Goal: Task Accomplishment & Management: Complete application form

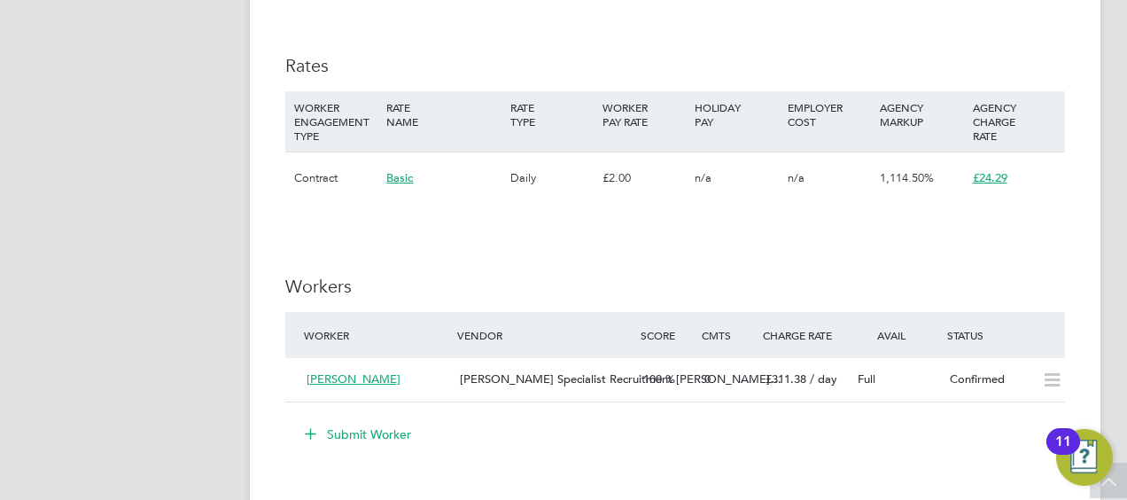
scroll to position [1431, 0]
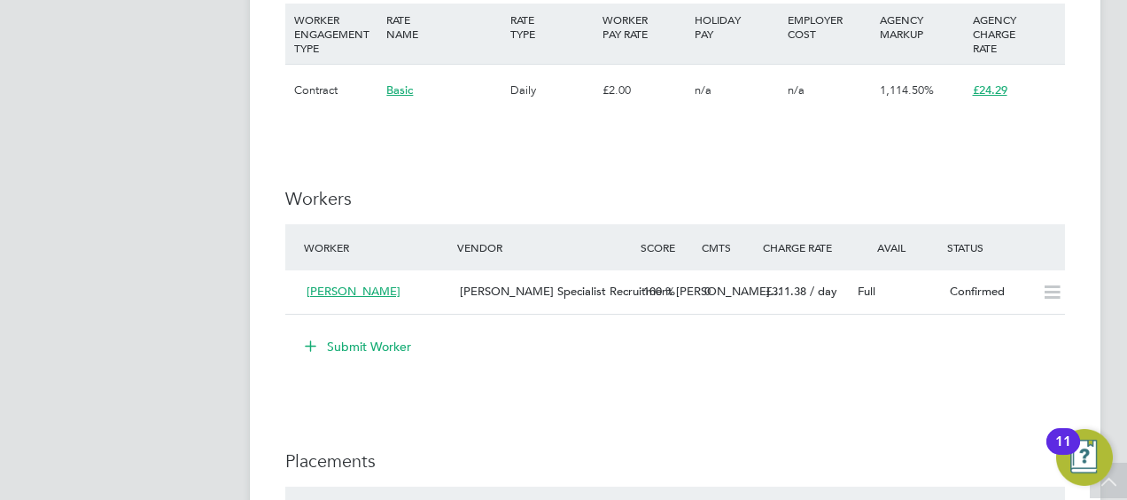
click at [375, 346] on button "Submit Worker" at bounding box center [358, 346] width 133 height 28
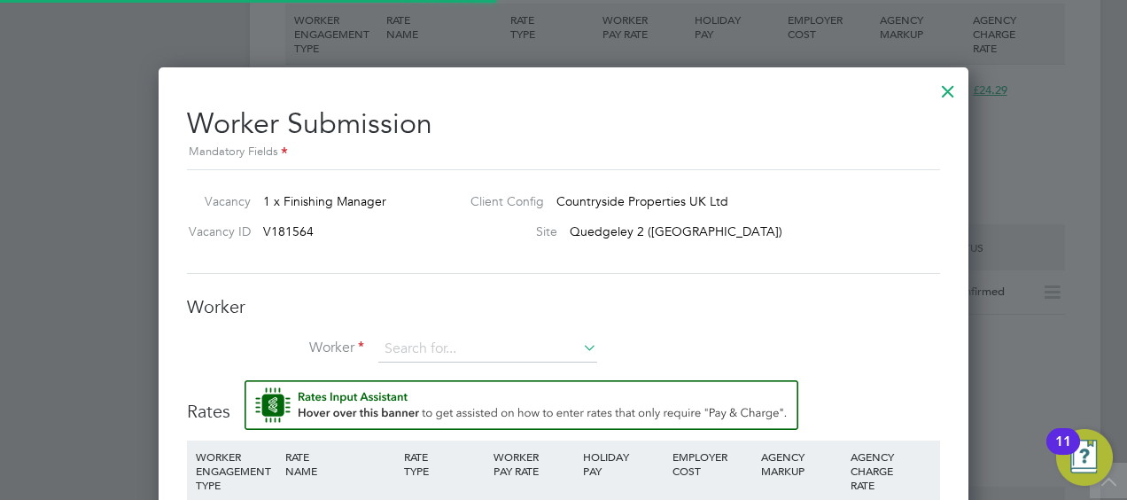
scroll to position [52, 120]
click at [952, 88] on div at bounding box center [948, 87] width 32 height 32
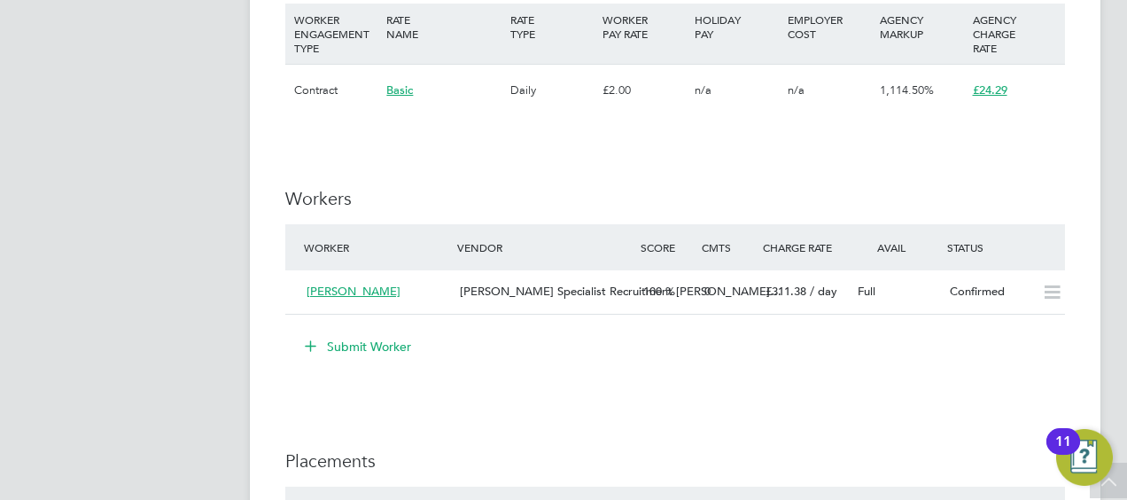
click at [354, 344] on button "Submit Worker" at bounding box center [358, 346] width 133 height 28
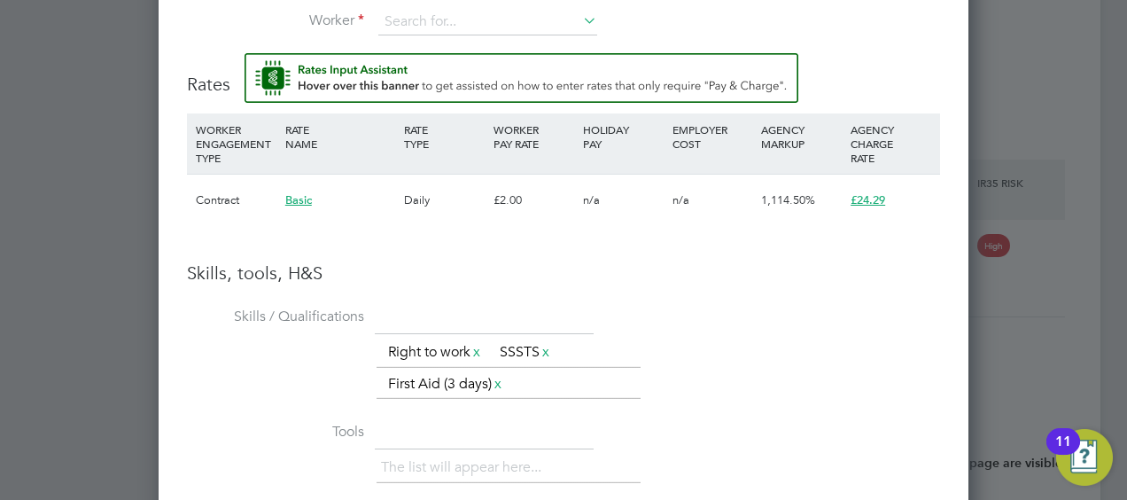
scroll to position [1786, 0]
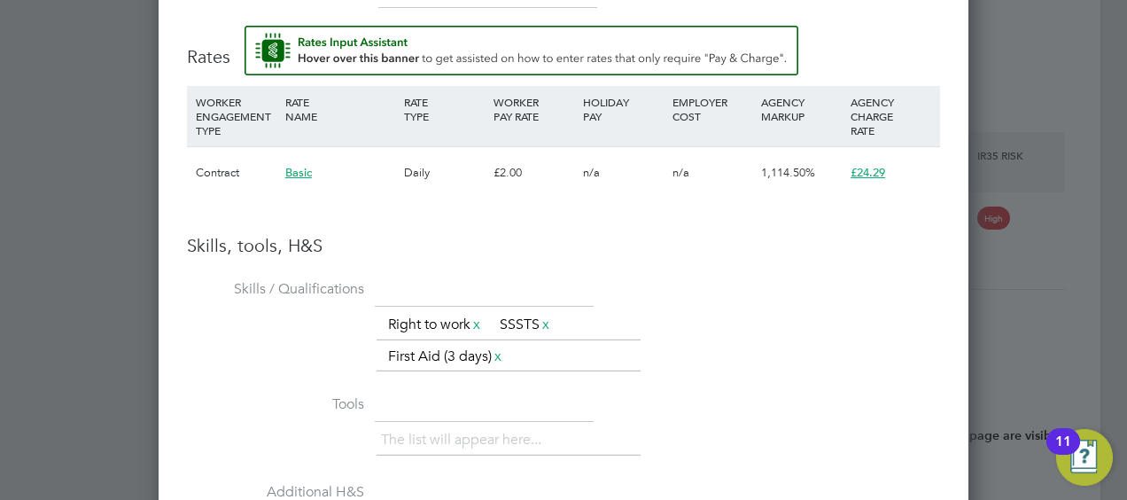
click at [512, 169] on div "£2.00" at bounding box center [533, 172] width 89 height 51
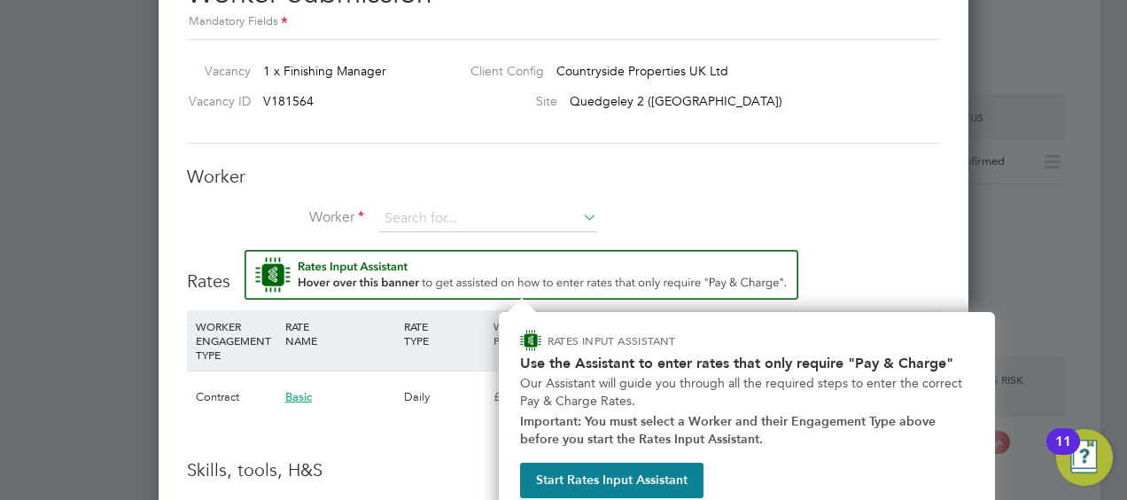
scroll to position [1574, 0]
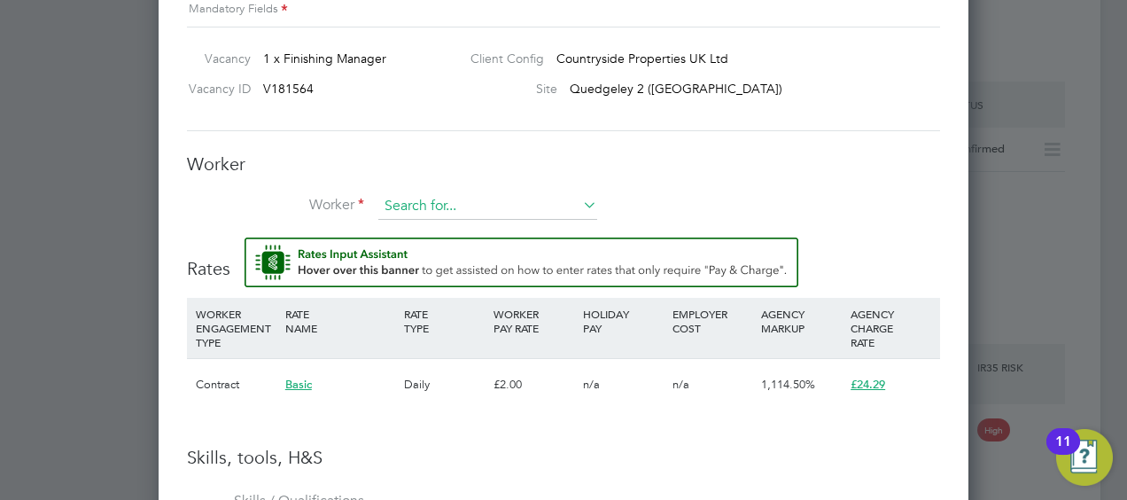
click at [479, 194] on input at bounding box center [487, 206] width 219 height 27
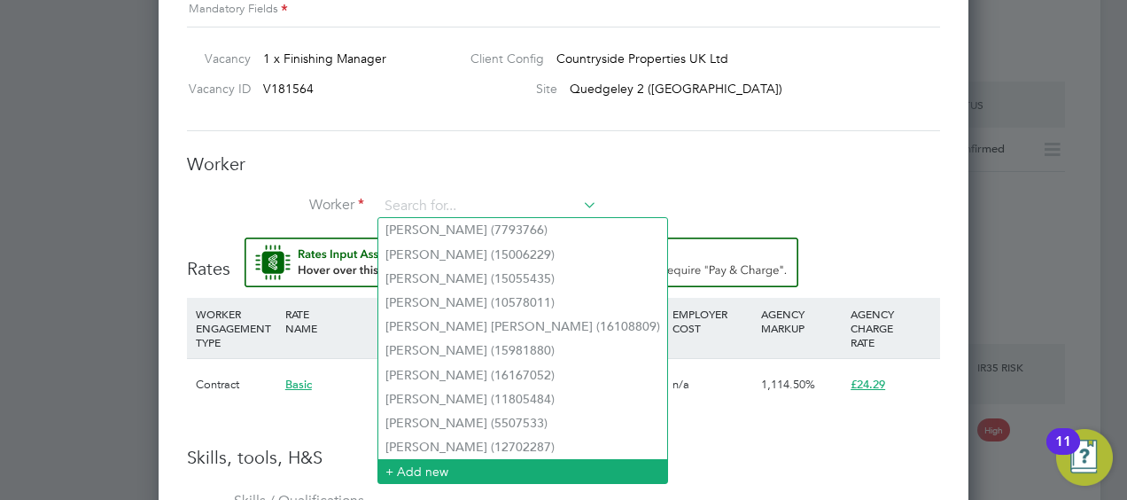
click at [421, 468] on li "+ Add new" at bounding box center [522, 471] width 289 height 24
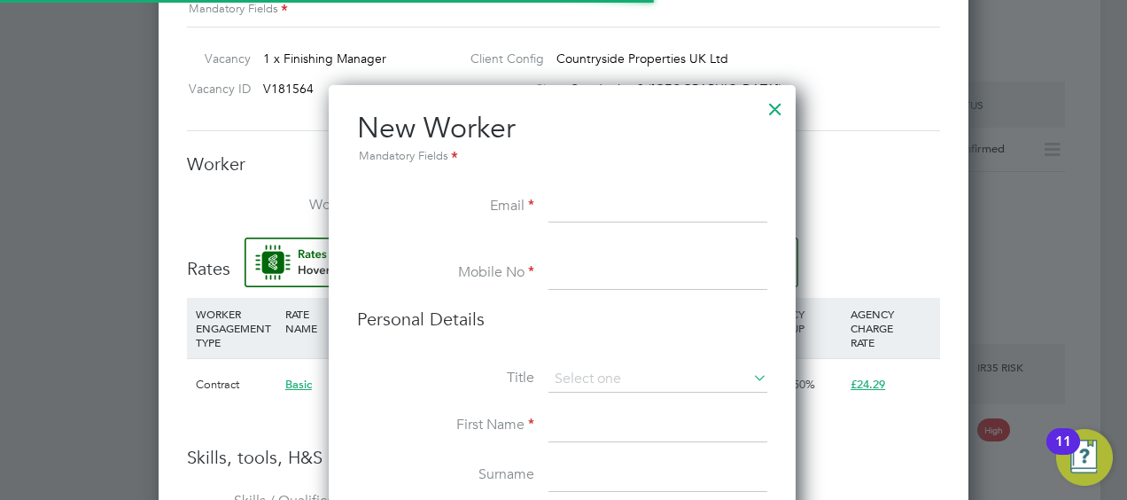
scroll to position [1572, 510]
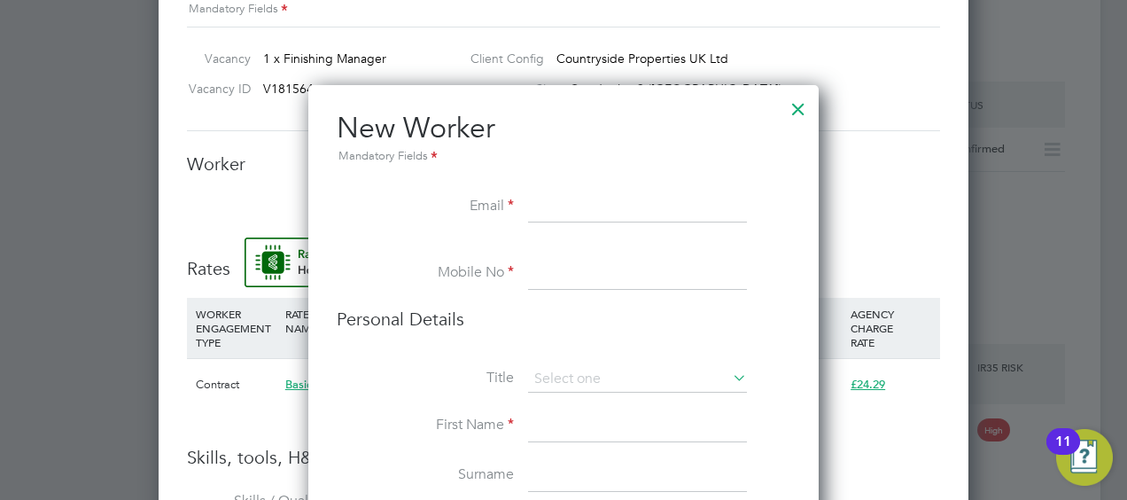
click at [580, 204] on input at bounding box center [637, 207] width 219 height 32
paste input "[EMAIL_ADDRESS][DOMAIN_NAME]"
type input "[EMAIL_ADDRESS][DOMAIN_NAME]"
click at [598, 273] on input at bounding box center [637, 274] width 219 height 32
click at [569, 282] on input at bounding box center [637, 274] width 219 height 32
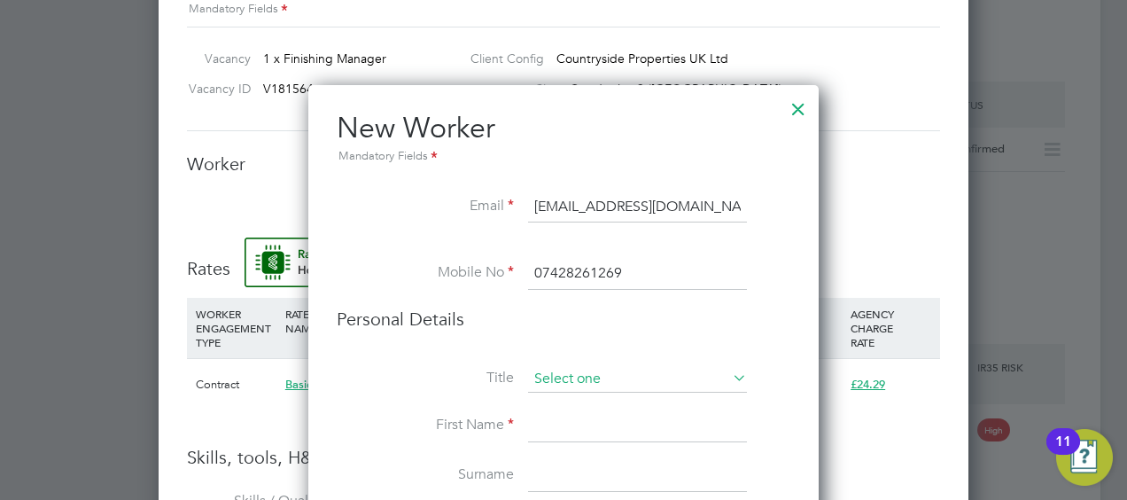
type input "07428261269"
click at [647, 385] on input at bounding box center [637, 379] width 219 height 27
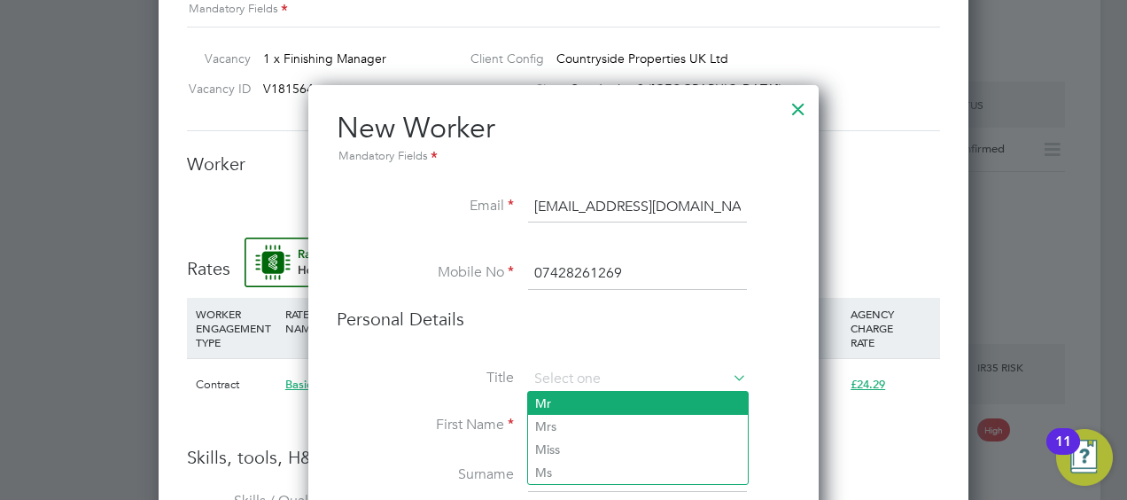
click at [604, 401] on li "Mr" at bounding box center [638, 403] width 220 height 23
type input "Mr"
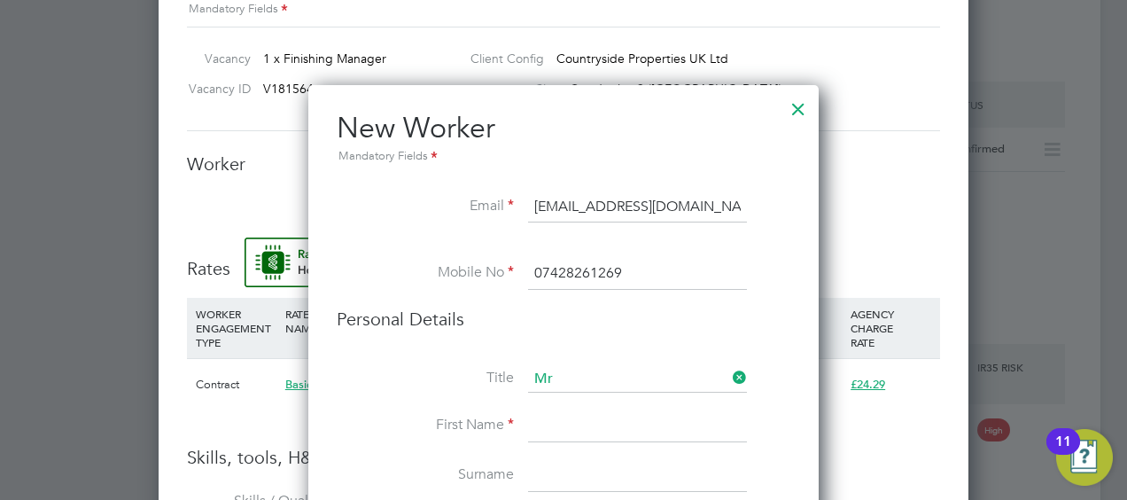
click at [587, 418] on input at bounding box center [637, 426] width 219 height 32
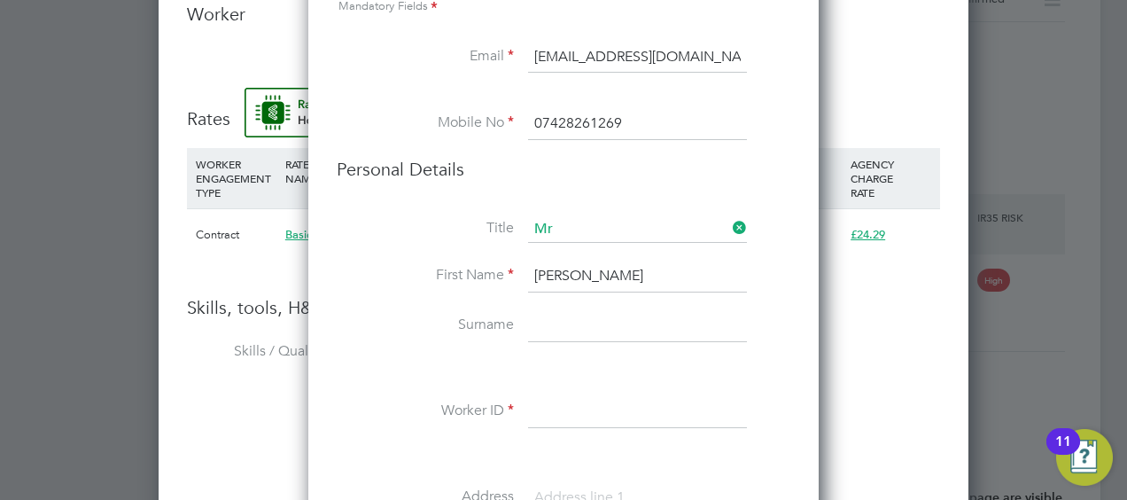
scroll to position [1840, 0]
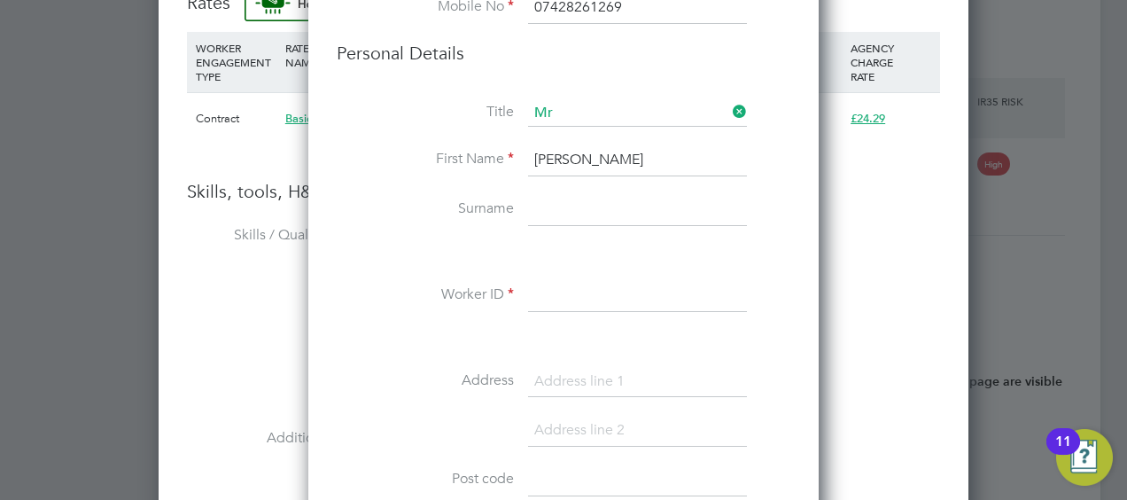
type input "[PERSON_NAME]"
click at [590, 183] on li "First Name Stuart" at bounding box center [564, 169] width 454 height 50
click at [595, 198] on input at bounding box center [637, 210] width 219 height 32
type input "[PERSON_NAME]"
click at [610, 293] on input at bounding box center [637, 296] width 219 height 32
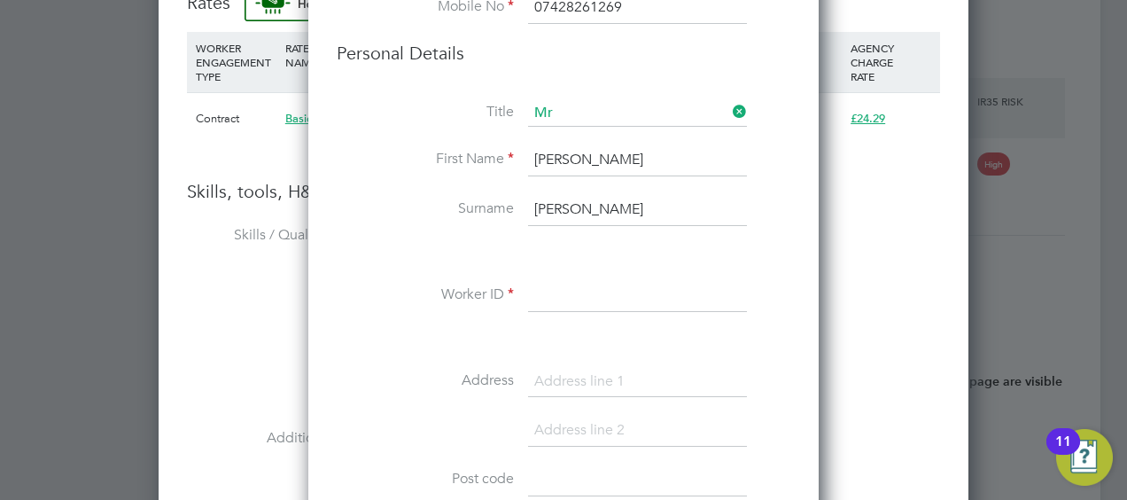
click at [584, 281] on input at bounding box center [637, 296] width 219 height 32
paste input "20019806"
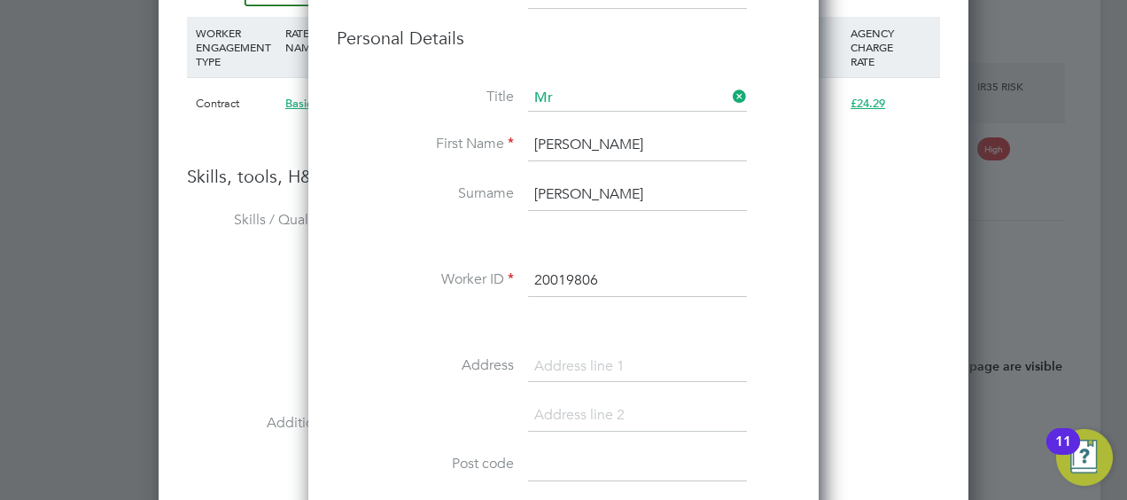
scroll to position [2194, 0]
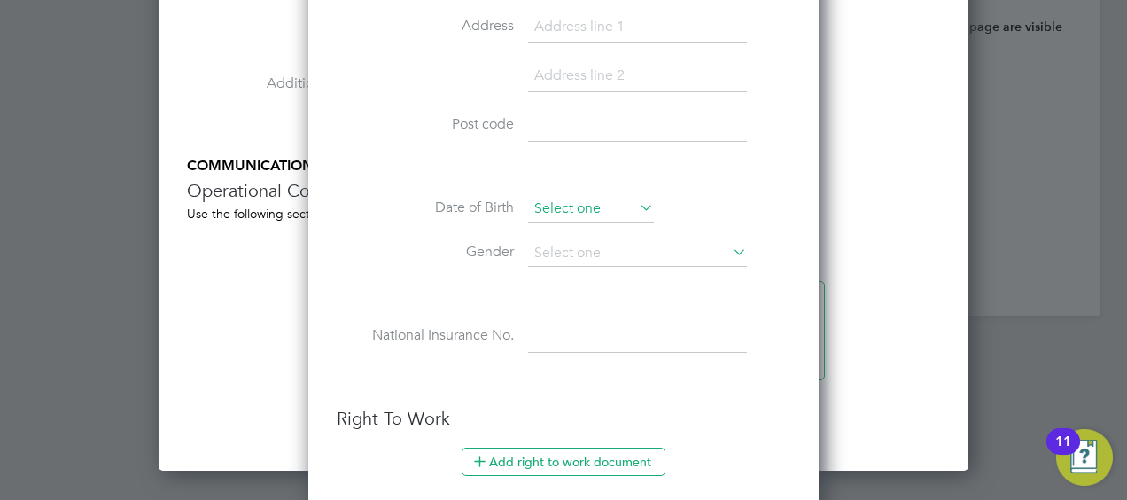
type input "20019806"
click at [623, 198] on input at bounding box center [591, 209] width 126 height 27
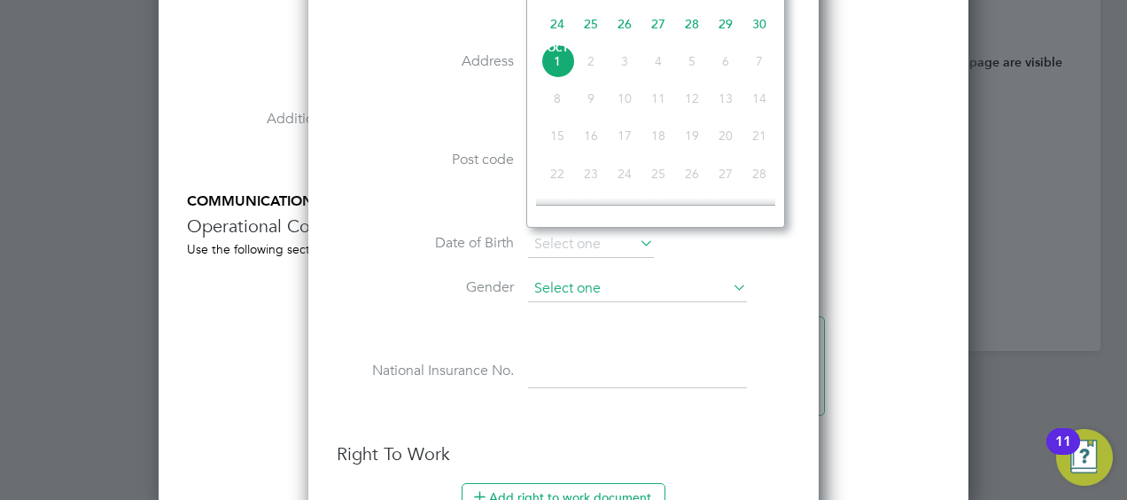
scroll to position [2105, 0]
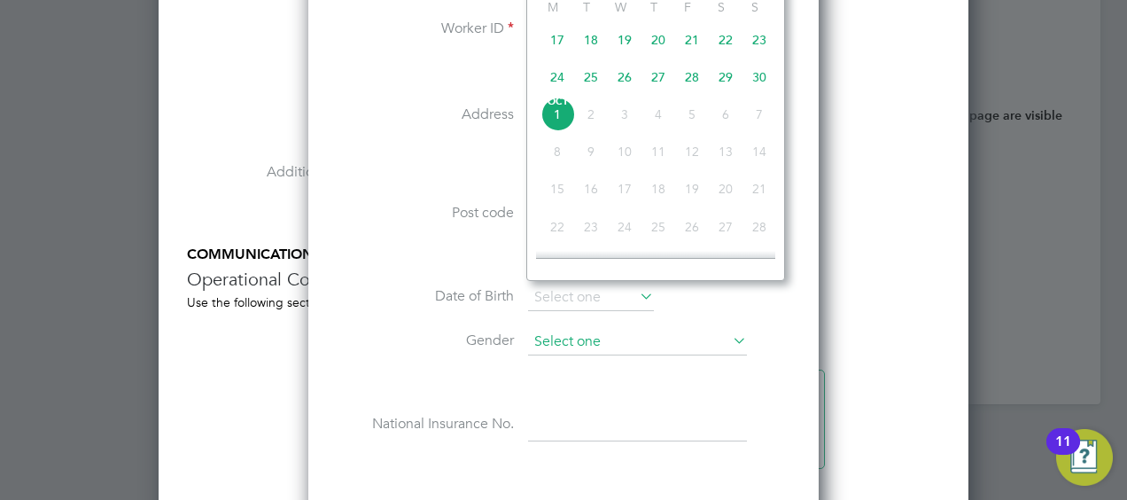
click at [702, 346] on input at bounding box center [637, 342] width 219 height 27
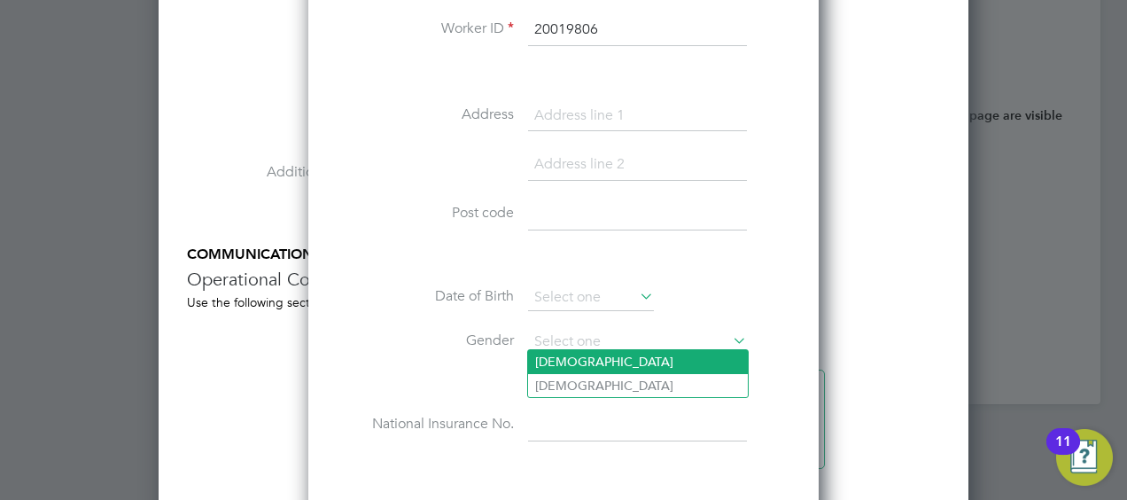
click at [626, 366] on li "[DEMOGRAPHIC_DATA]" at bounding box center [638, 361] width 220 height 23
type input "[DEMOGRAPHIC_DATA]"
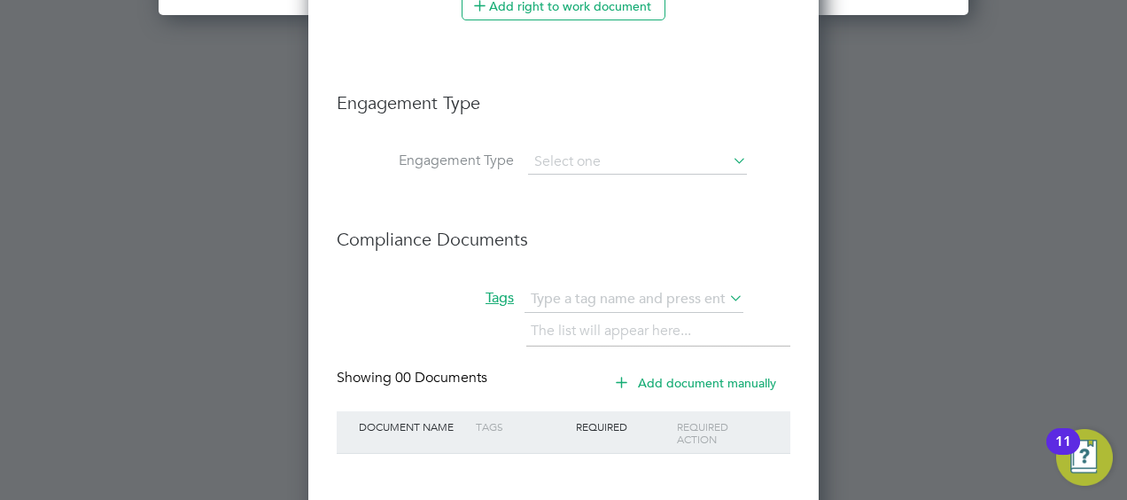
scroll to position [2731, 0]
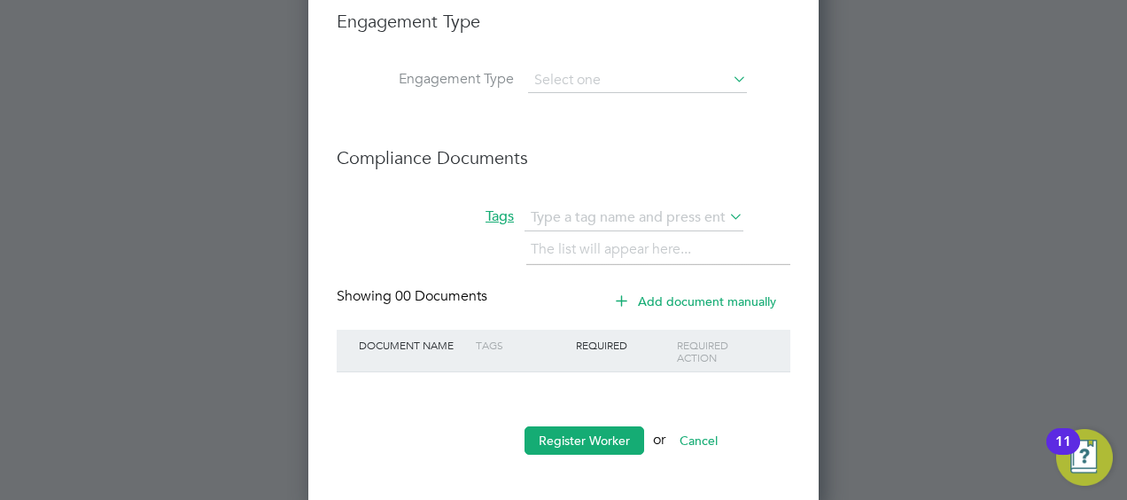
click at [709, 340] on div "Required Action" at bounding box center [723, 351] width 100 height 43
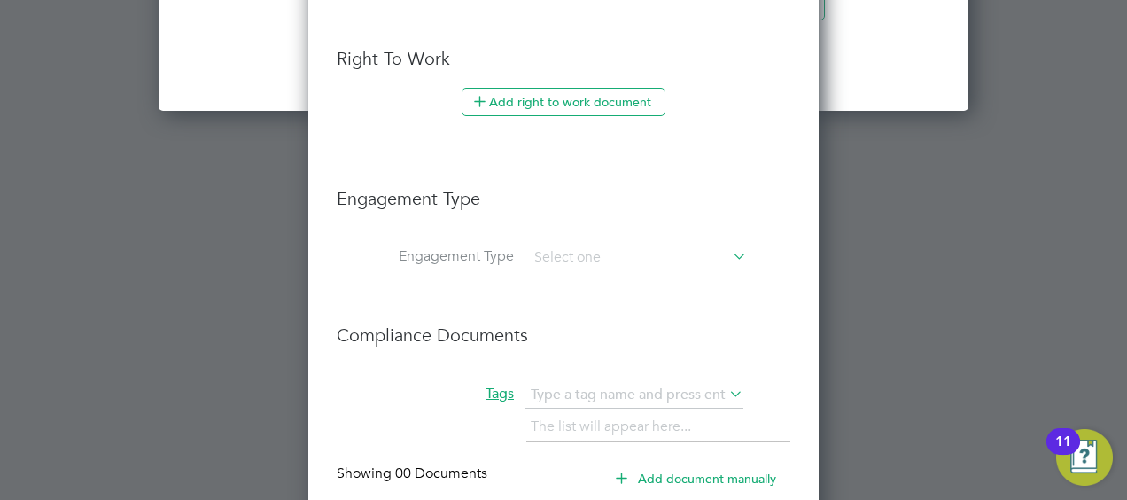
scroll to position [2465, 0]
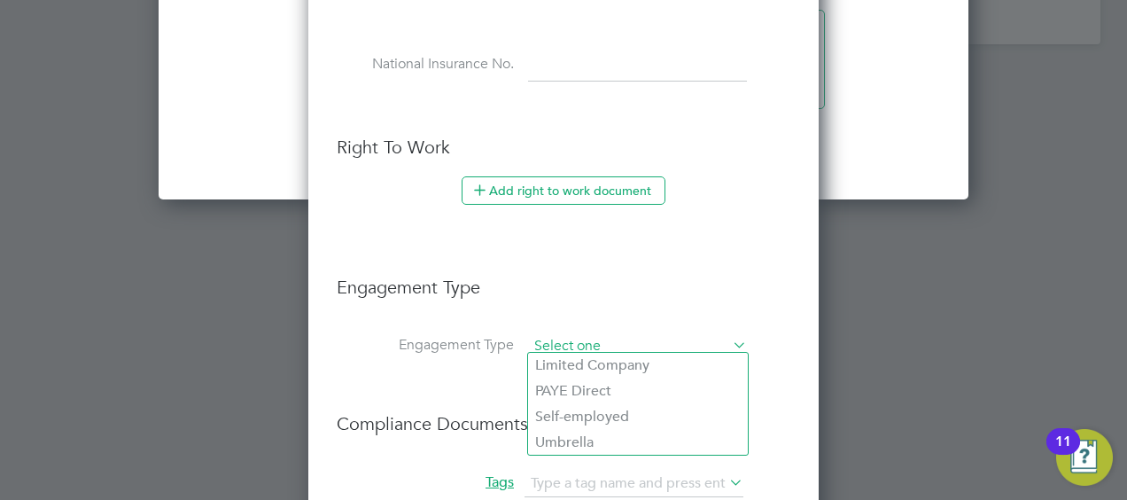
click at [700, 334] on input at bounding box center [637, 346] width 219 height 25
click at [756, 258] on h3 "Engagement Type" at bounding box center [564, 278] width 454 height 41
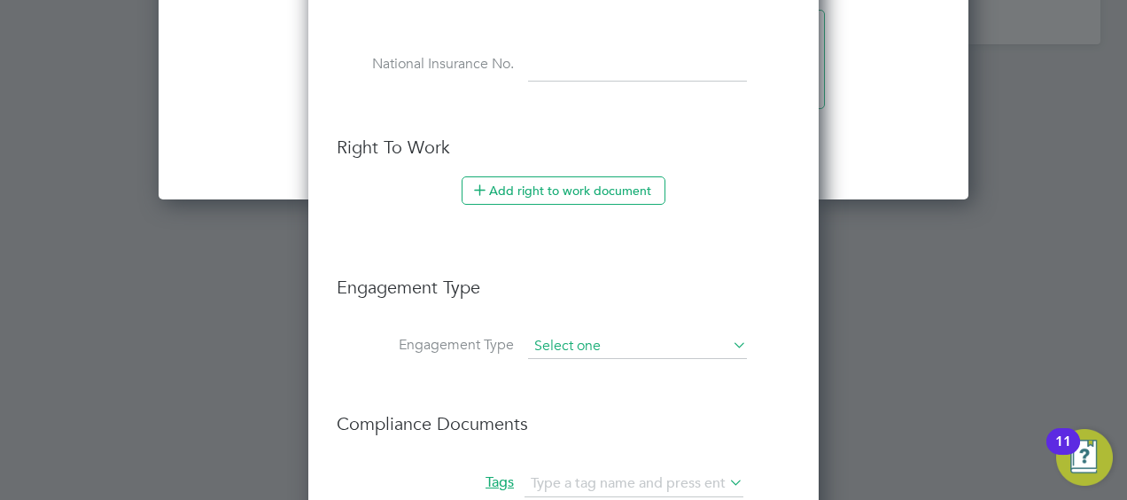
click at [667, 334] on input at bounding box center [637, 346] width 219 height 25
click at [556, 441] on li "Umbrella" at bounding box center [638, 443] width 220 height 26
type input "Umbrella"
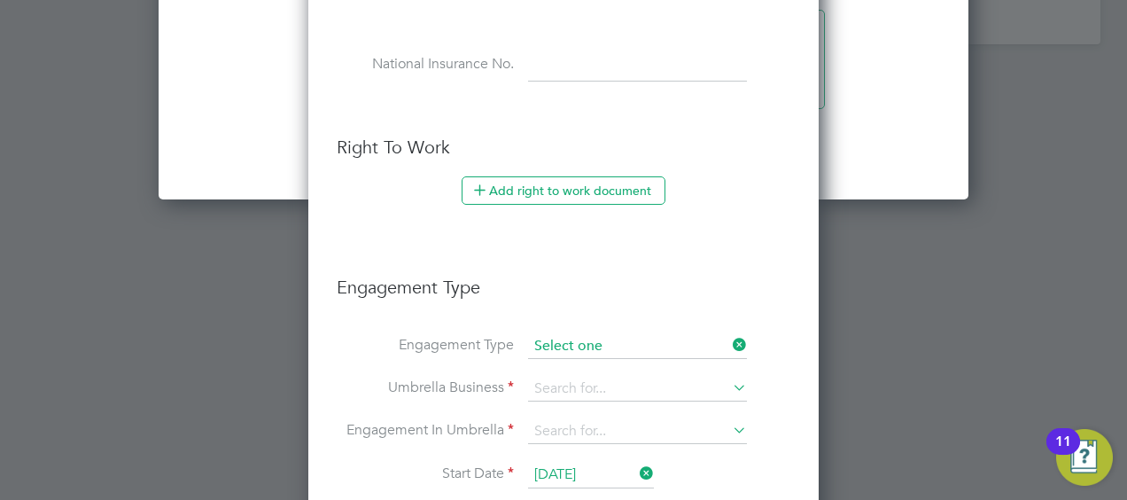
click at [587, 344] on input at bounding box center [637, 346] width 219 height 25
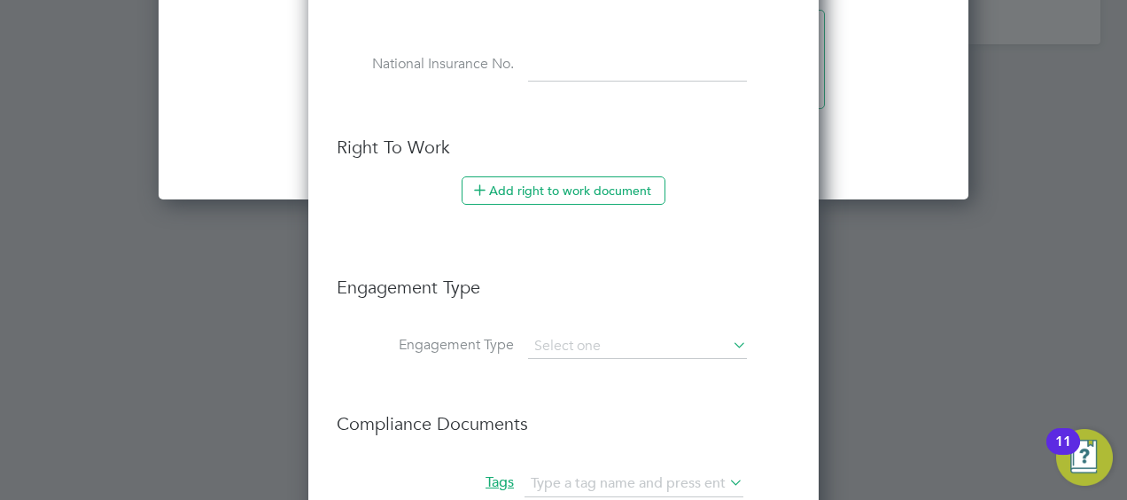
click at [780, 258] on h3 "Engagement Type" at bounding box center [564, 278] width 454 height 41
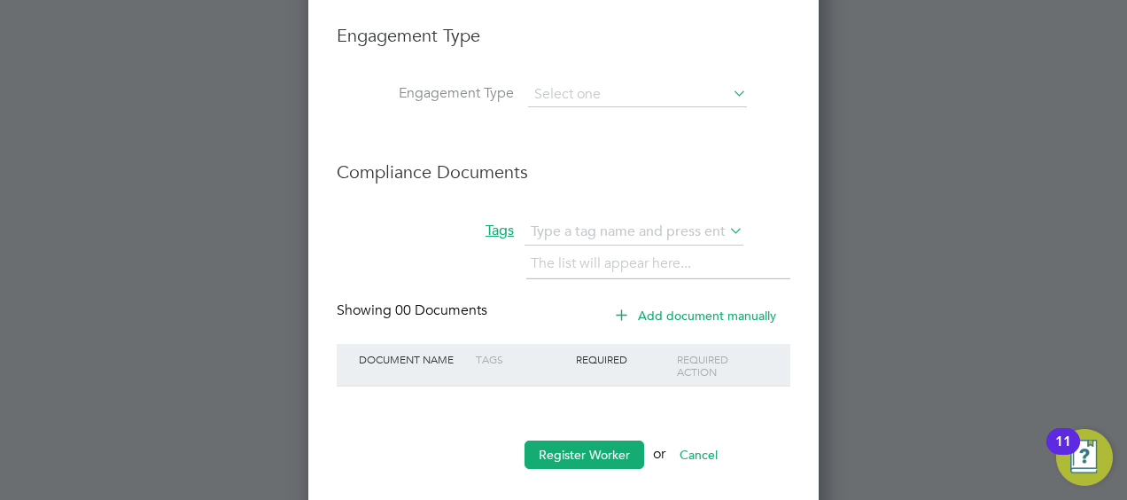
scroll to position [2731, 0]
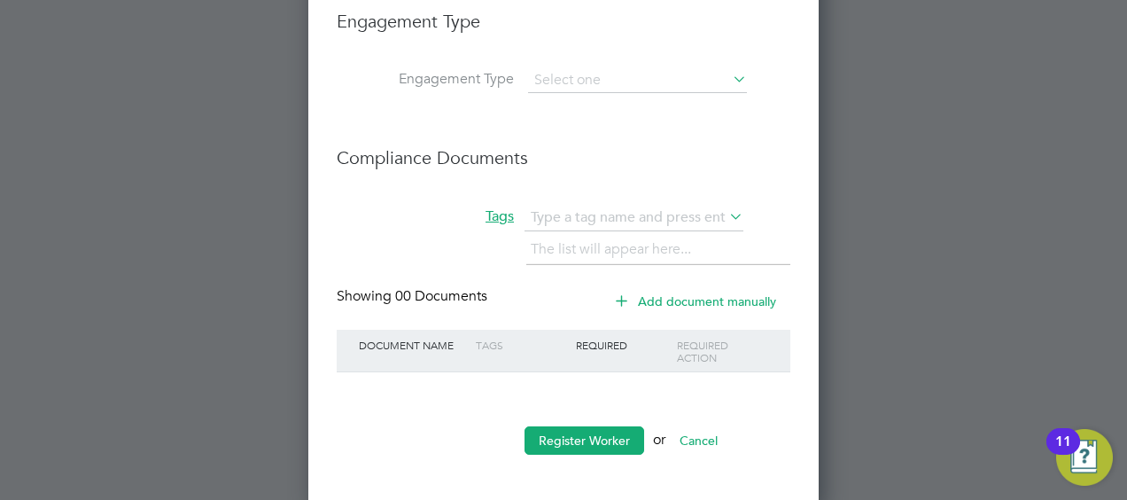
click at [686, 292] on button "Add document manually" at bounding box center [696, 301] width 187 height 28
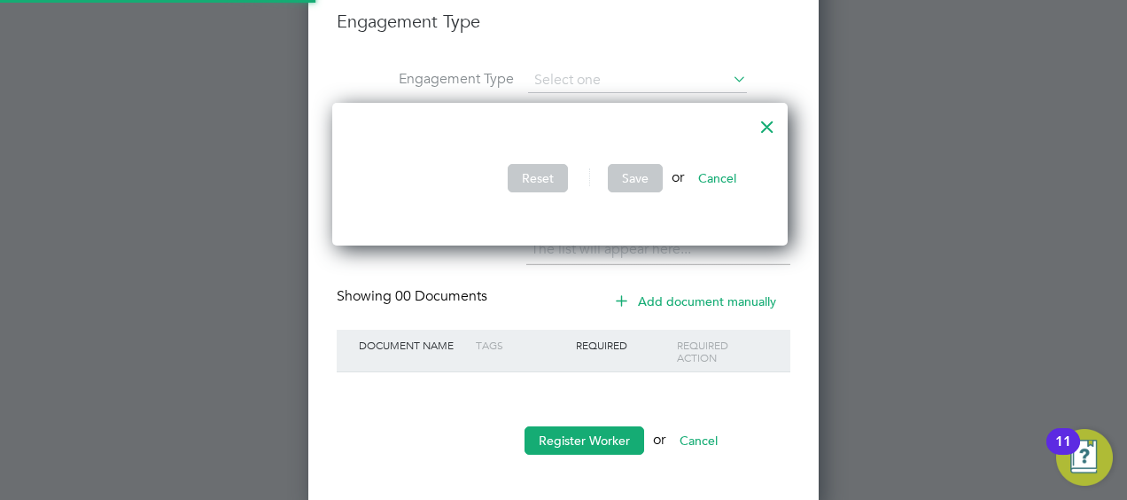
scroll to position [144, 463]
click at [773, 129] on div at bounding box center [767, 122] width 32 height 32
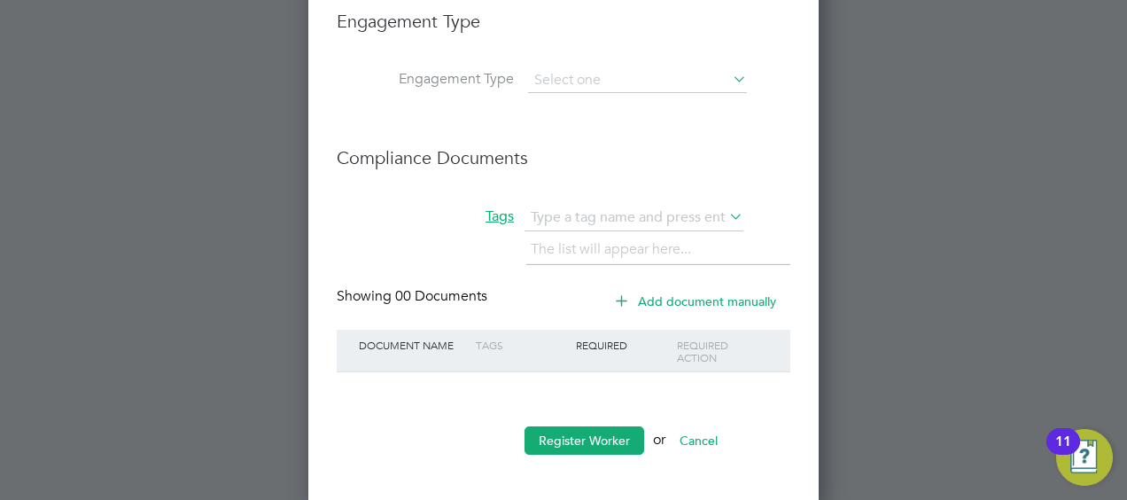
click at [653, 335] on div "Required" at bounding box center [622, 345] width 100 height 30
click at [688, 338] on div "Required Action" at bounding box center [723, 351] width 100 height 43
click at [512, 338] on div "Tags" at bounding box center [521, 345] width 100 height 30
click at [576, 431] on button "Register Worker" at bounding box center [585, 440] width 120 height 28
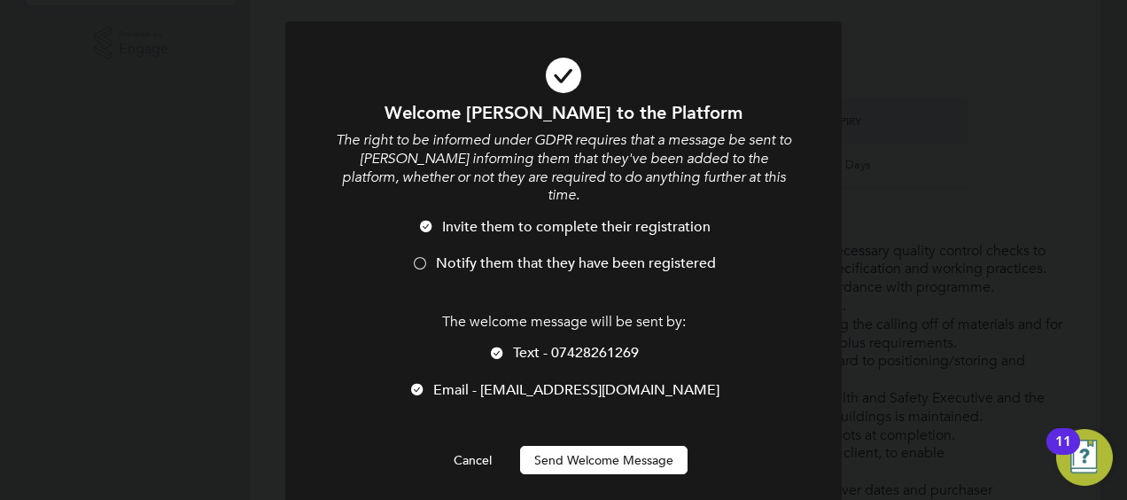
click at [623, 446] on button "Send Welcome Message" at bounding box center [603, 460] width 167 height 28
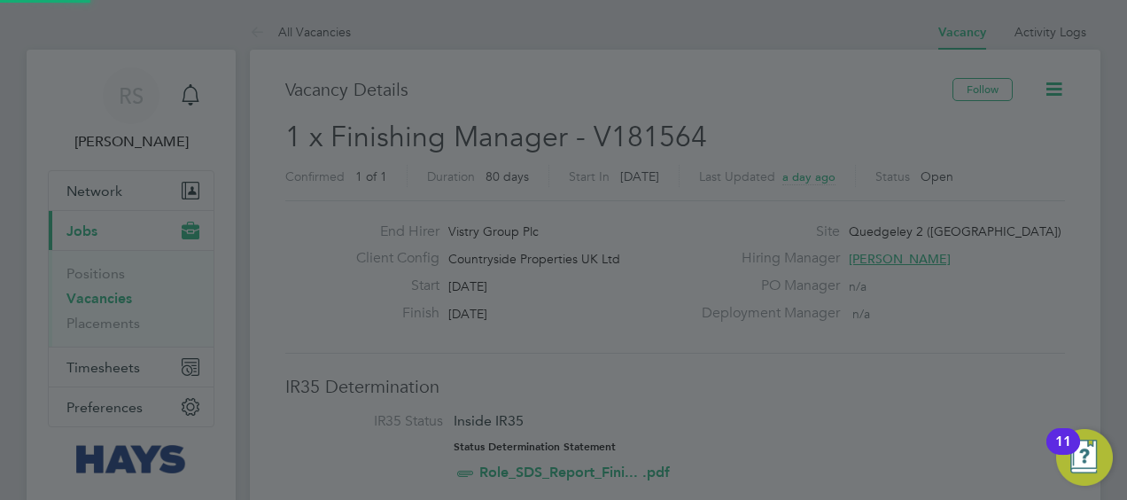
scroll to position [500, 0]
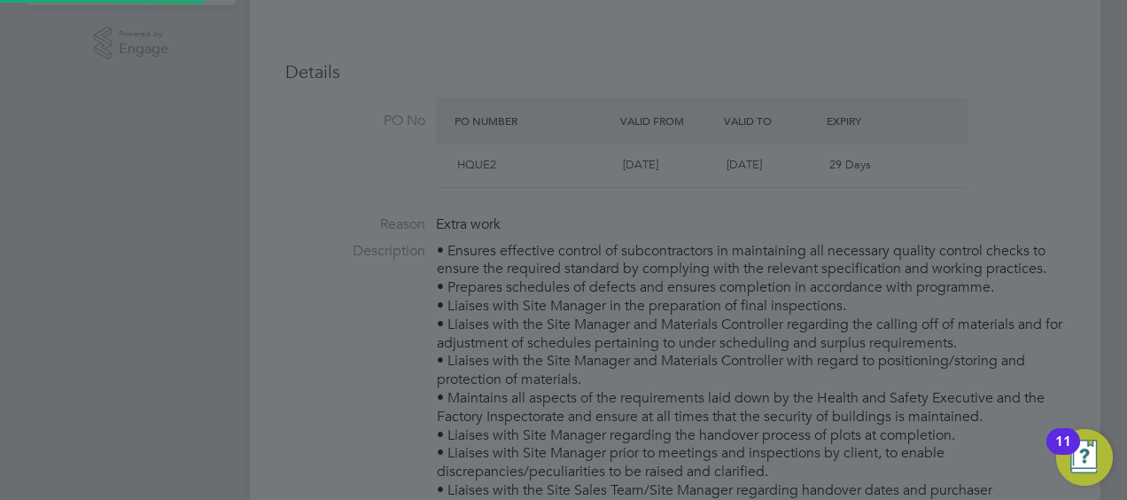
type input "Stuart Donaldson (20019806)"
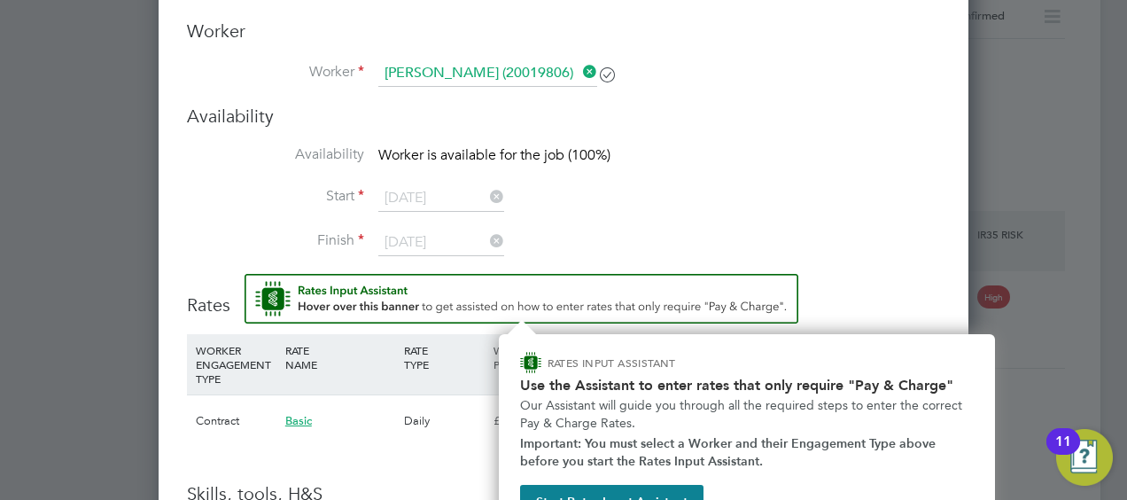
scroll to position [1540, 0]
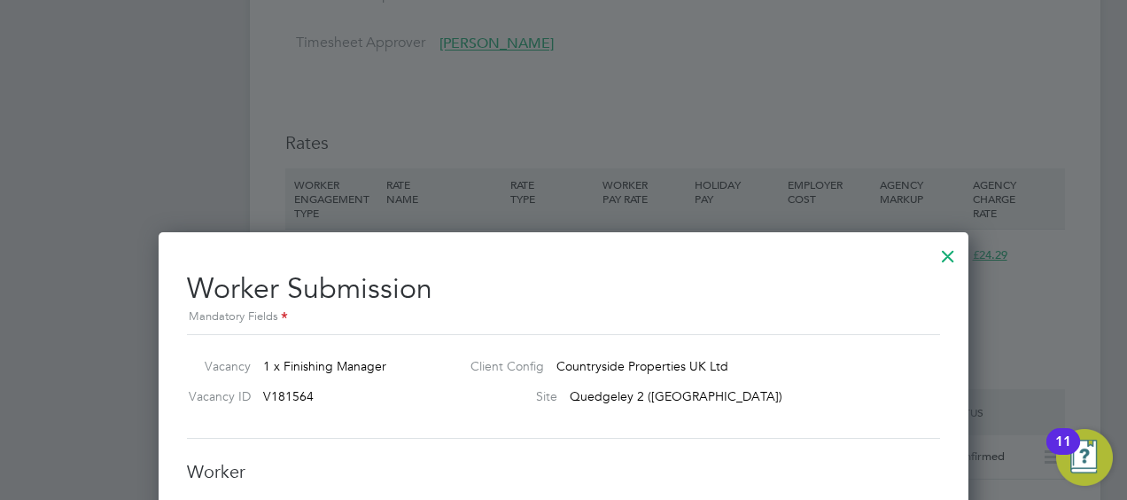
click at [944, 260] on div at bounding box center [948, 252] width 32 height 32
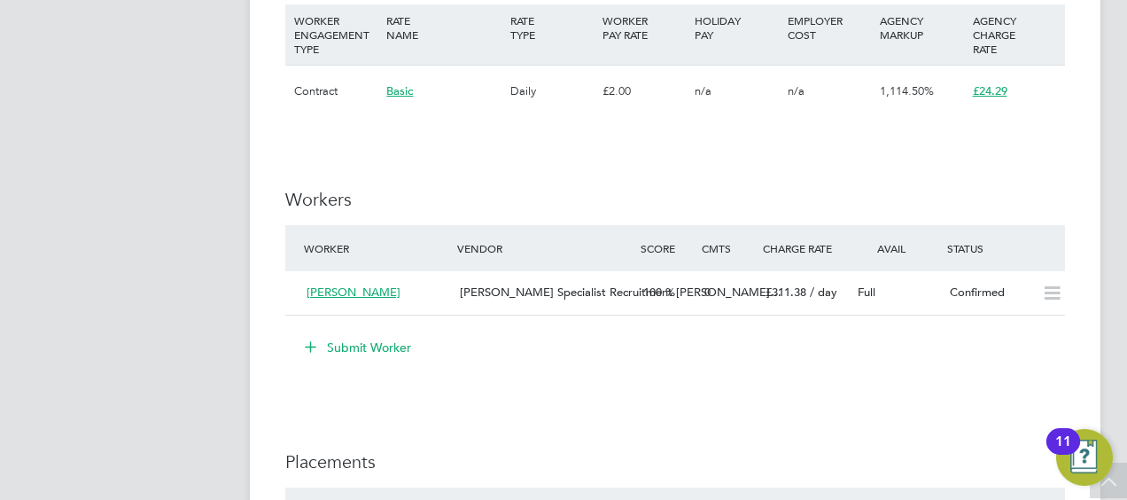
scroll to position [1431, 0]
click at [387, 347] on button "Submit Worker" at bounding box center [358, 346] width 133 height 28
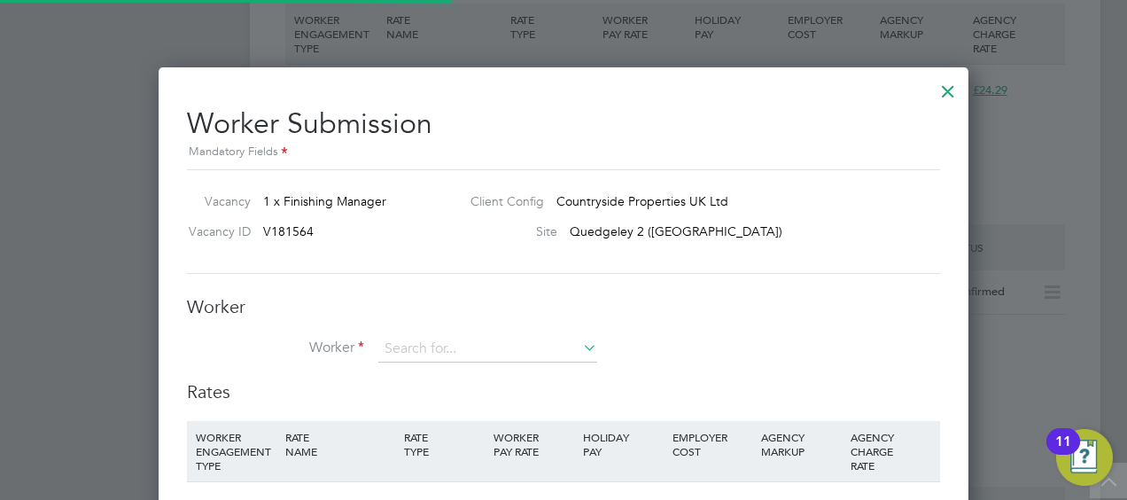
scroll to position [1144, 810]
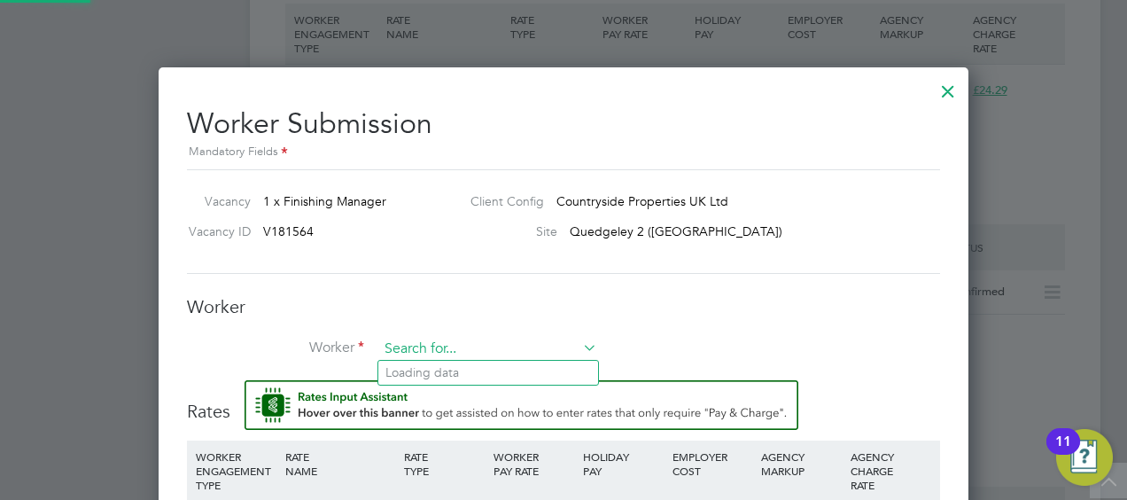
click at [470, 346] on input at bounding box center [487, 349] width 219 height 27
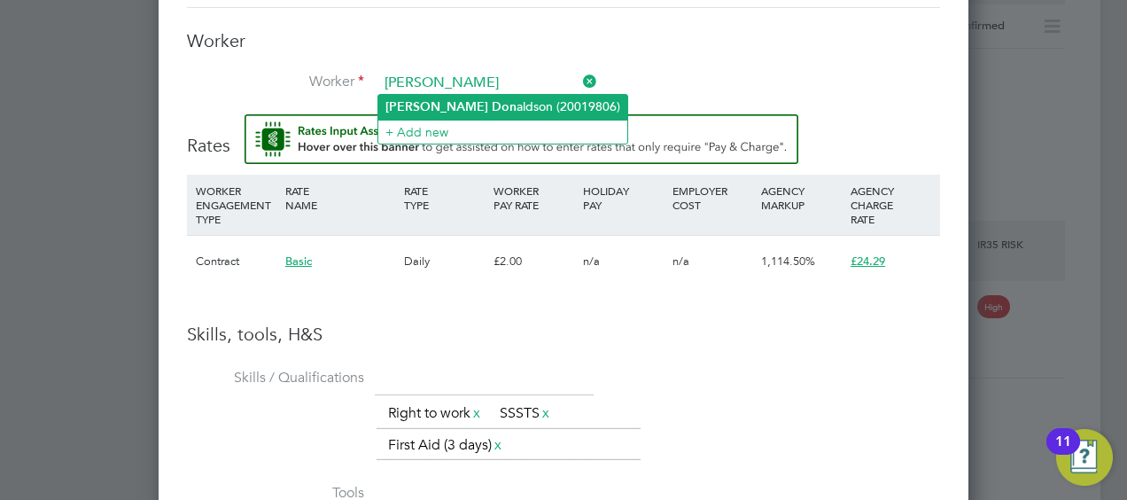
click at [522, 110] on li "Stuart Don aldson (20019806)" at bounding box center [502, 107] width 249 height 24
type input "Stuart Donaldson (20019806)"
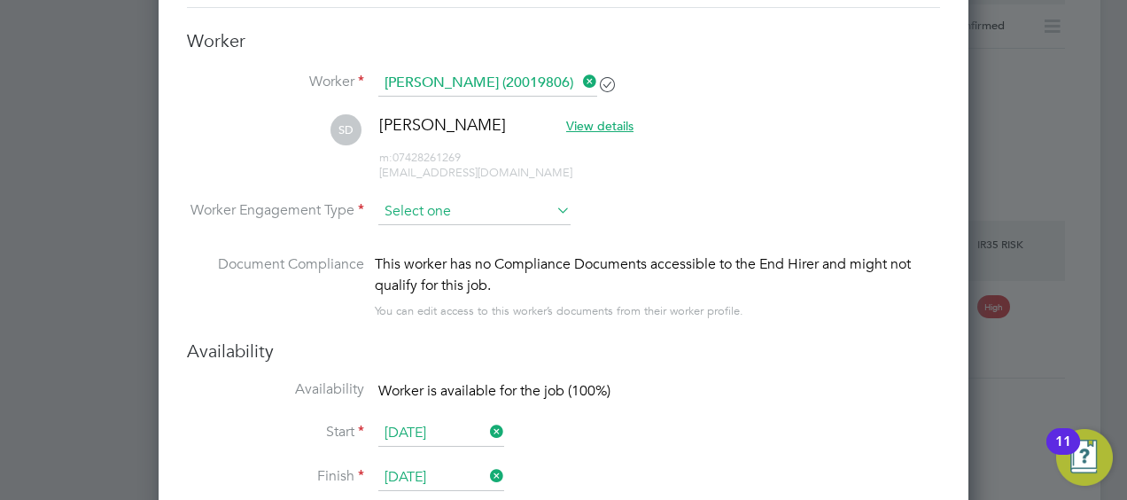
click at [502, 202] on input at bounding box center [474, 211] width 192 height 27
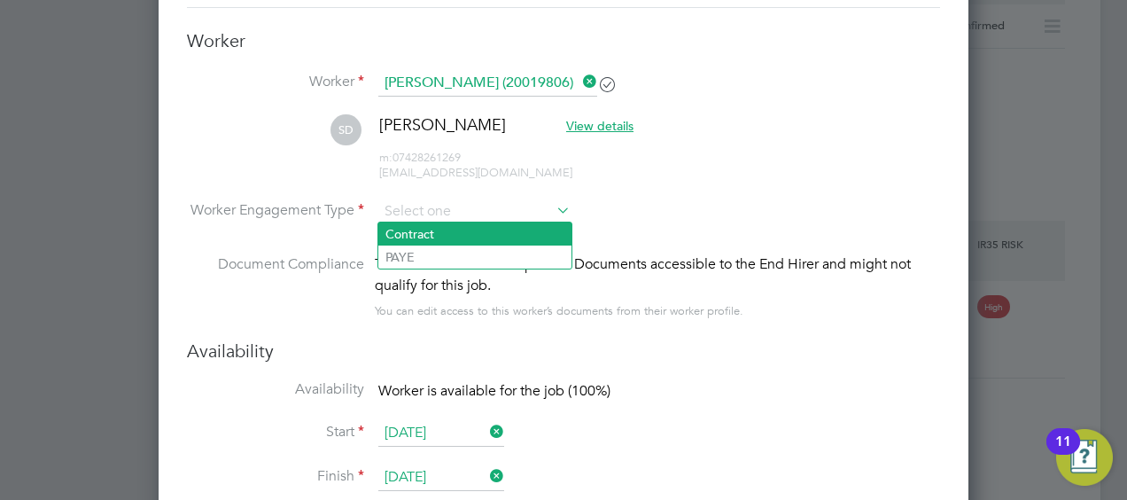
click at [419, 231] on li "Contract" at bounding box center [474, 233] width 193 height 23
type input "Contract"
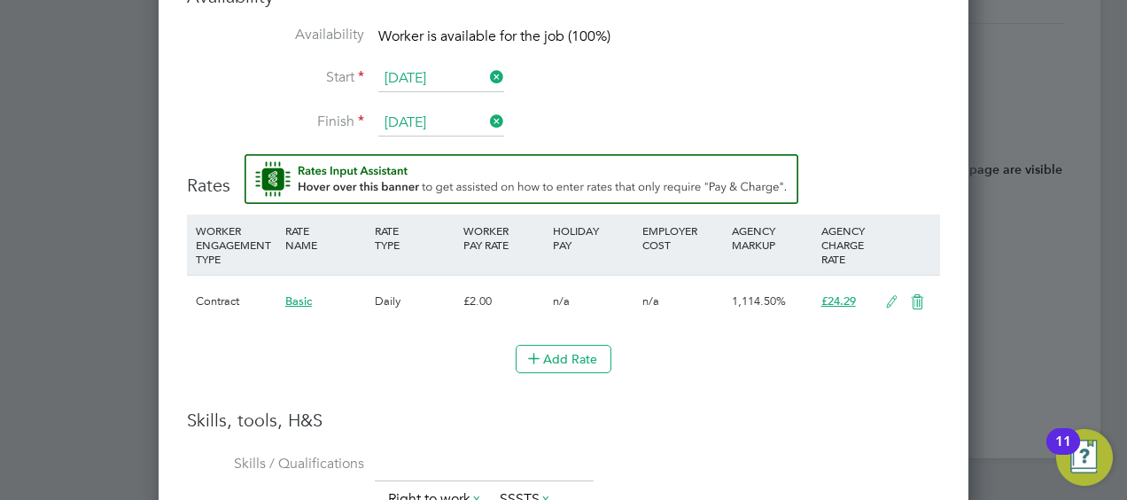
click at [470, 66] on input "[DATE]" at bounding box center [441, 79] width 126 height 27
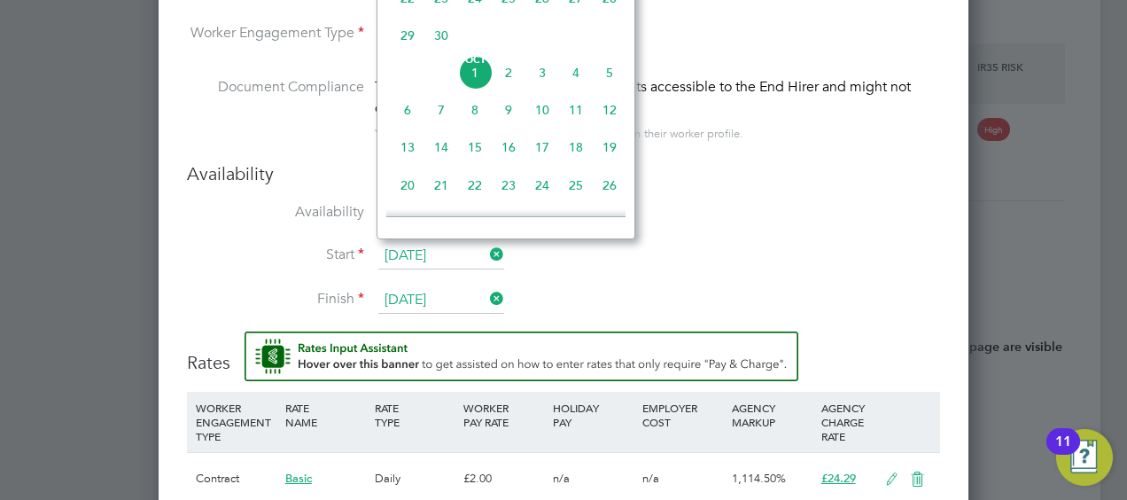
click at [409, 115] on span "6" at bounding box center [408, 110] width 34 height 34
type input "06 Oct 2025"
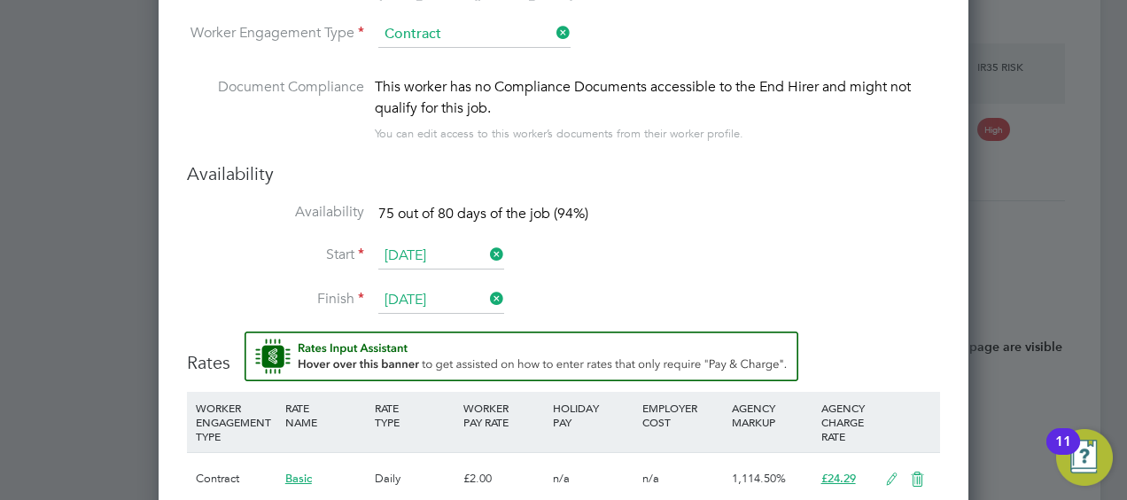
click at [471, 250] on input "06 Oct 2025" at bounding box center [441, 256] width 126 height 27
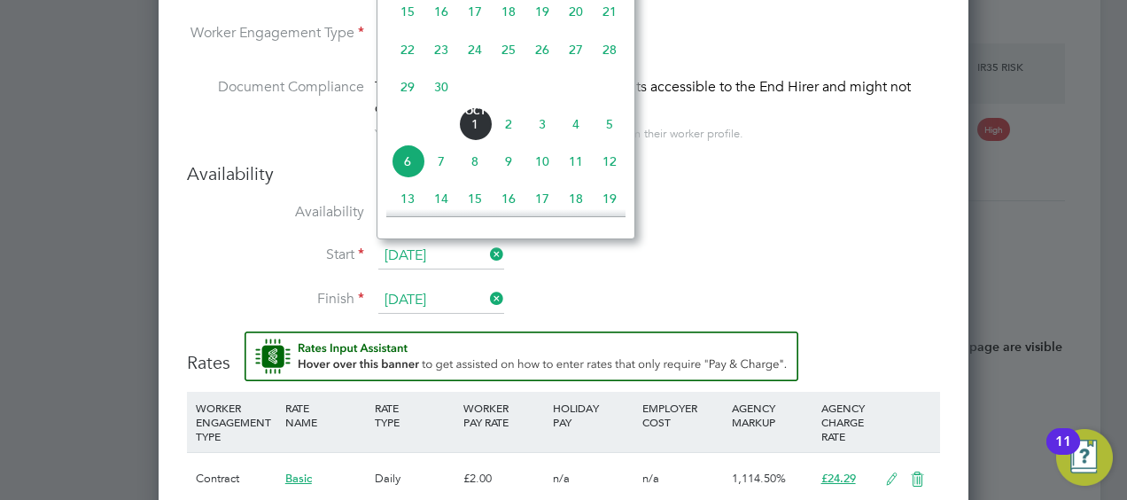
click at [754, 192] on div "Availability Availability 75 out of 80 days of the job (94%) Start 06 Oct 2025 …" at bounding box center [563, 246] width 753 height 169
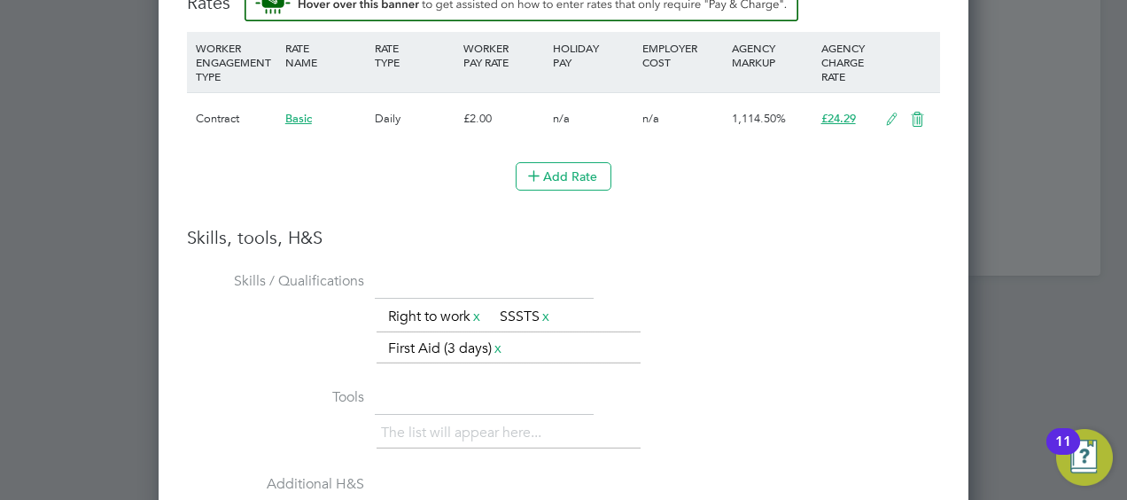
click at [883, 119] on icon at bounding box center [892, 120] width 22 height 14
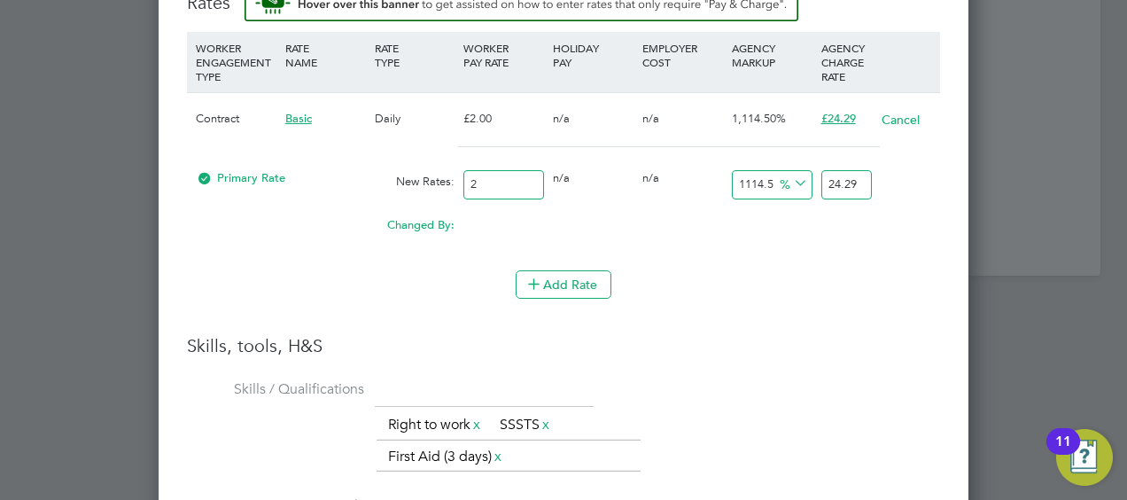
drag, startPoint x: 431, startPoint y: 175, endPoint x: 253, endPoint y: 170, distance: 177.3
click at [253, 170] on div "Primary Rate New Rates: 2 0 n/a 0 n/a 1114.5 0 % 24.29" at bounding box center [563, 184] width 753 height 47
type input "24"
type input "291.48"
type input "240"
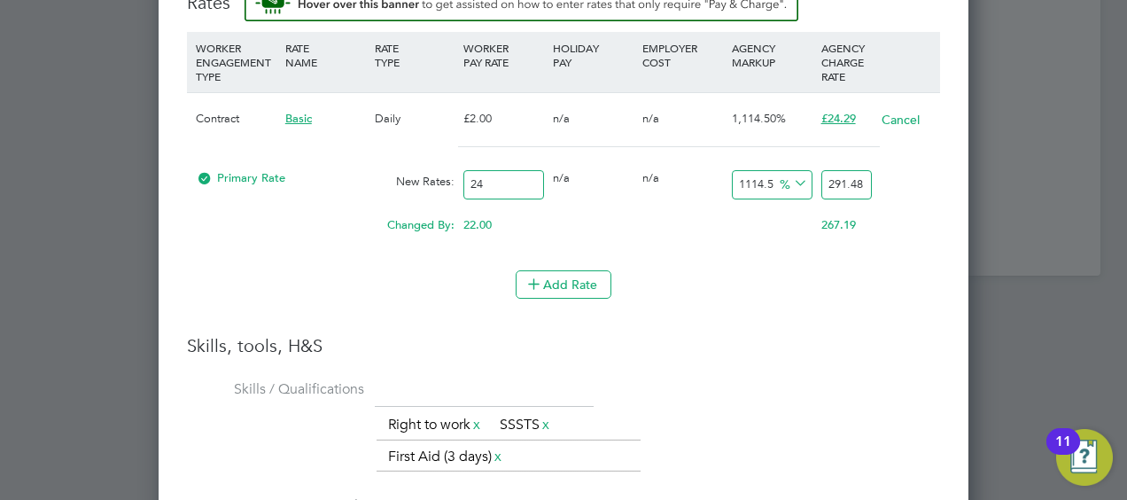
type input "2914.8"
type input "240"
click at [760, 334] on h3 "Skills, tools, H&S" at bounding box center [563, 345] width 753 height 23
click at [771, 177] on input "1114.5" at bounding box center [772, 184] width 81 height 29
drag, startPoint x: 771, startPoint y: 177, endPoint x: 688, endPoint y: 183, distance: 83.5
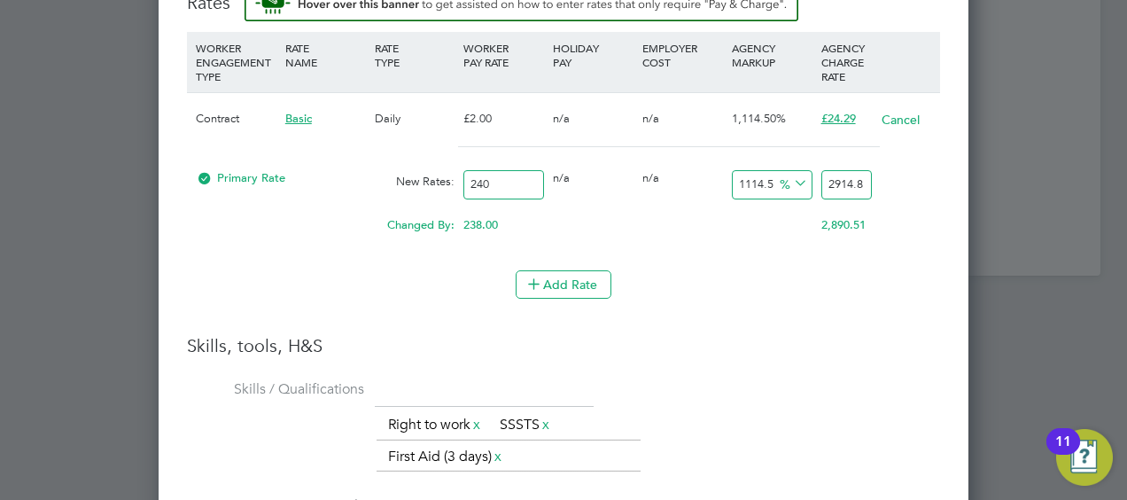
click at [688, 183] on div "Primary Rate New Rates: 240 0 n/a 0 n/a 1114.5 2674.8 % 2914.8" at bounding box center [563, 184] width 753 height 47
type input "1"
type input "242.4"
type input "17"
type input "280.8"
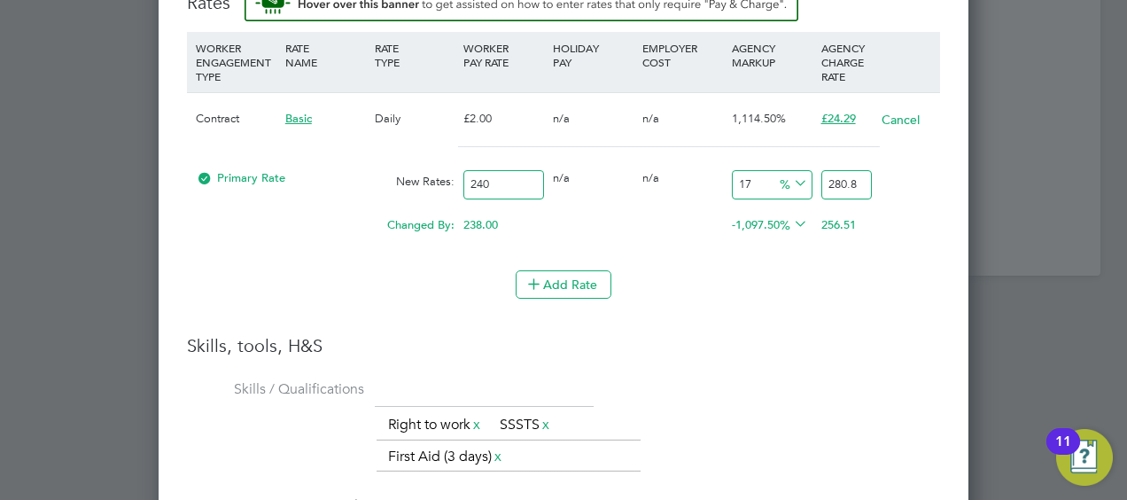
type input "17.5"
type input "282"
type input "17.5"
click at [782, 323] on li "WORKER ENGAGEMENT TYPE RATE NAME RATE TYPE WORKER PAY RATE HOLIDAY PAY EMPLOYER…" at bounding box center [563, 183] width 753 height 302
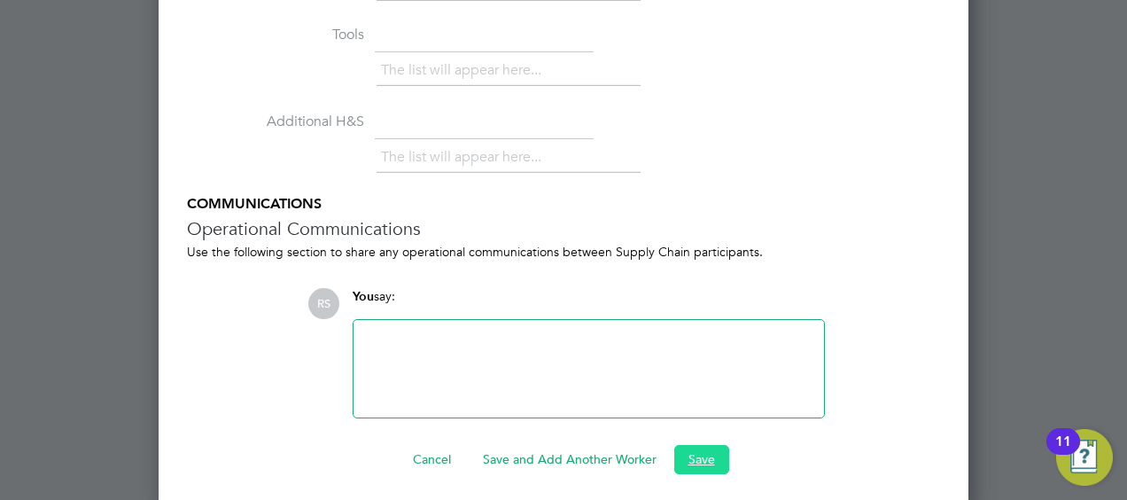
click at [700, 445] on button "Save" at bounding box center [701, 459] width 55 height 28
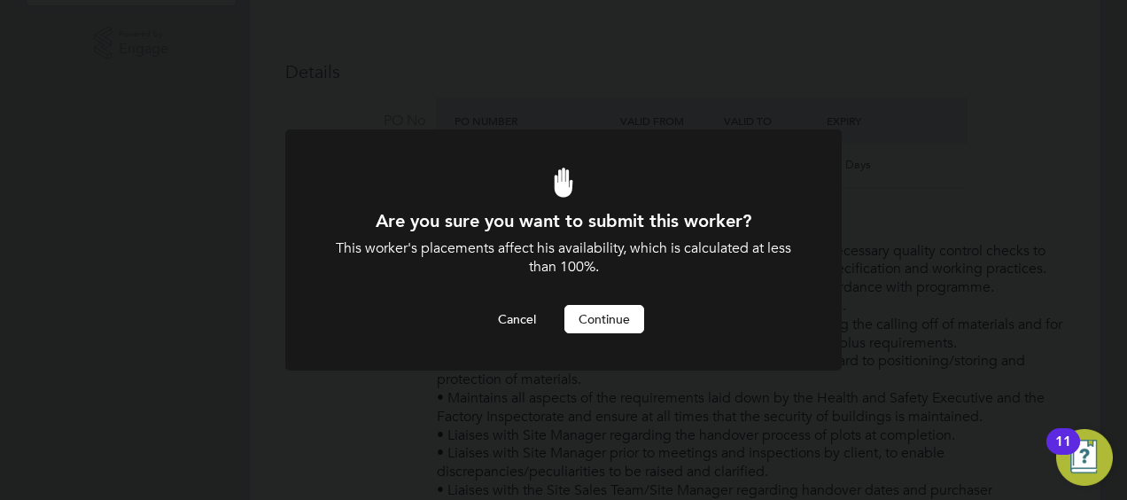
click at [626, 325] on button "Continue" at bounding box center [604, 319] width 80 height 28
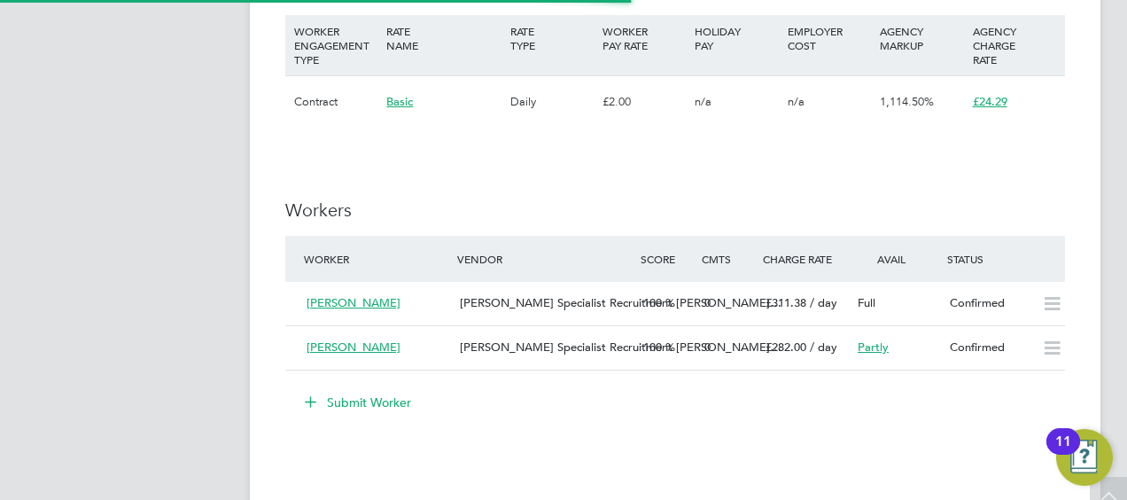
scroll to position [52, 124]
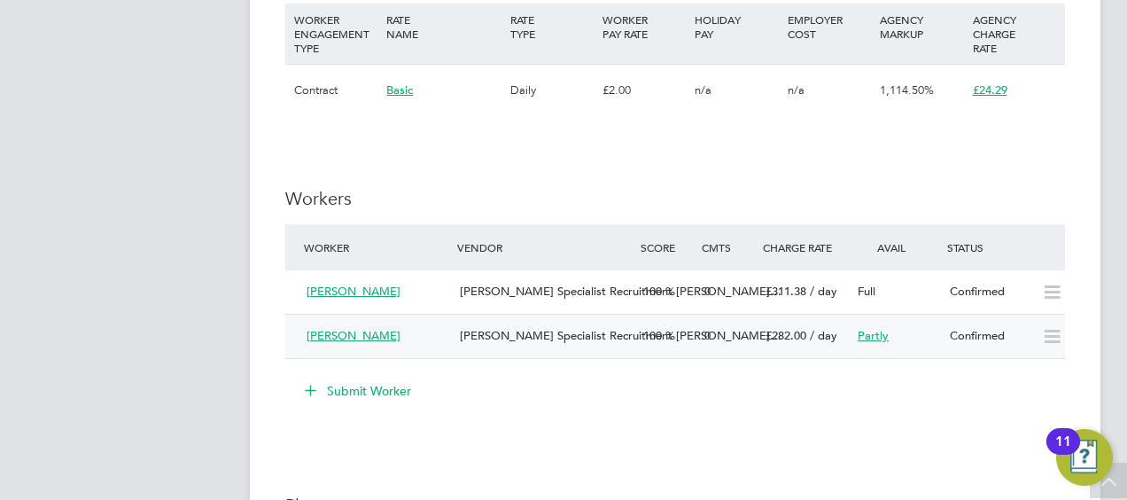
click at [378, 333] on span "[PERSON_NAME]" at bounding box center [354, 335] width 94 height 15
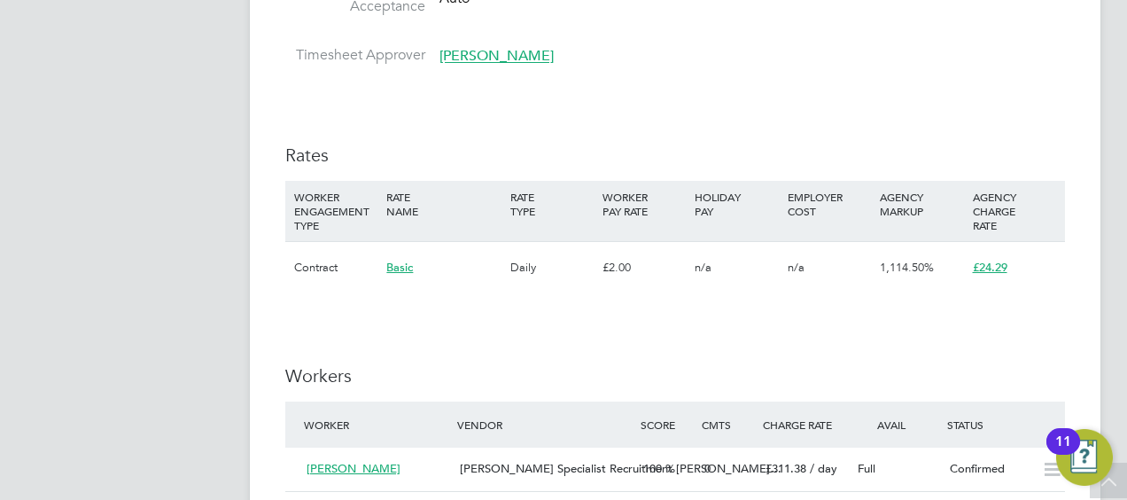
scroll to position [1520, 0]
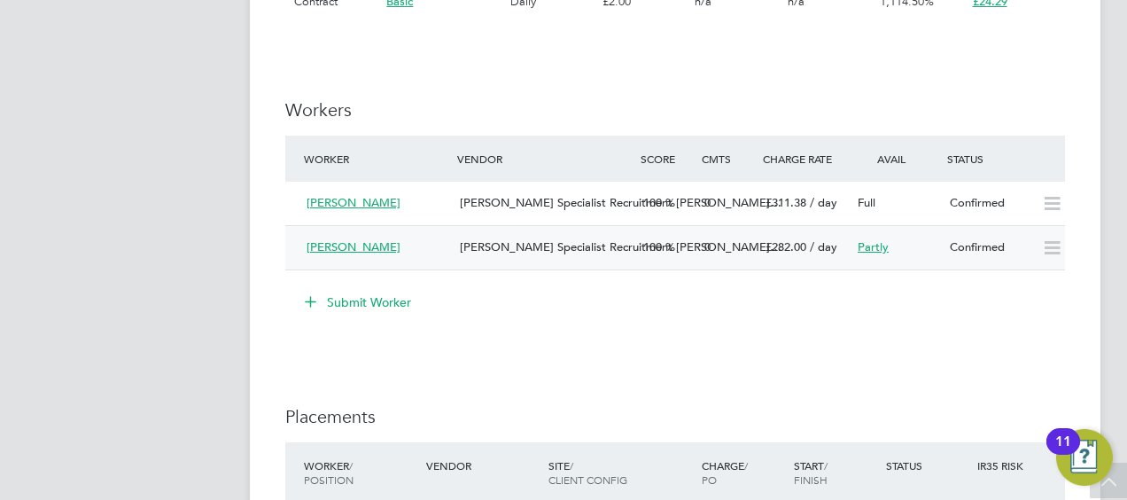
click at [812, 246] on span "/ day" at bounding box center [823, 246] width 27 height 15
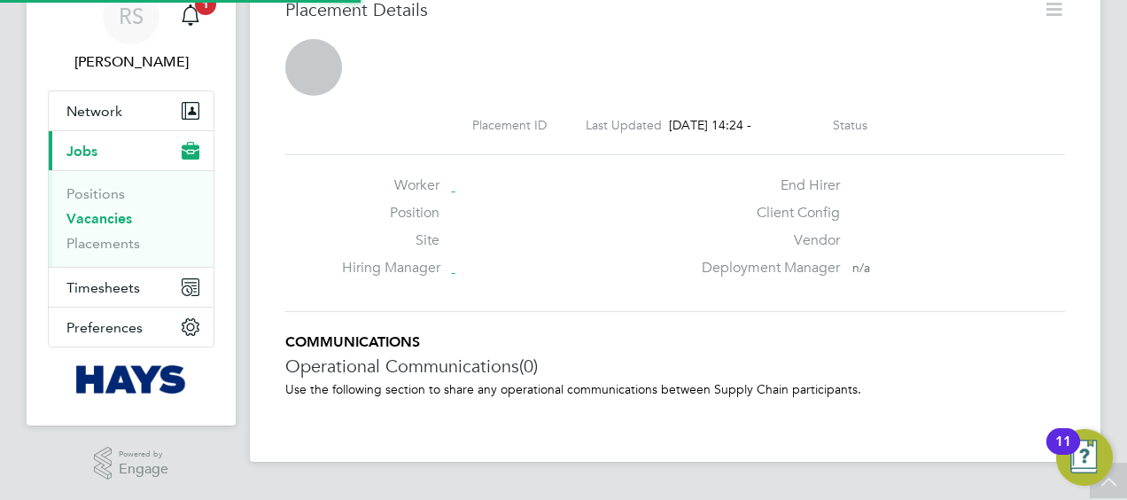
scroll to position [9, 9]
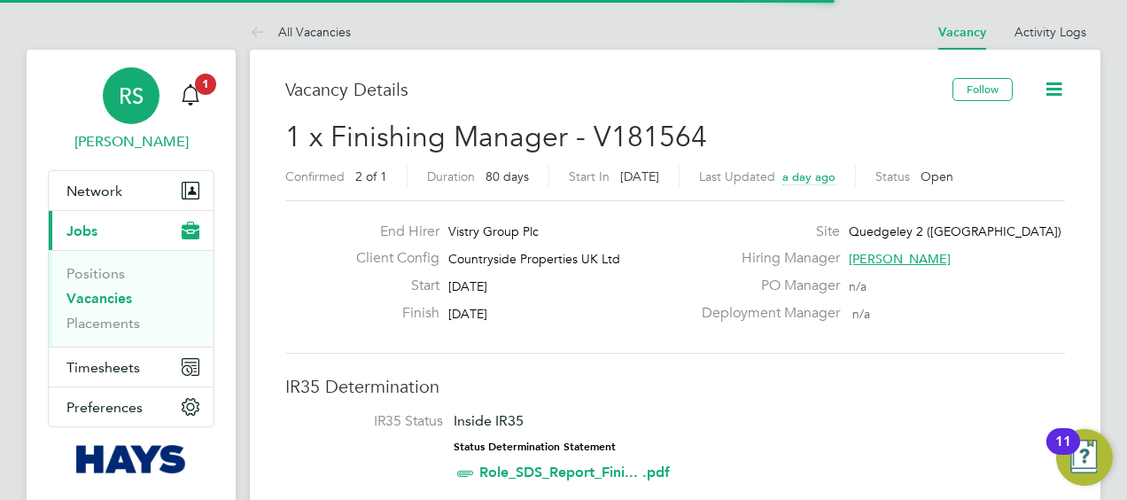
click at [211, 96] on link "RS Richard Spear" at bounding box center [131, 109] width 167 height 85
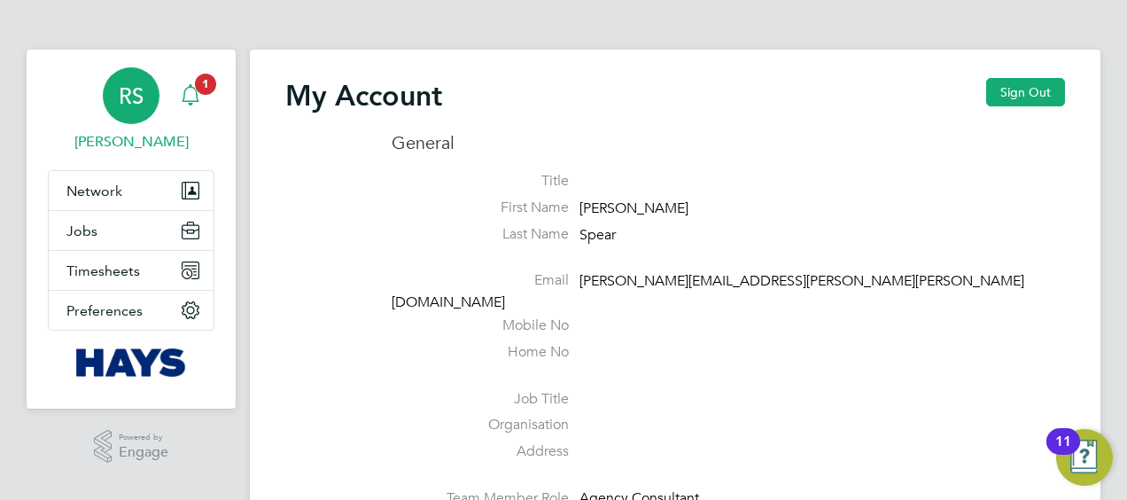
click at [198, 91] on span "1" at bounding box center [205, 84] width 21 height 21
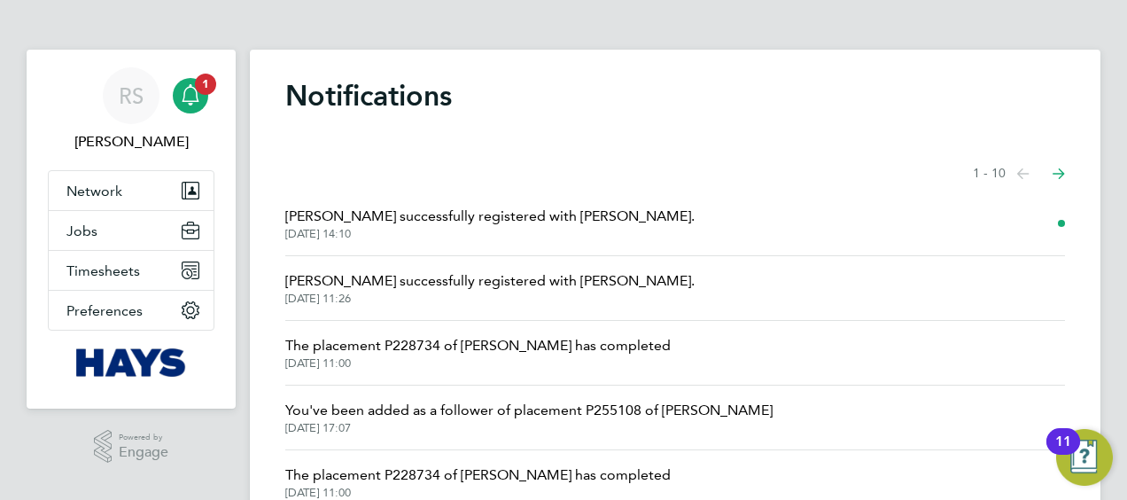
click at [370, 209] on span "Stuart Donaldson successfully registered with Hays." at bounding box center [489, 216] width 409 height 21
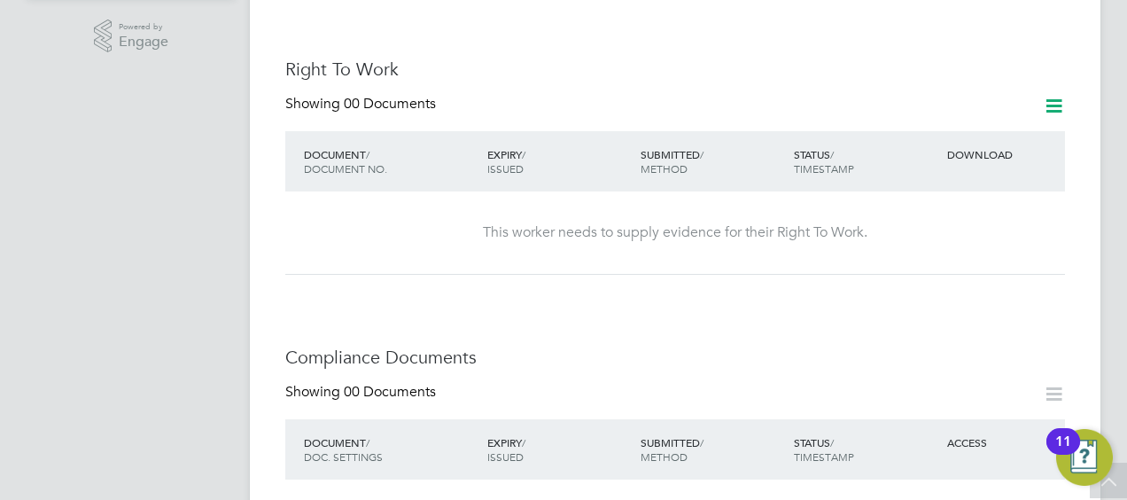
click at [1054, 95] on icon at bounding box center [1054, 106] width 22 height 22
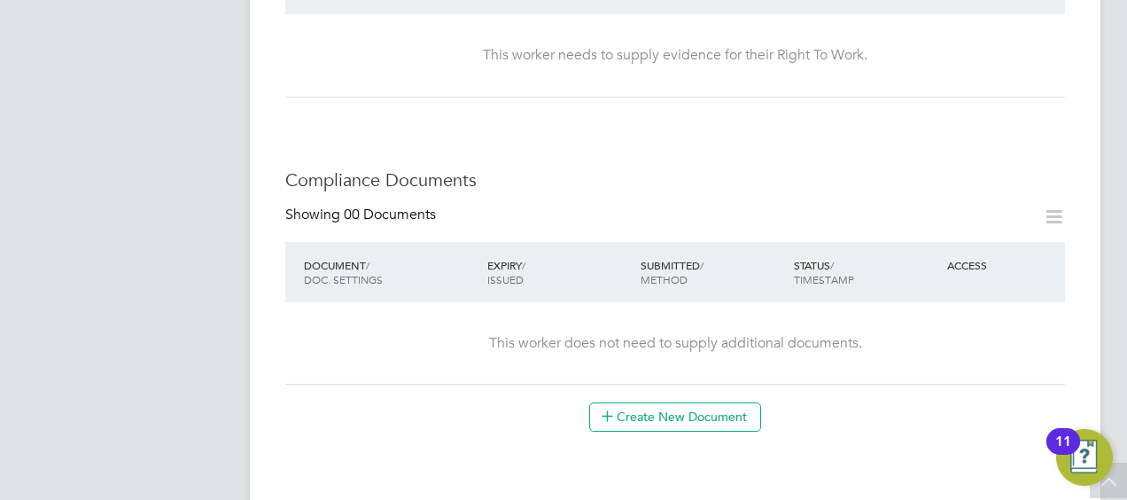
click at [1056, 206] on icon at bounding box center [1054, 217] width 22 height 22
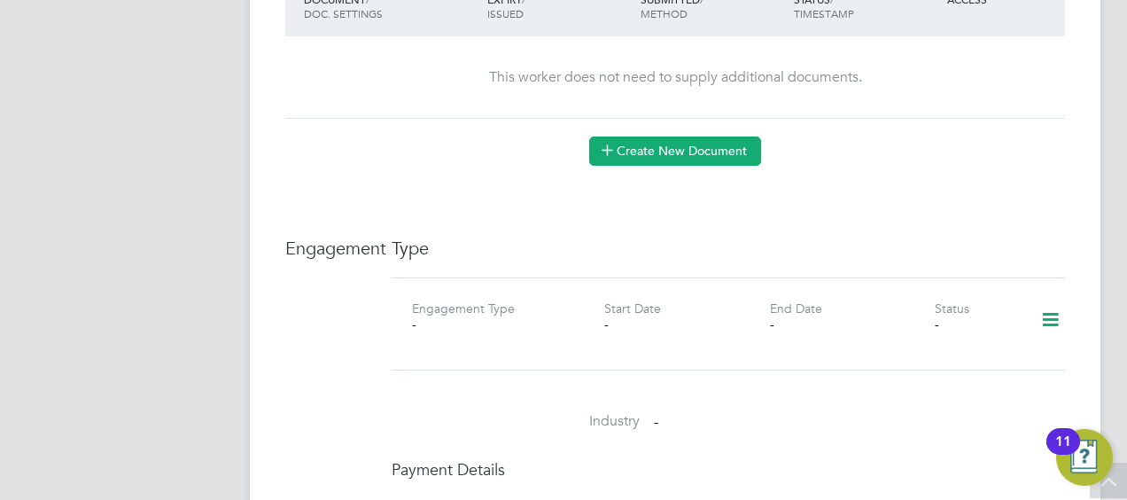
click at [699, 137] on button "Create New Document" at bounding box center [675, 150] width 172 height 28
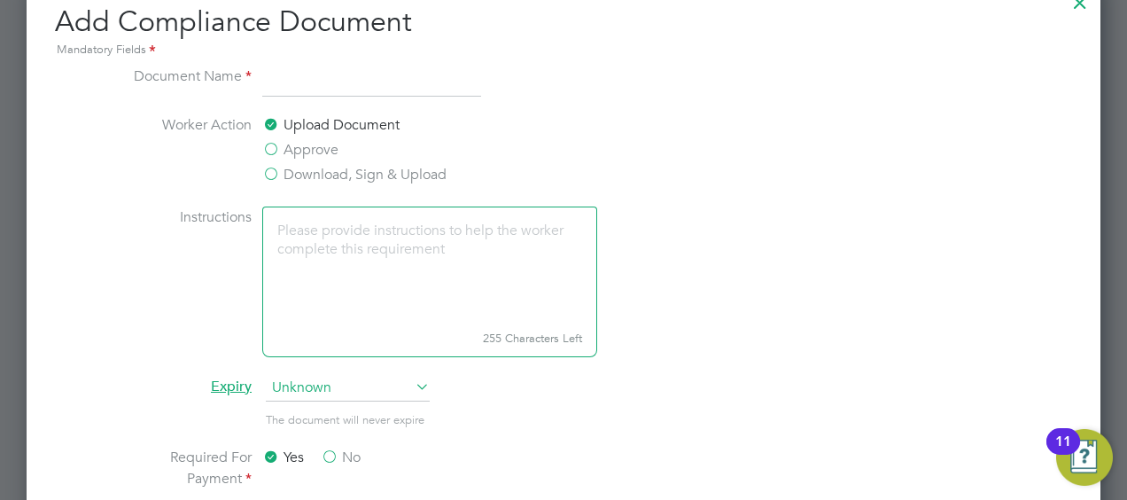
click at [338, 85] on input at bounding box center [371, 82] width 219 height 32
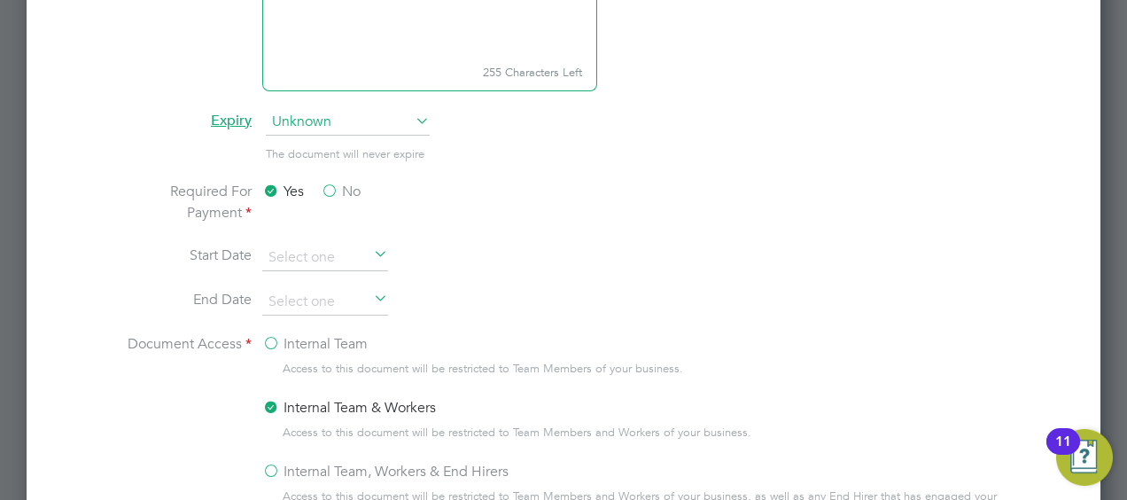
type input "CV"
click at [331, 187] on label "No" at bounding box center [341, 191] width 40 height 21
click at [0, 0] on input "No" at bounding box center [0, 0] width 0 height 0
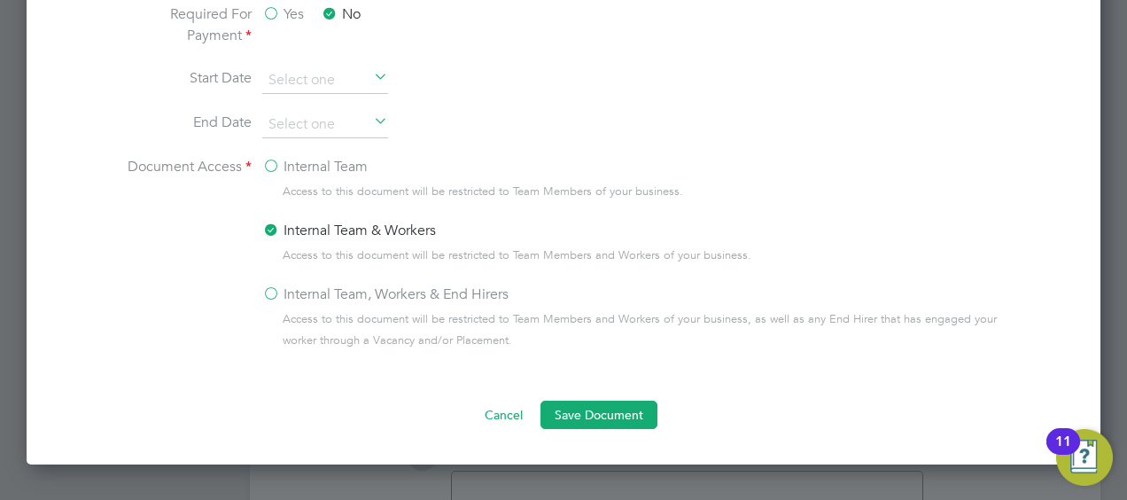
click at [268, 294] on label "Internal Team, Workers & End Hirers" at bounding box center [385, 294] width 246 height 21
click at [0, 0] on input "Internal Team, Workers & End Hirers" at bounding box center [0, 0] width 0 height 0
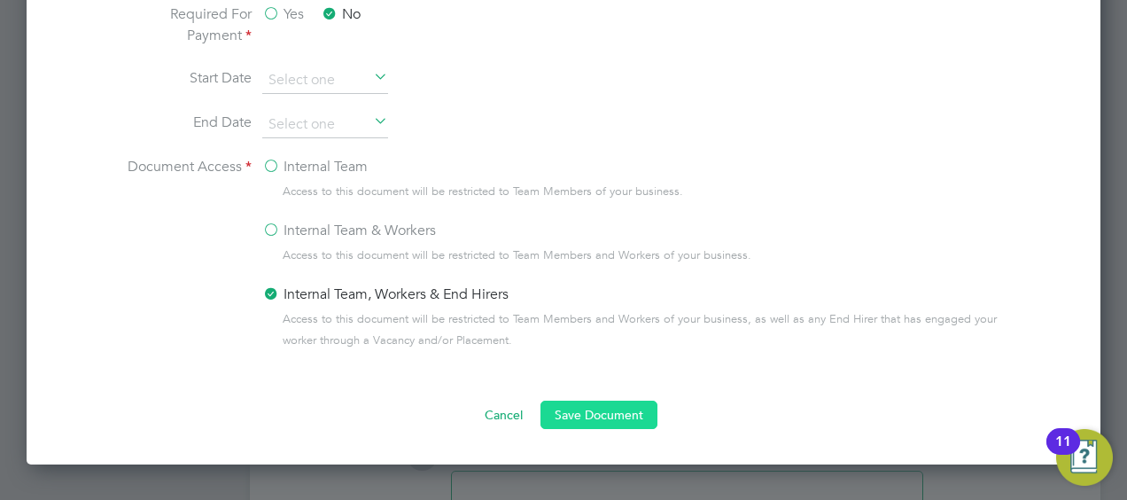
click at [598, 406] on button "Save Document" at bounding box center [599, 415] width 117 height 28
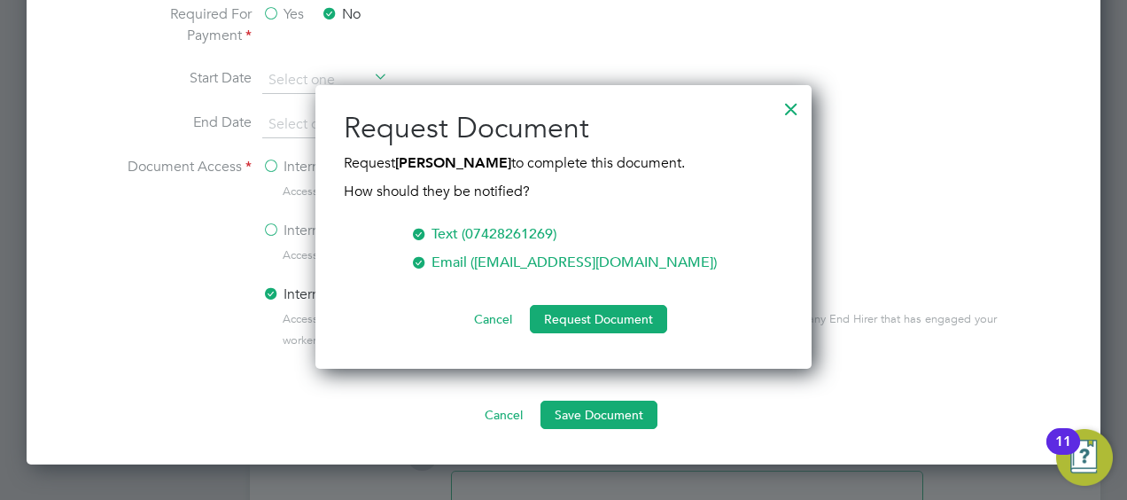
click at [792, 106] on div at bounding box center [791, 105] width 32 height 32
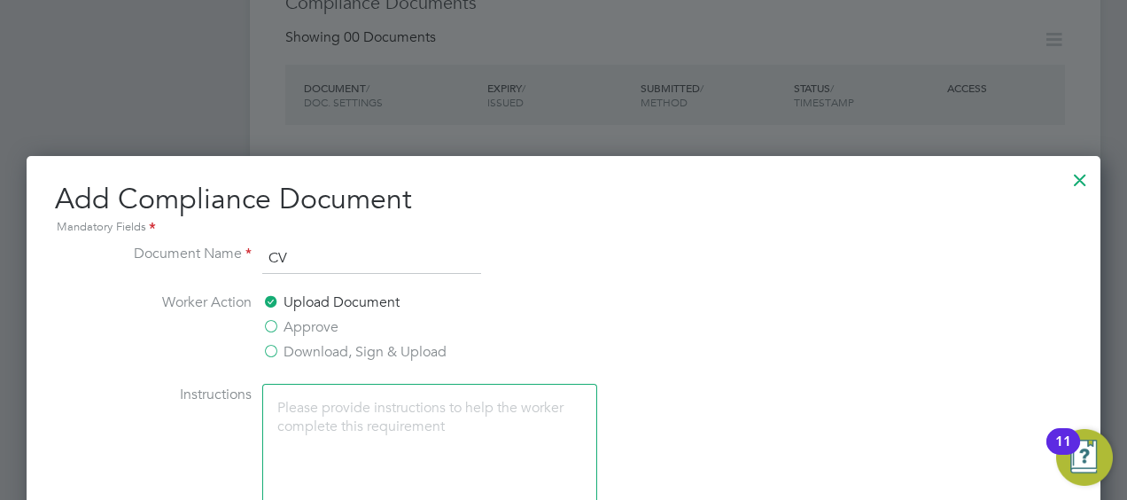
click at [1079, 174] on div at bounding box center [1080, 176] width 32 height 32
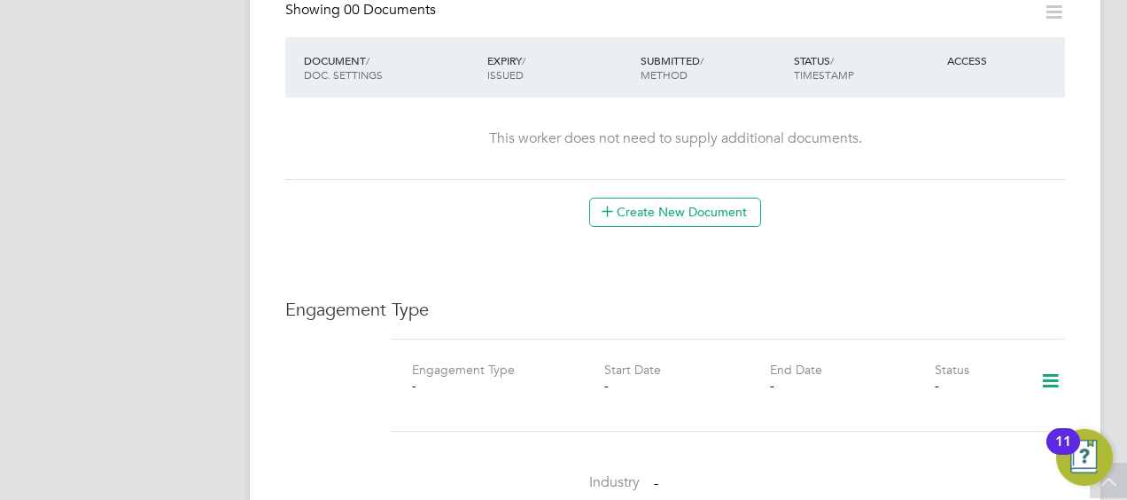
scroll to position [886, 0]
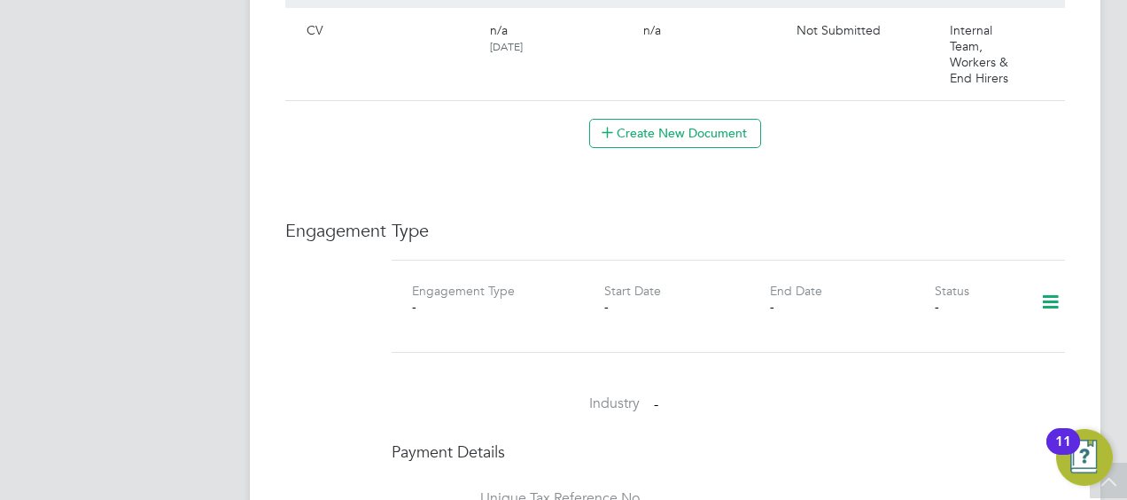
scroll to position [813, 0]
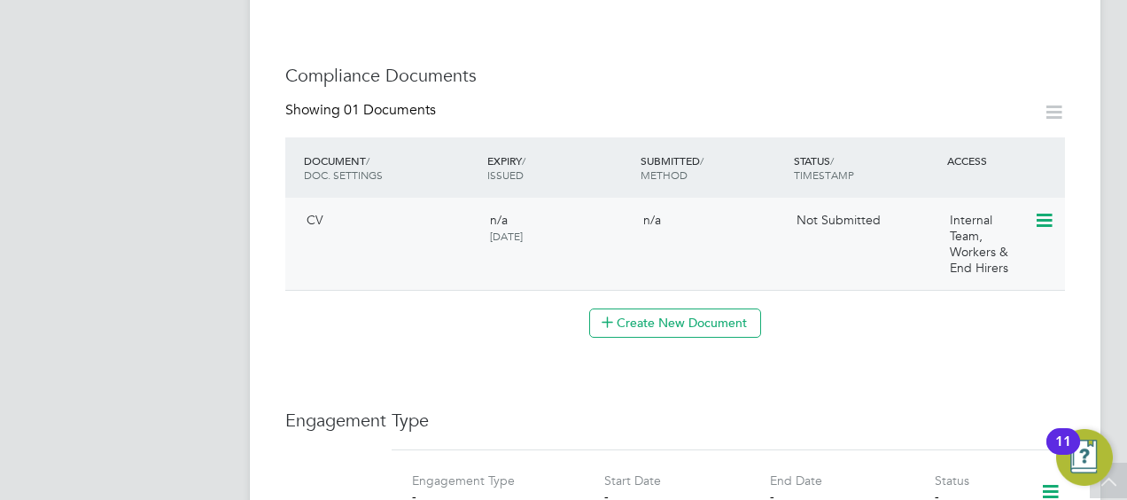
click at [1046, 210] on icon at bounding box center [1043, 220] width 18 height 21
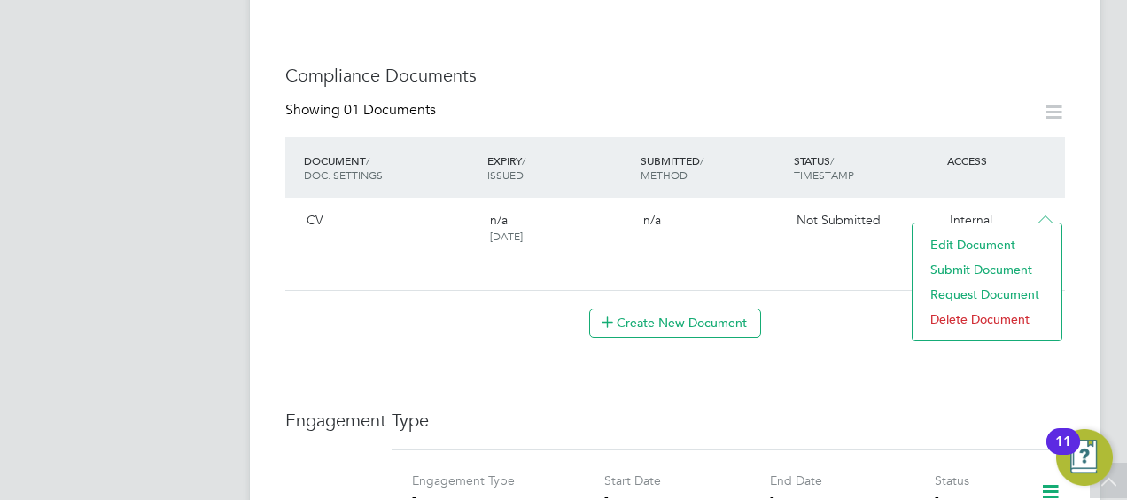
click at [984, 266] on li "Submit Document" at bounding box center [987, 269] width 131 height 25
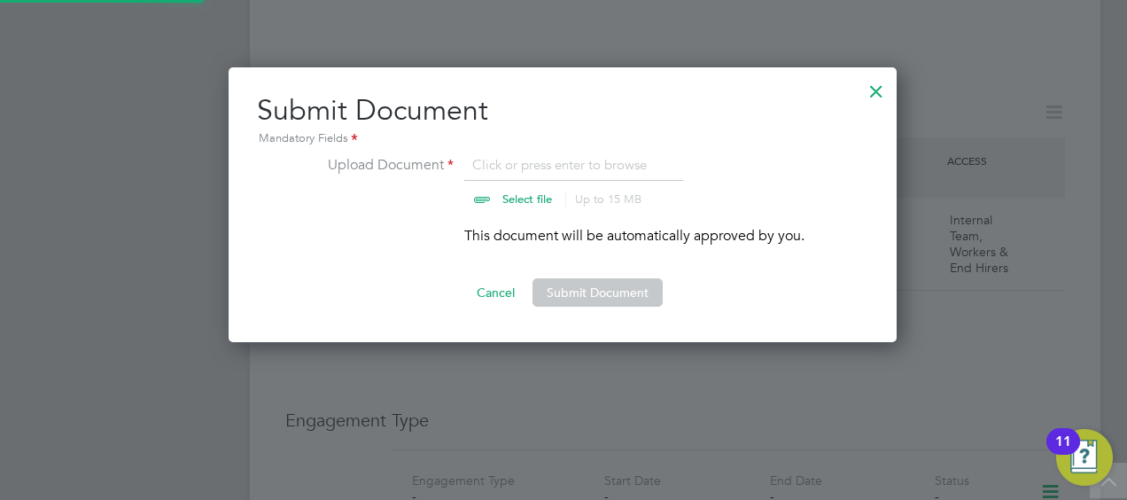
scroll to position [275, 670]
click at [527, 189] on input "file" at bounding box center [544, 180] width 278 height 53
type input "C:\fakepath\Stuart CV.docx"
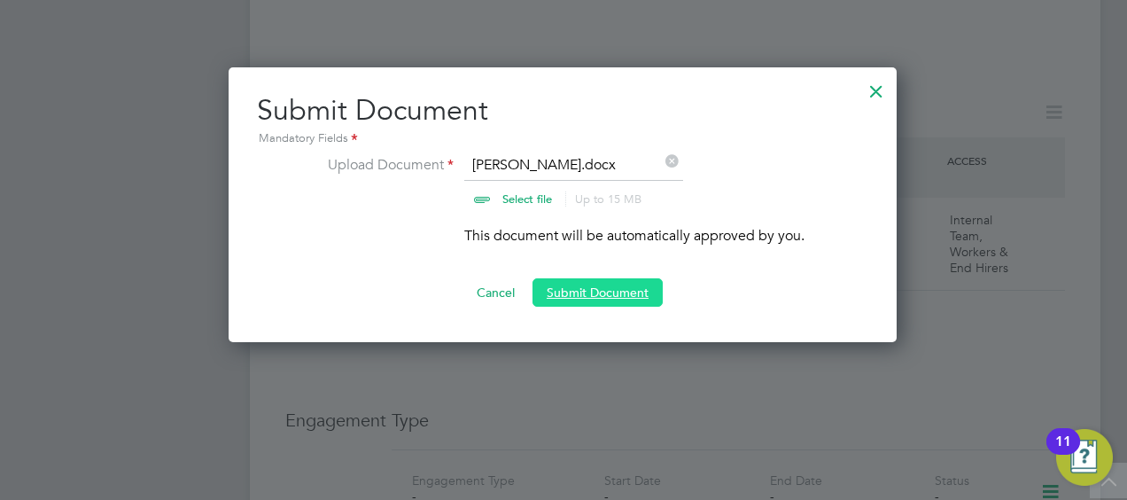
click at [608, 288] on button "Submit Document" at bounding box center [598, 292] width 130 height 28
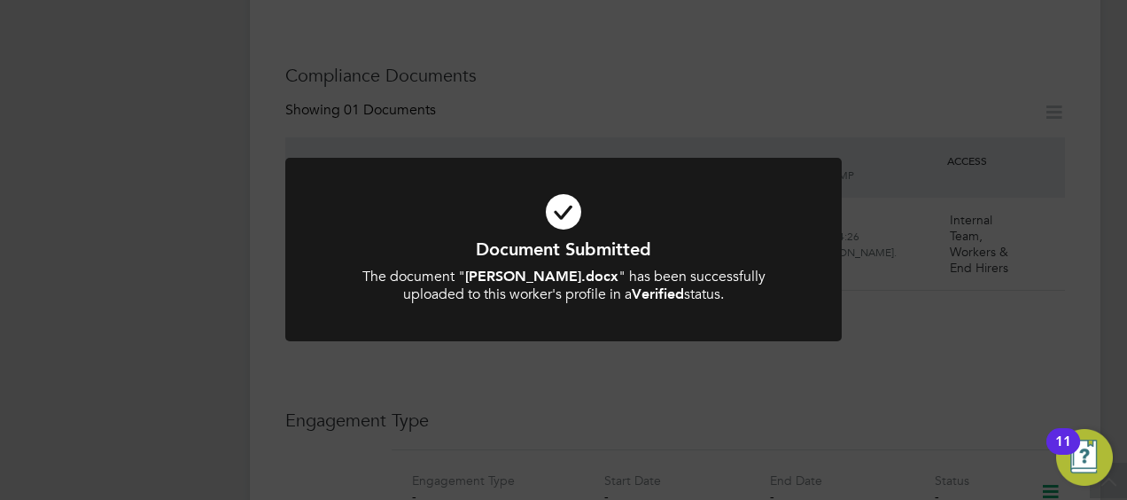
click at [624, 369] on div "Document Submitted The document " Stuart CV.docx " has been successfully upload…" at bounding box center [563, 250] width 1127 height 500
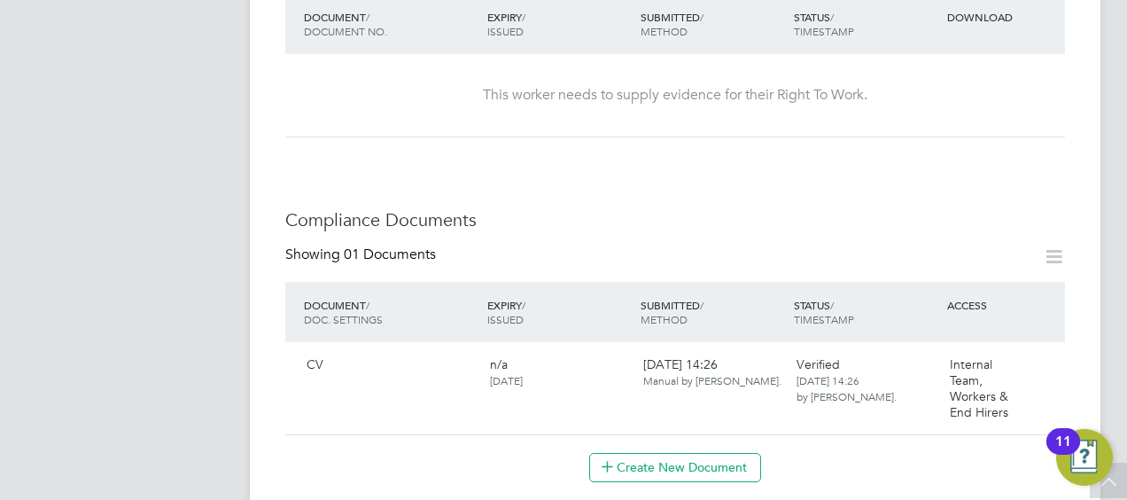
scroll to position [532, 0]
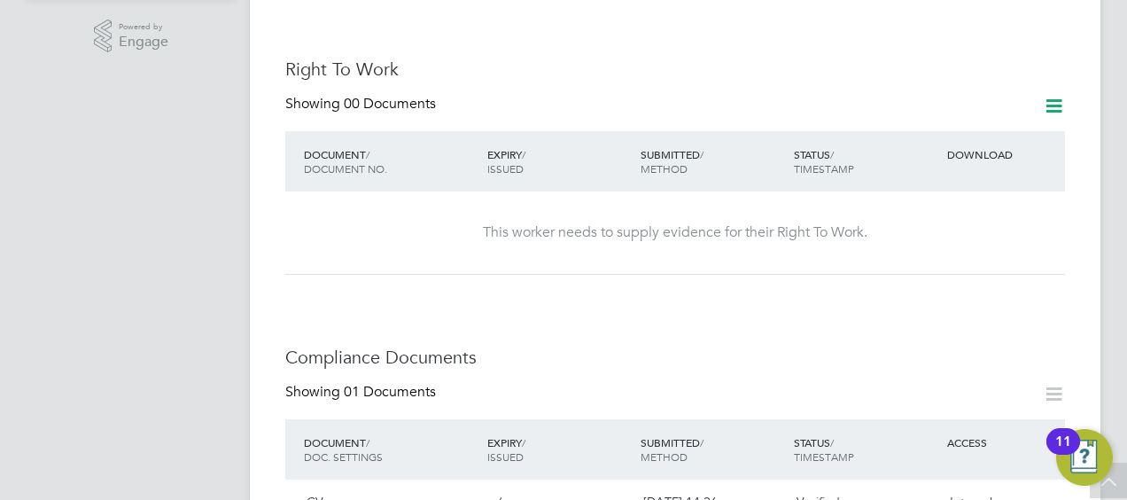
click at [1058, 95] on icon at bounding box center [1054, 106] width 22 height 22
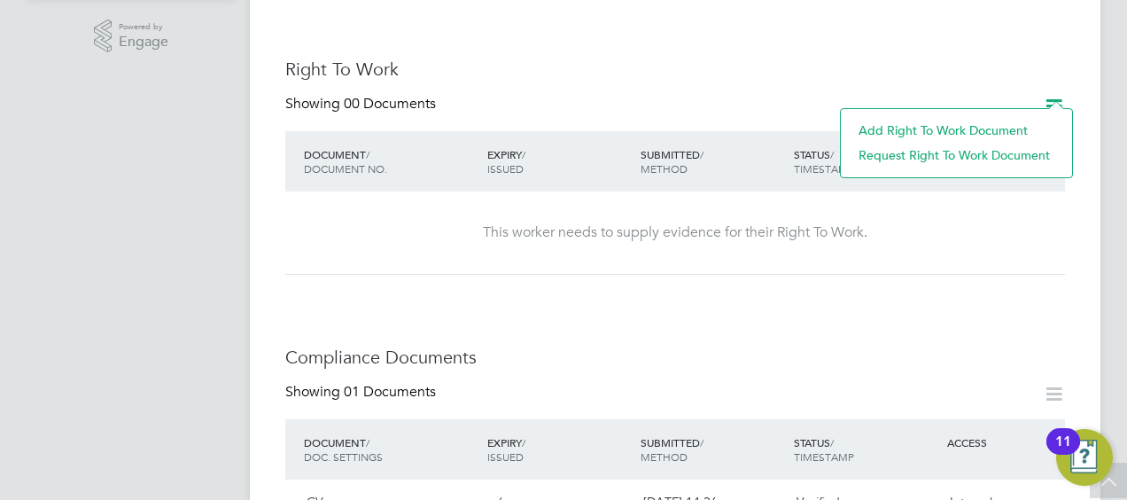
click at [966, 128] on li "Add Right To Work Document" at bounding box center [957, 130] width 214 height 25
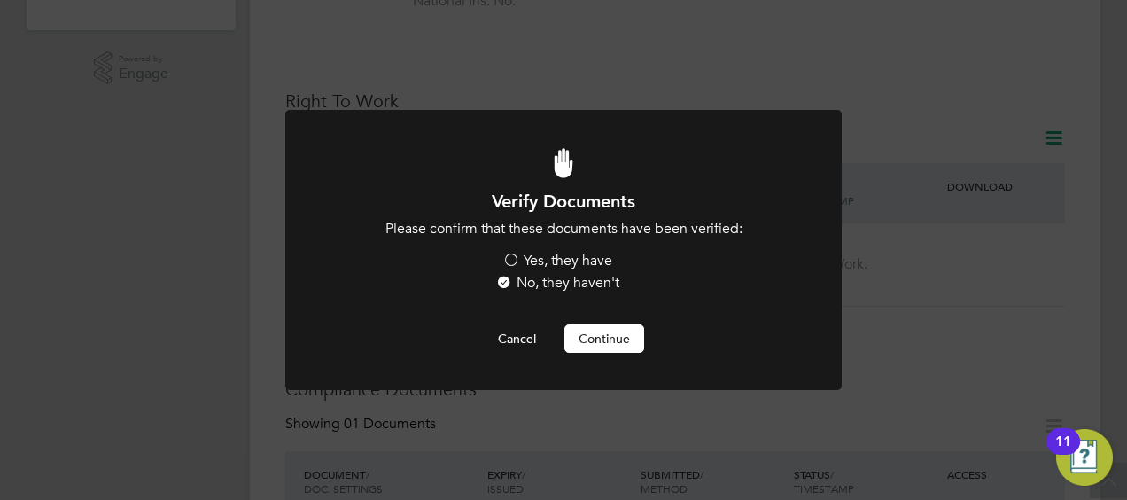
scroll to position [0, 0]
click at [514, 257] on label "Yes, they have" at bounding box center [557, 261] width 110 height 19
click at [0, 0] on input "Yes, they have" at bounding box center [0, 0] width 0 height 0
click at [596, 336] on button "Continue" at bounding box center [604, 338] width 80 height 28
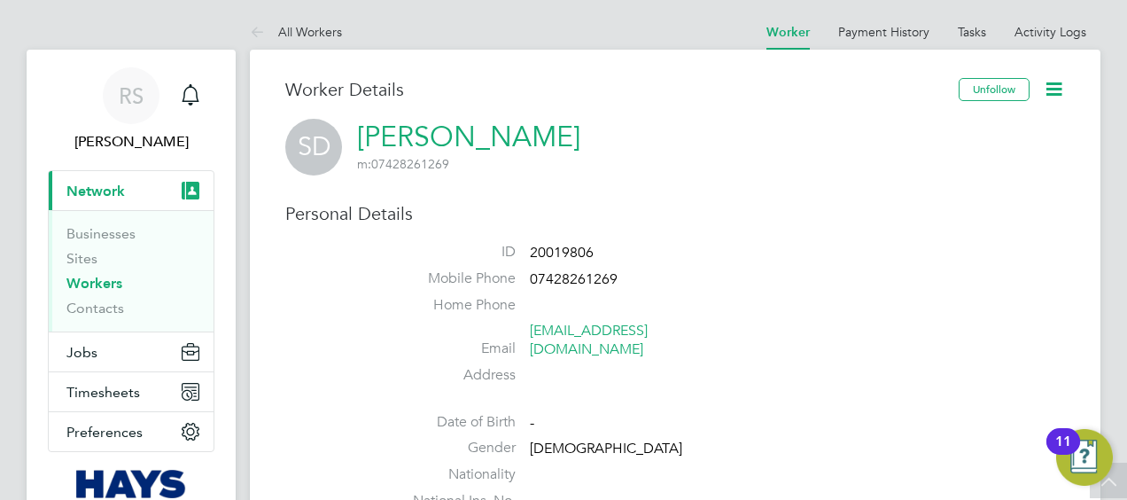
scroll to position [500, 0]
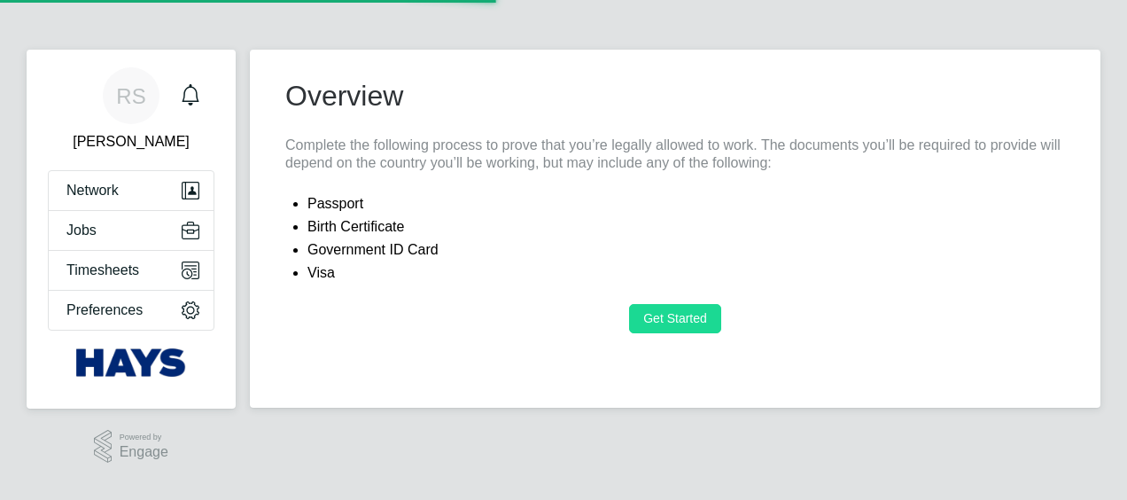
type input "[GEOGRAPHIC_DATA]"
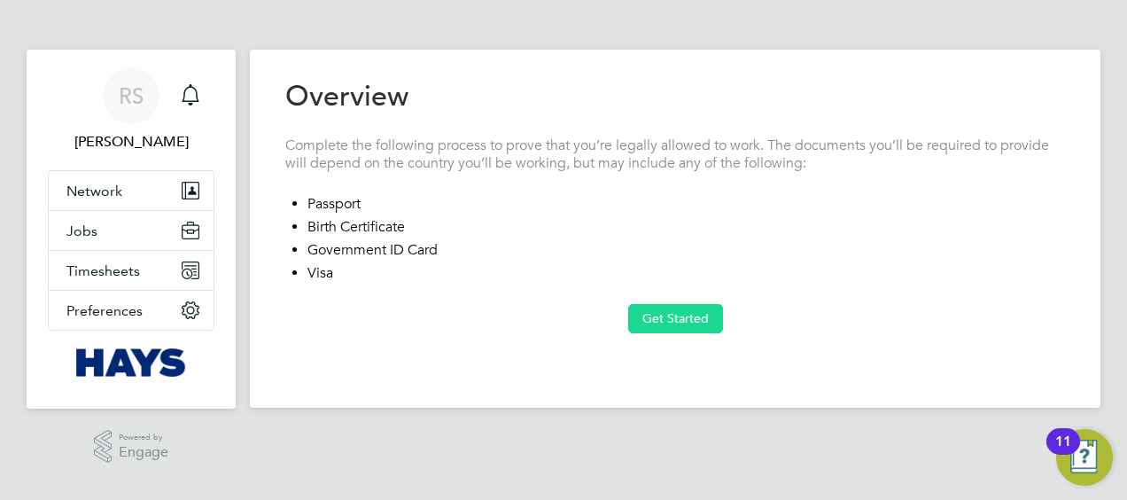
click at [673, 315] on button "Get Started" at bounding box center [675, 318] width 95 height 28
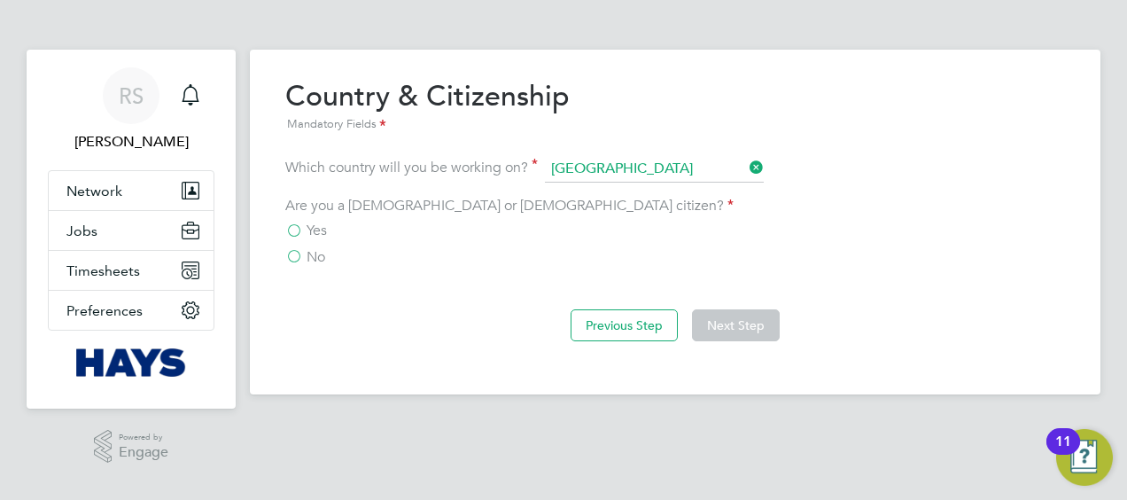
click at [294, 223] on label "Yes" at bounding box center [306, 231] width 42 height 18
click at [0, 0] on input "Yes" at bounding box center [0, 0] width 0 height 0
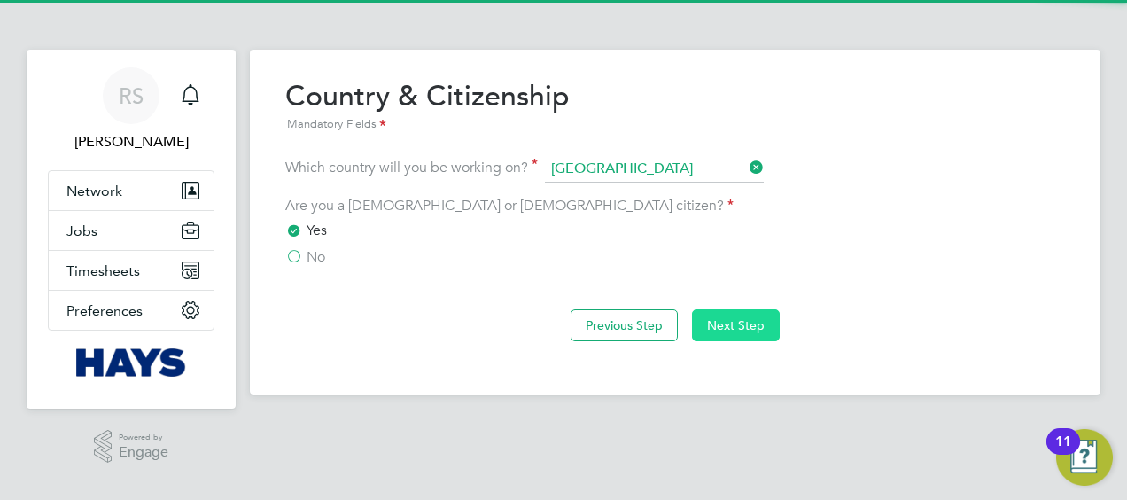
click at [773, 335] on button "Next Step" at bounding box center [736, 325] width 88 height 32
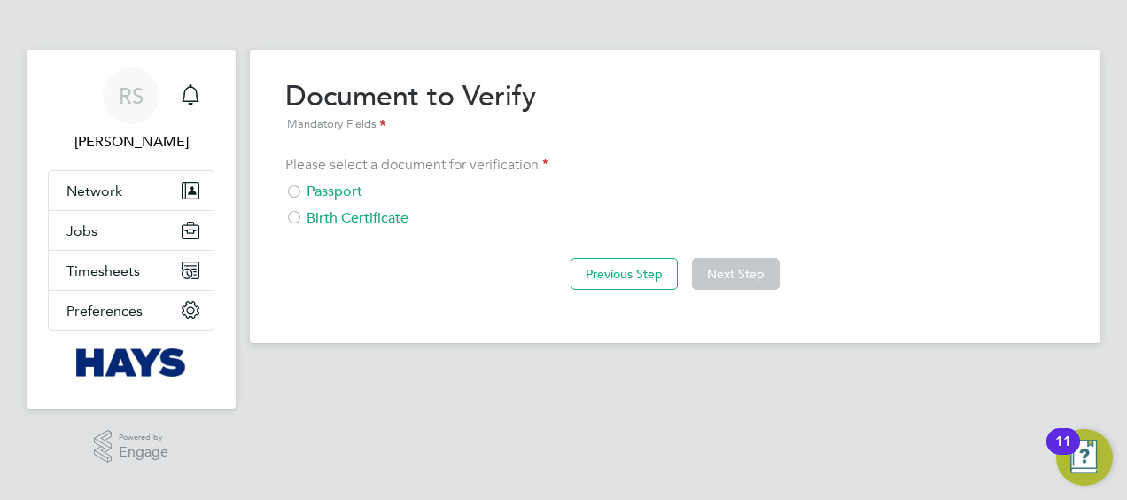
click at [294, 193] on div at bounding box center [294, 193] width 18 height 18
click at [746, 274] on button "Next Step" at bounding box center [736, 274] width 88 height 32
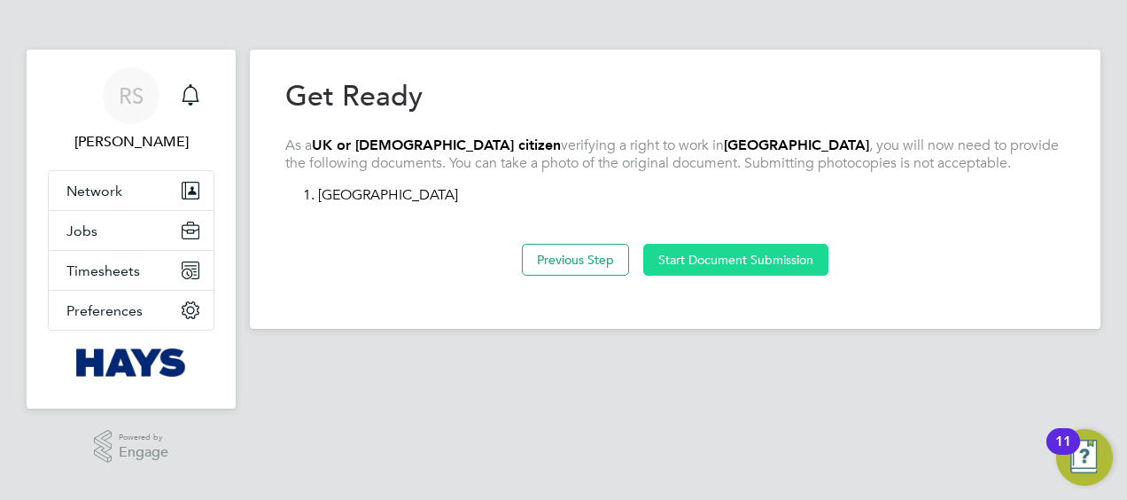
click at [753, 255] on button "Start Document Submission" at bounding box center [735, 260] width 185 height 32
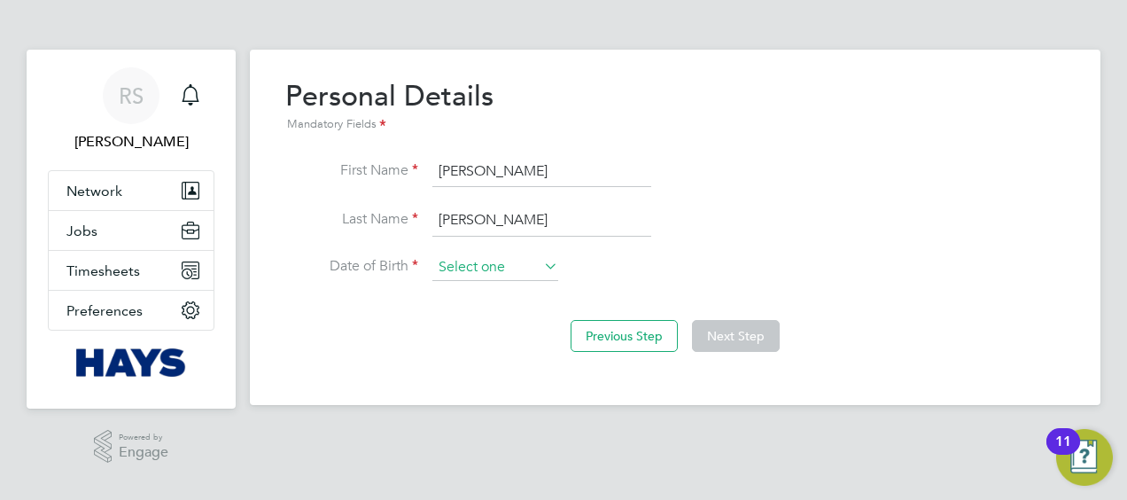
click at [525, 263] on input at bounding box center [495, 267] width 126 height 27
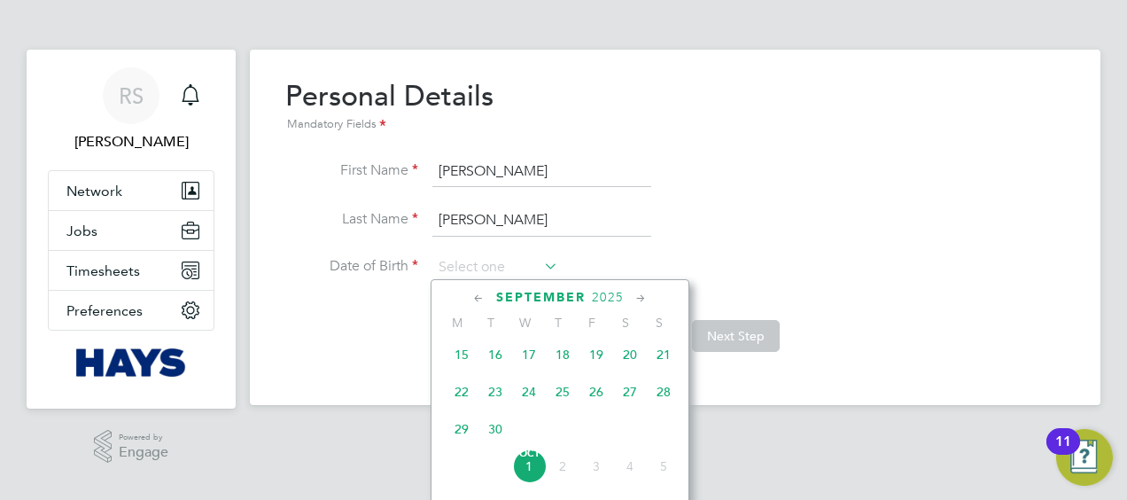
scroll to position [494, 0]
click at [559, 291] on span "October" at bounding box center [541, 297] width 74 height 15
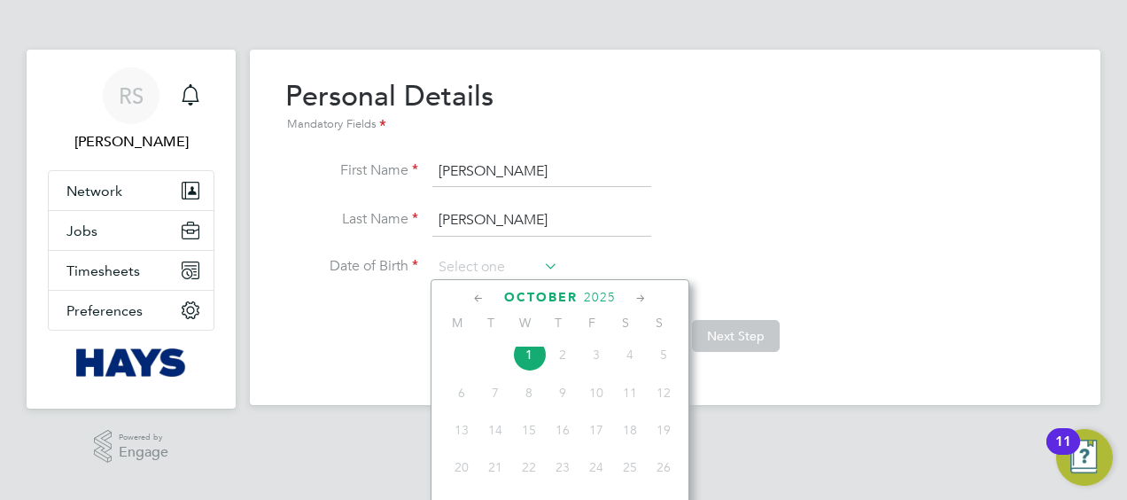
click at [601, 290] on span "2025" at bounding box center [600, 297] width 32 height 15
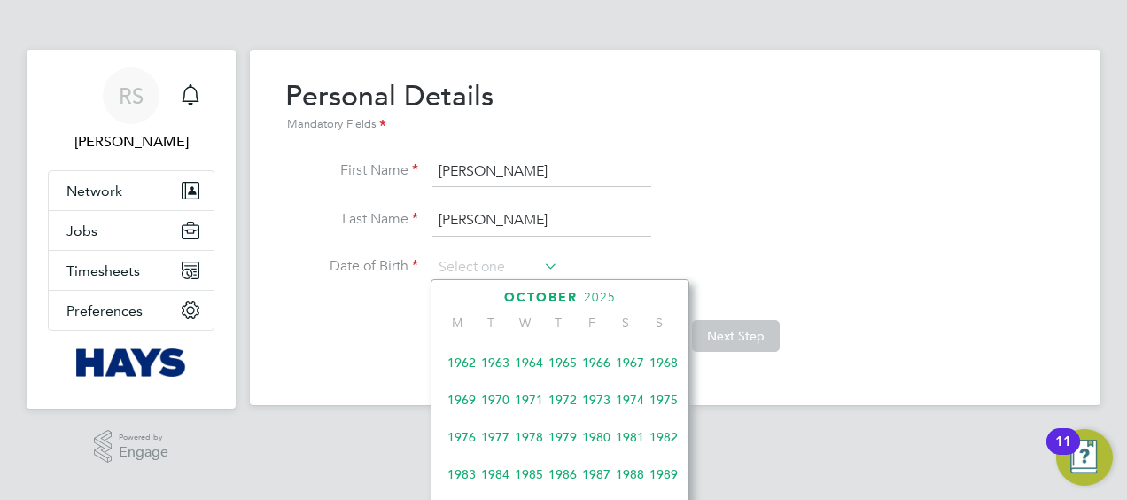
scroll to position [198, 0]
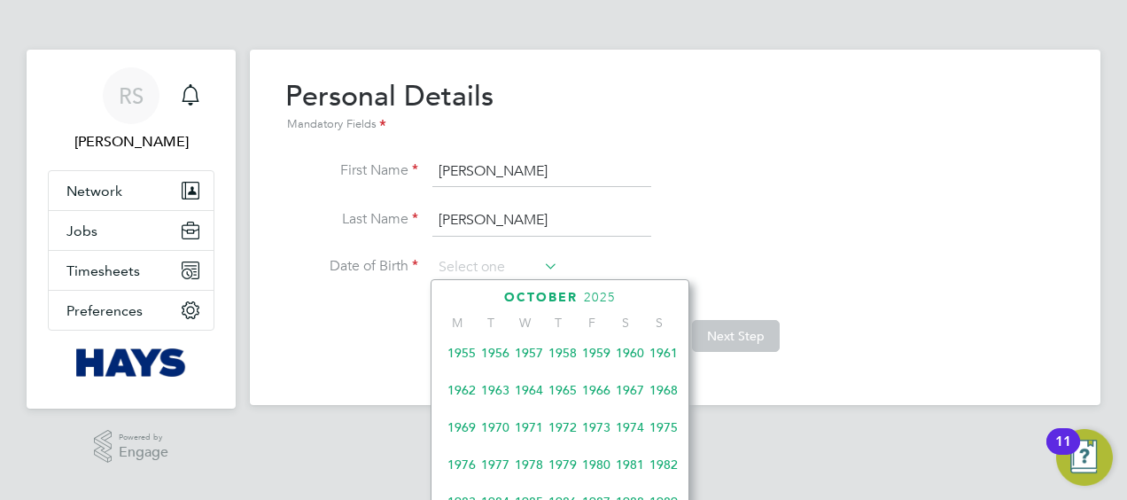
click at [637, 458] on span "1981" at bounding box center [630, 464] width 34 height 34
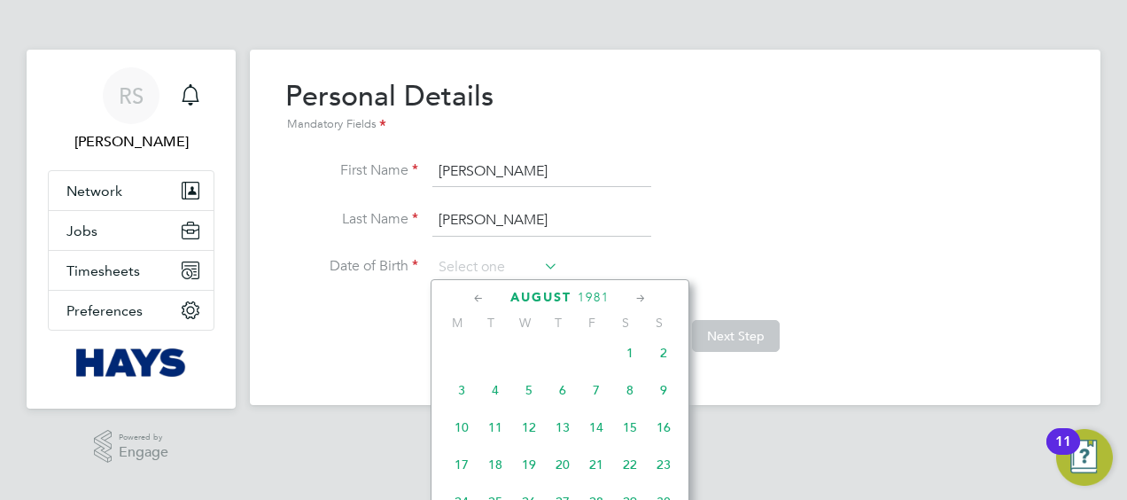
click at [535, 298] on span "August" at bounding box center [540, 297] width 61 height 15
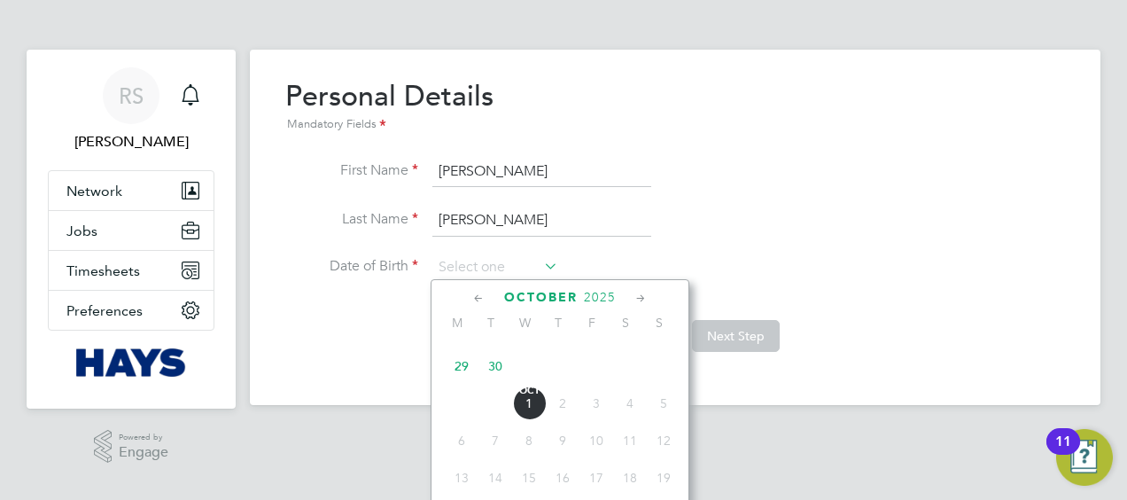
click at [603, 291] on span "2025" at bounding box center [600, 297] width 32 height 15
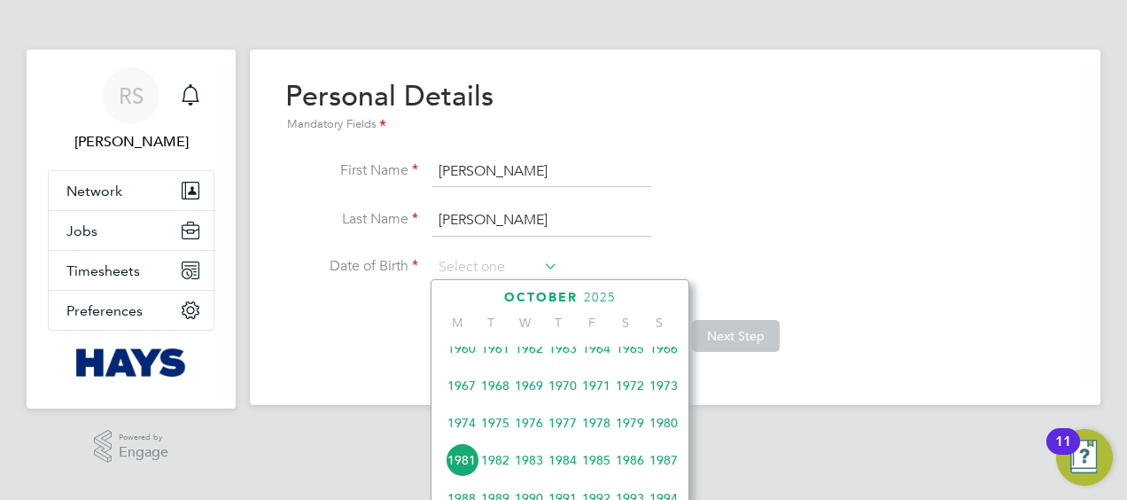
click at [455, 469] on span "1981" at bounding box center [462, 460] width 34 height 34
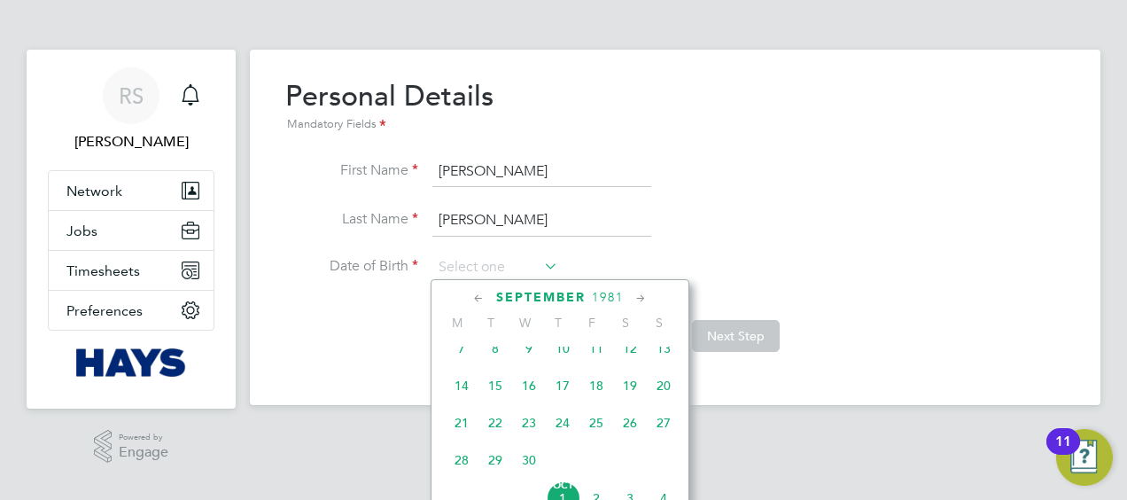
click at [645, 297] on icon at bounding box center [641, 298] width 17 height 19
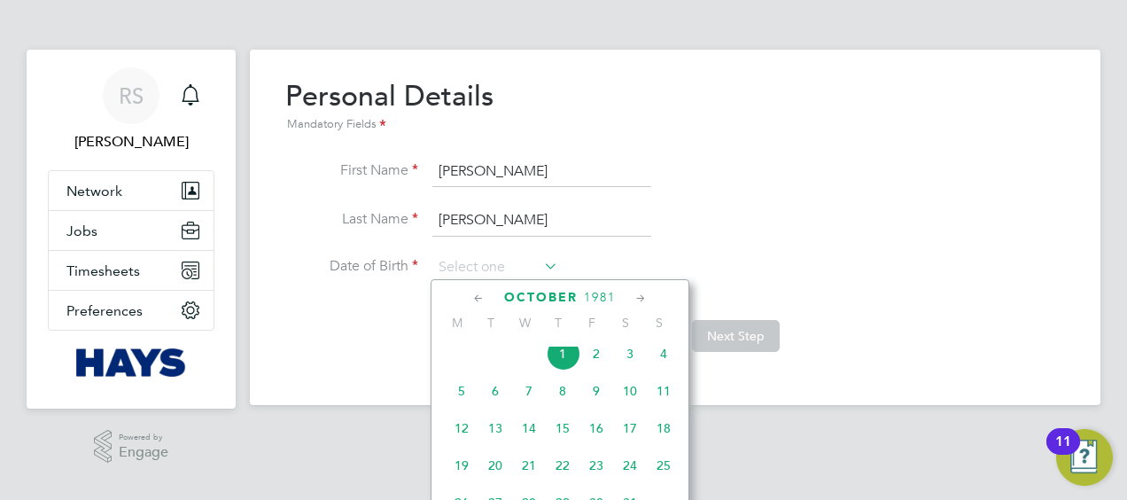
click at [633, 362] on span "3" at bounding box center [630, 354] width 34 height 34
type input "[DATE]"
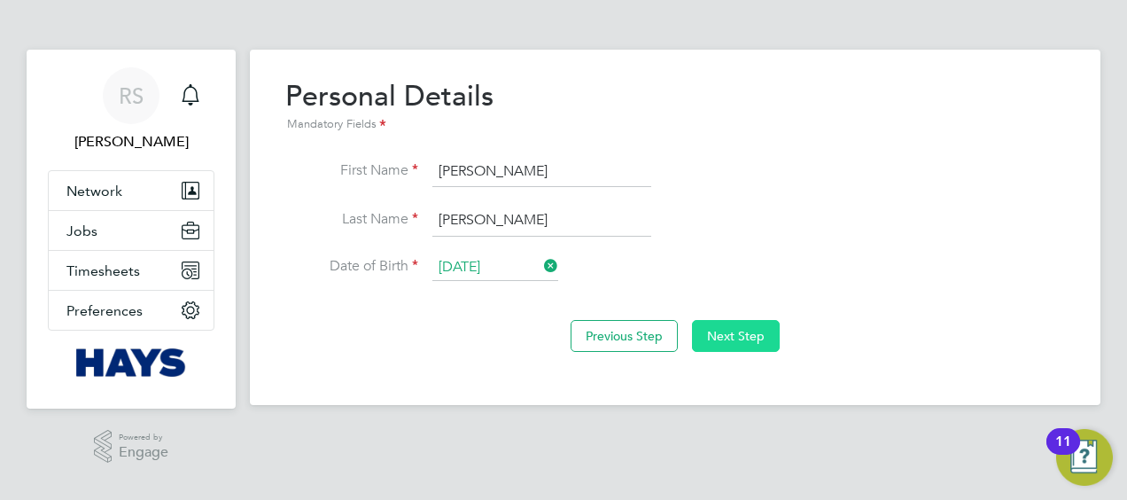
click at [747, 331] on button "Next Step" at bounding box center [736, 336] width 88 height 32
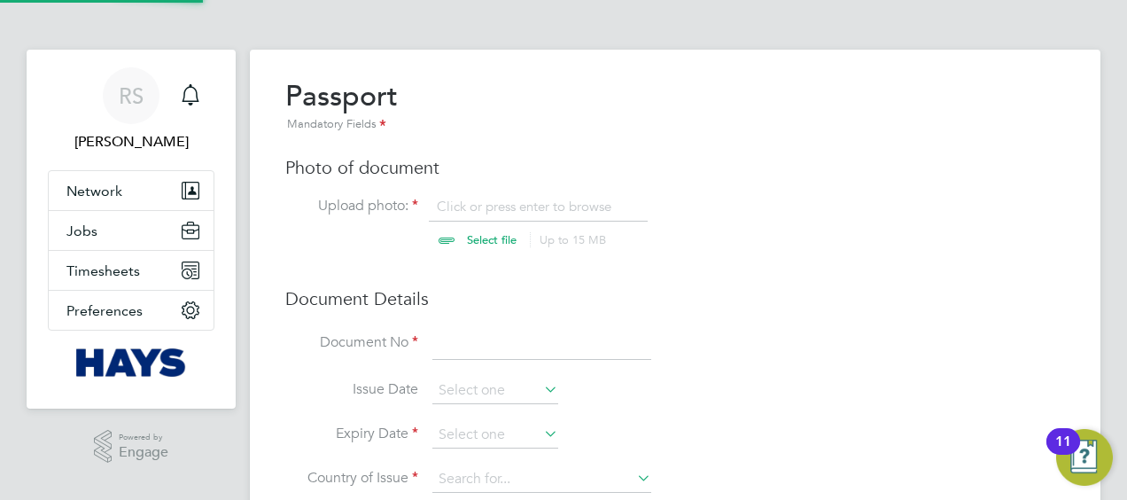
scroll to position [23, 220]
click at [503, 200] on input "file" at bounding box center [509, 224] width 278 height 53
click at [481, 237] on input "file" at bounding box center [509, 224] width 278 height 53
click at [928, 285] on div "Passport Mandatory Fields Photo of document Upload photo: Click or press enter …" at bounding box center [675, 294] width 780 height 432
click at [486, 236] on input "file" at bounding box center [509, 224] width 278 height 53
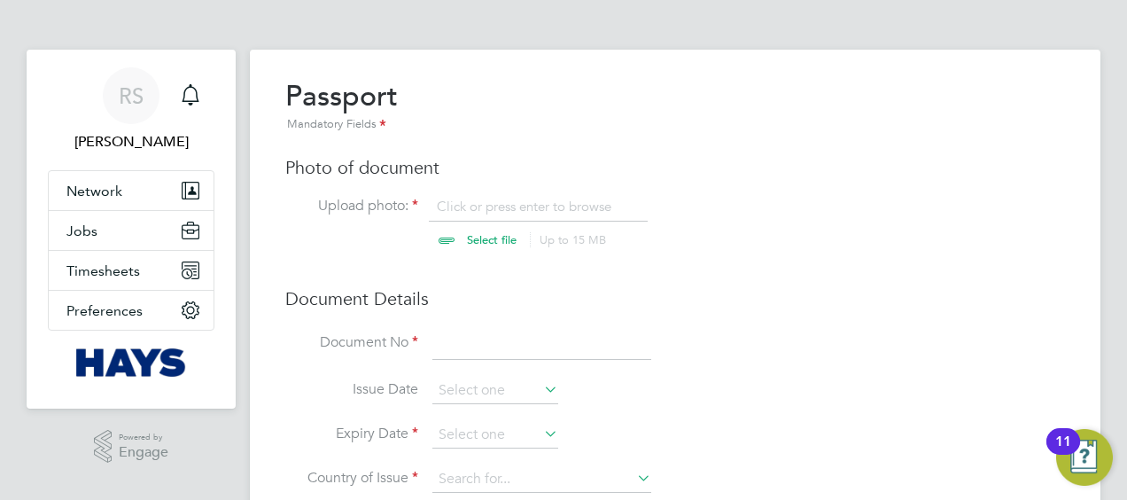
type input "C:\fakepath\Passport (Front) (1).jpg"
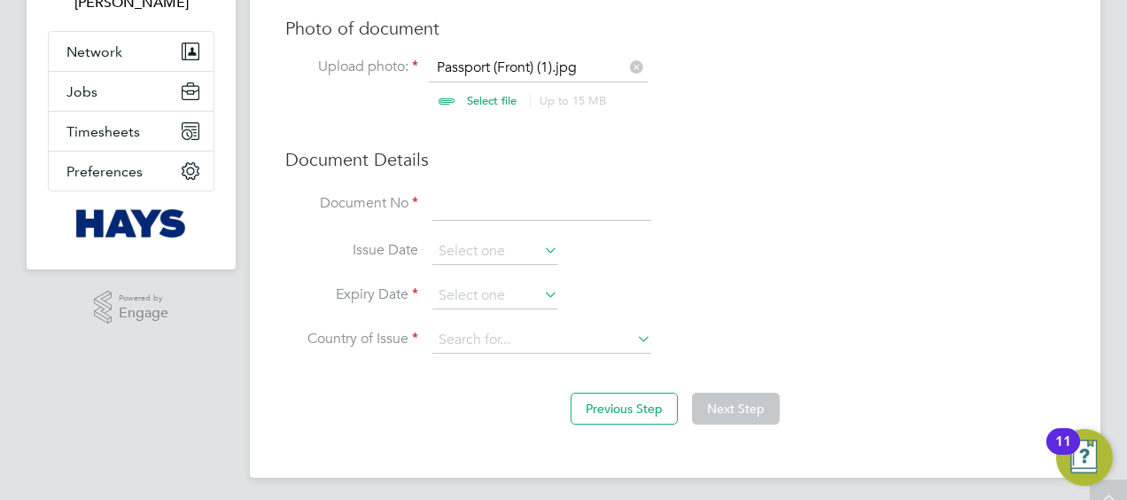
scroll to position [142, 0]
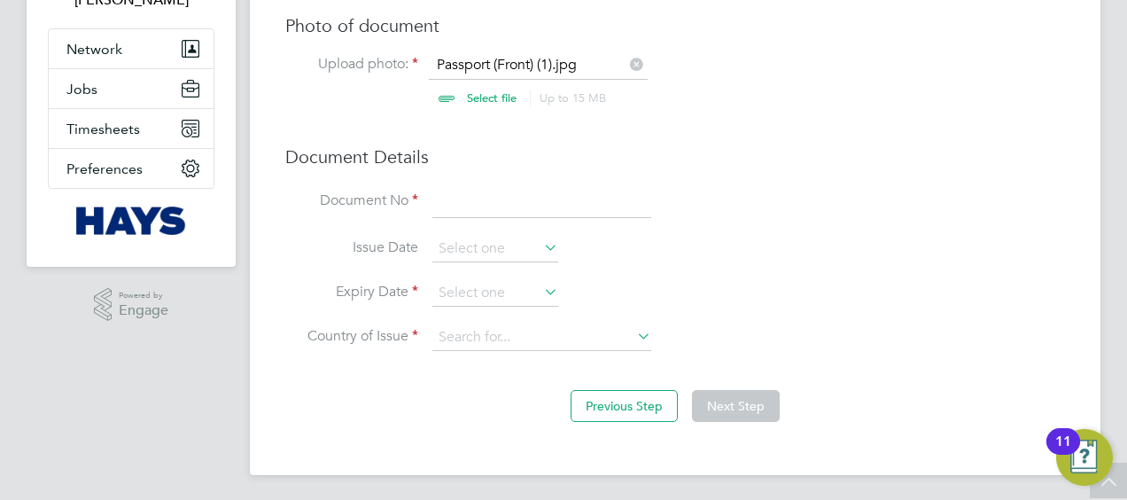
click at [502, 191] on input at bounding box center [541, 202] width 219 height 32
type input "148158833"
click at [471, 249] on input at bounding box center [495, 249] width 126 height 27
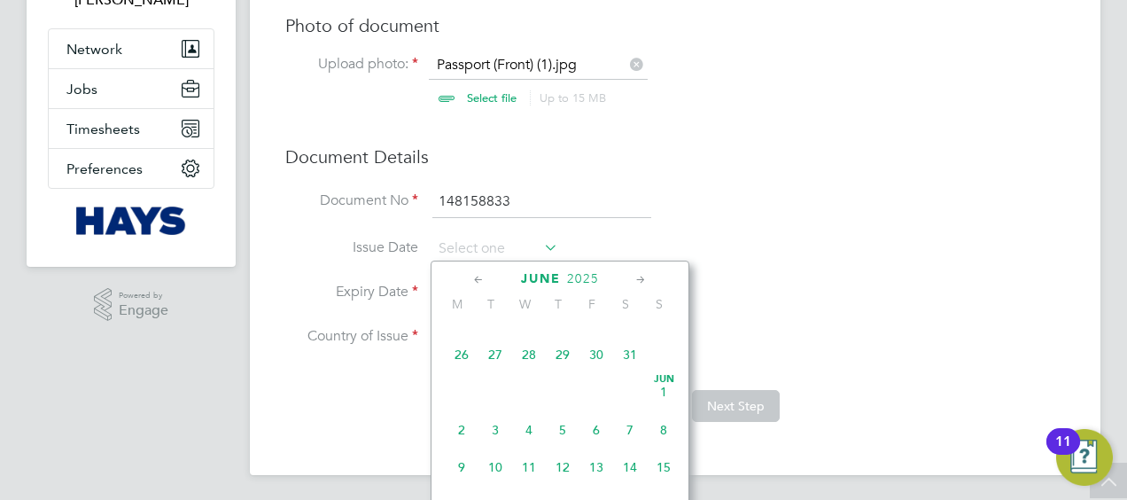
scroll to position [305, 0]
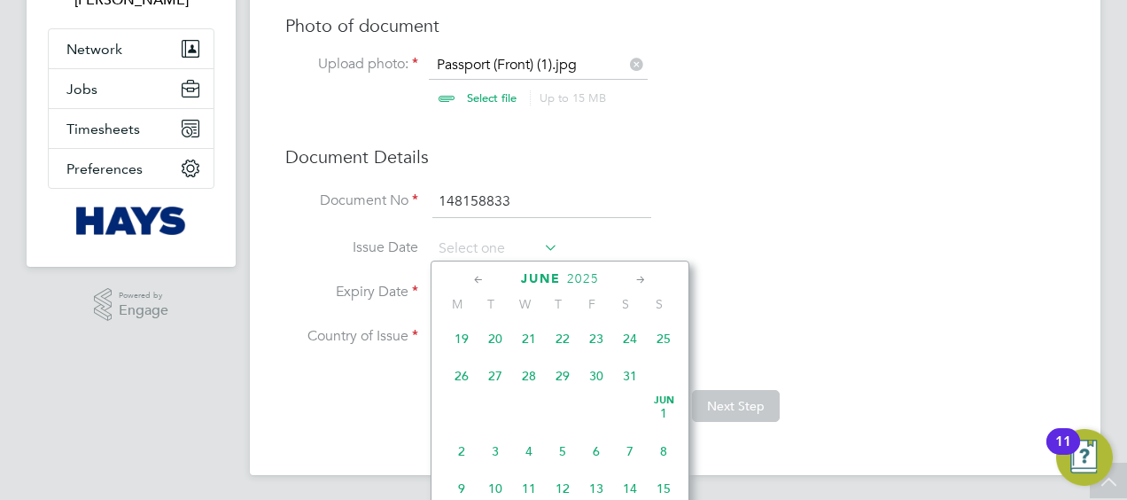
click at [524, 455] on span "4" at bounding box center [529, 451] width 34 height 34
click at [510, 240] on input "[DATE]" at bounding box center [495, 249] width 126 height 27
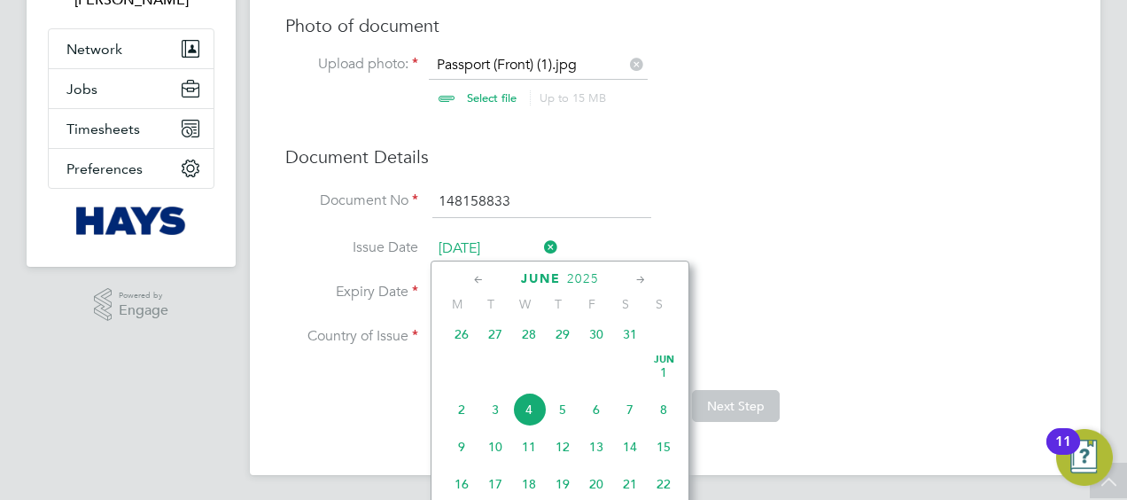
click at [590, 278] on span "2025" at bounding box center [583, 278] width 32 height 15
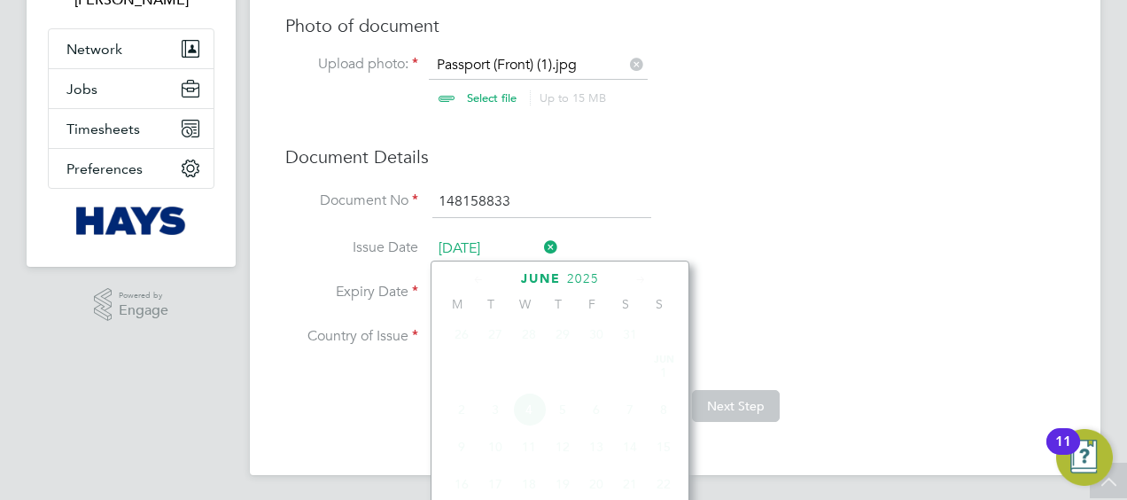
scroll to position [463, 0]
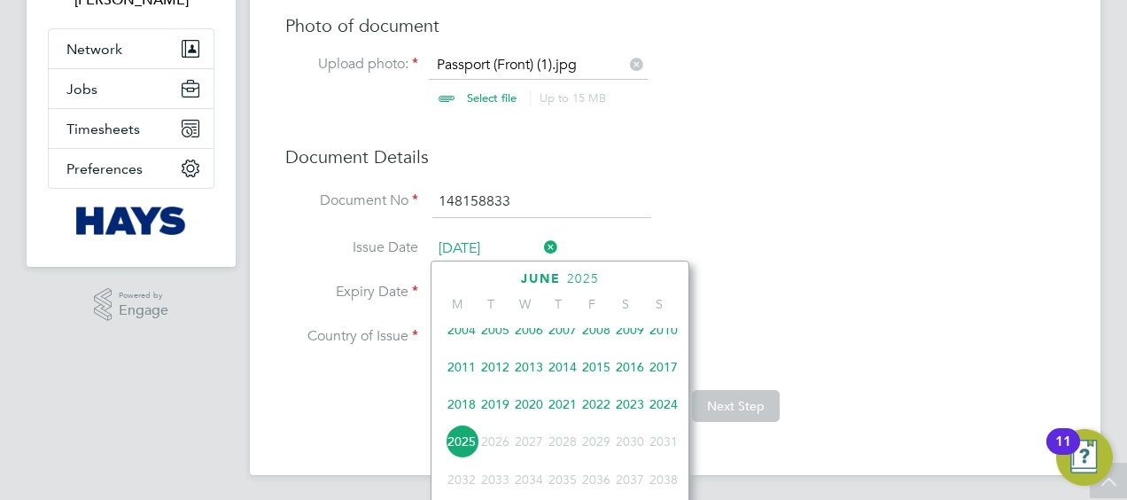
click at [668, 410] on span "2024" at bounding box center [664, 404] width 34 height 34
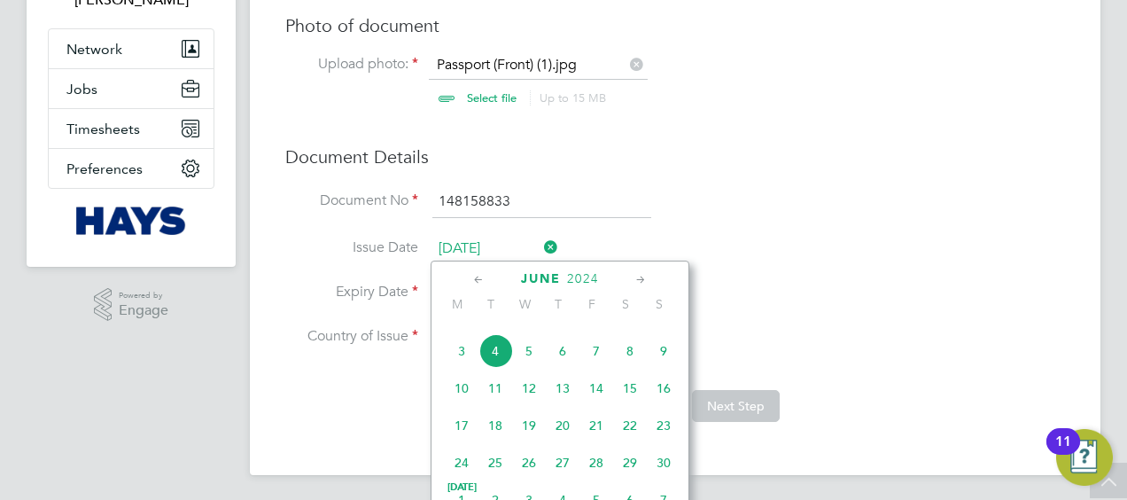
scroll to position [552, 0]
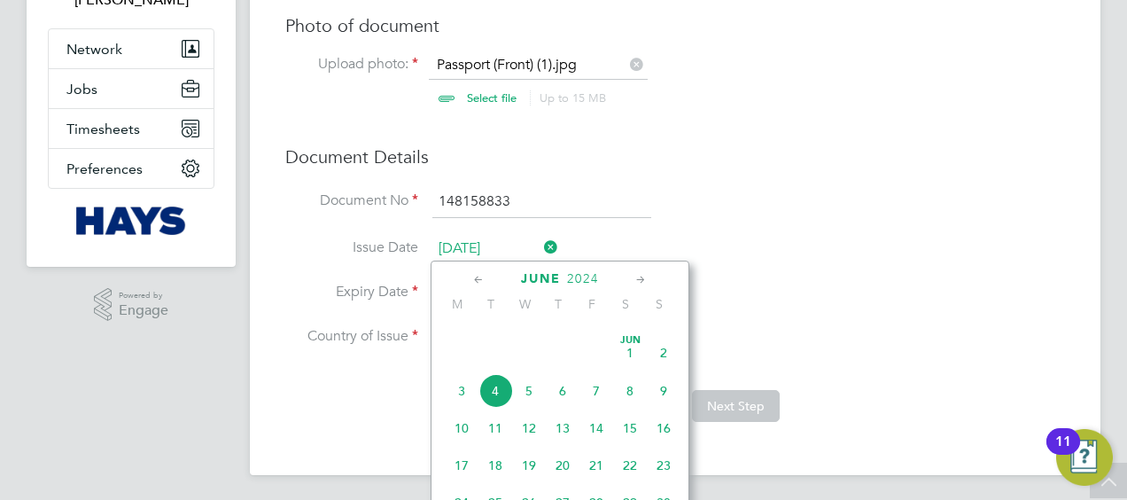
click at [503, 396] on span "4" at bounding box center [496, 391] width 34 height 34
type input "[DATE]"
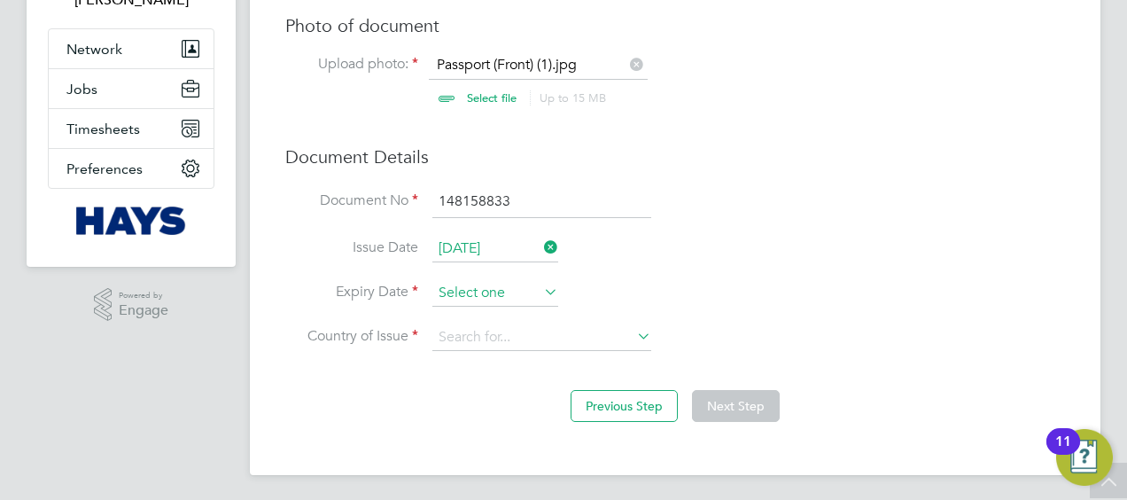
click at [486, 284] on input at bounding box center [495, 293] width 126 height 27
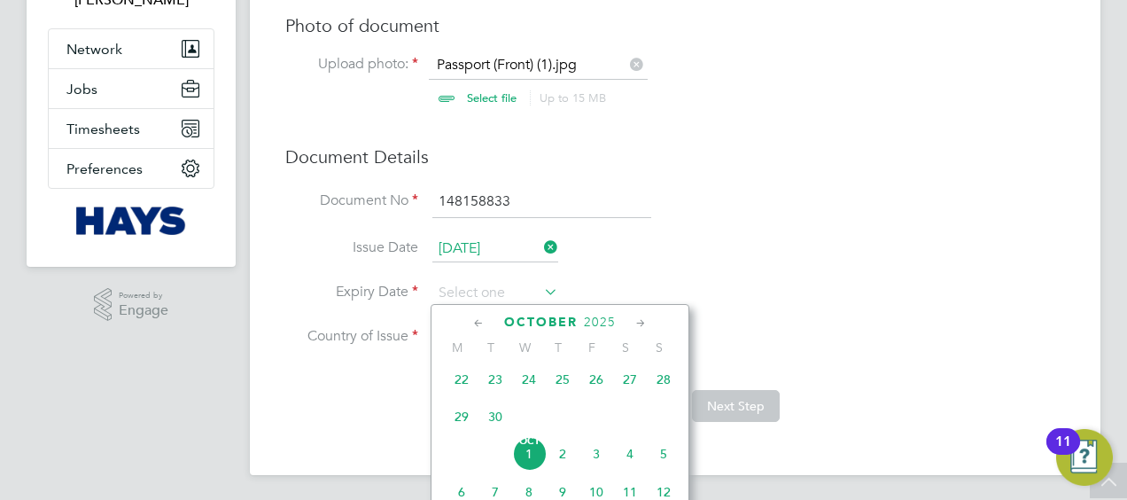
click at [602, 318] on span "2025" at bounding box center [600, 322] width 32 height 15
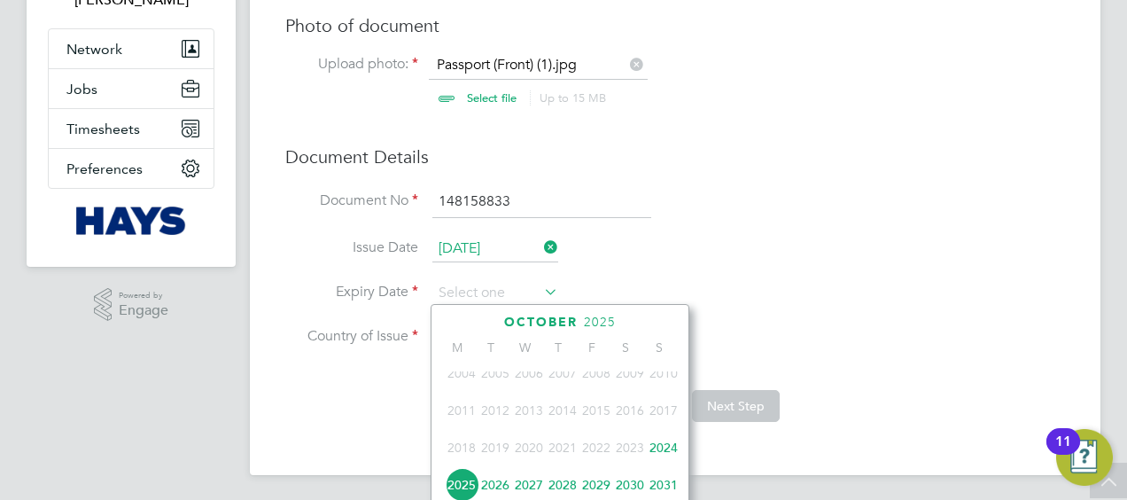
click at [671, 450] on span "2024" at bounding box center [664, 448] width 34 height 34
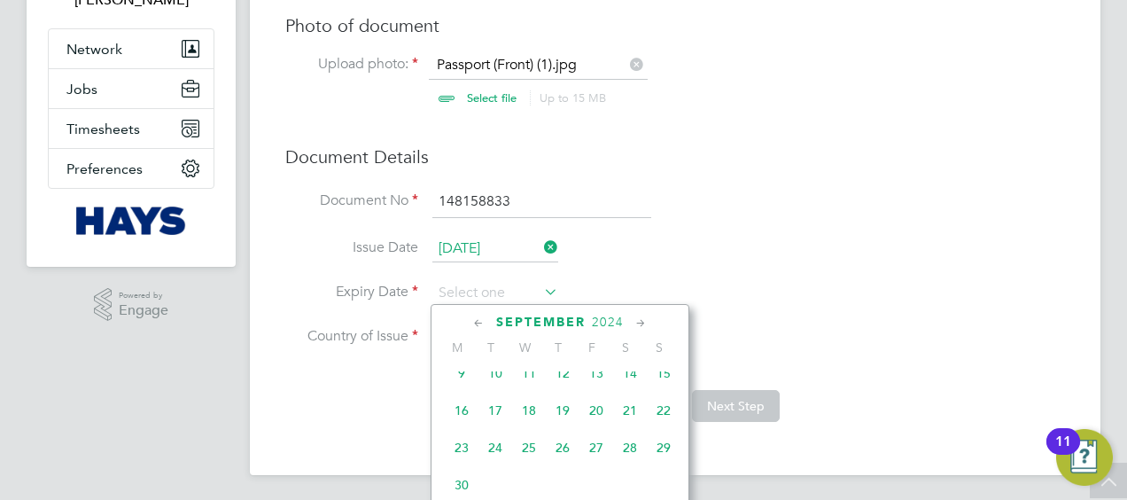
click at [609, 323] on span "2024" at bounding box center [608, 322] width 32 height 15
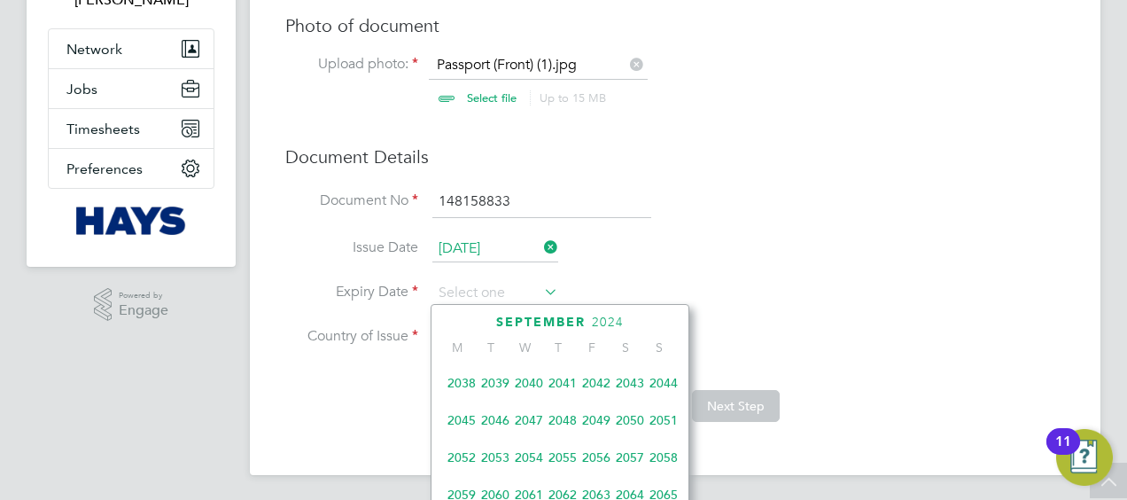
scroll to position [552, 0]
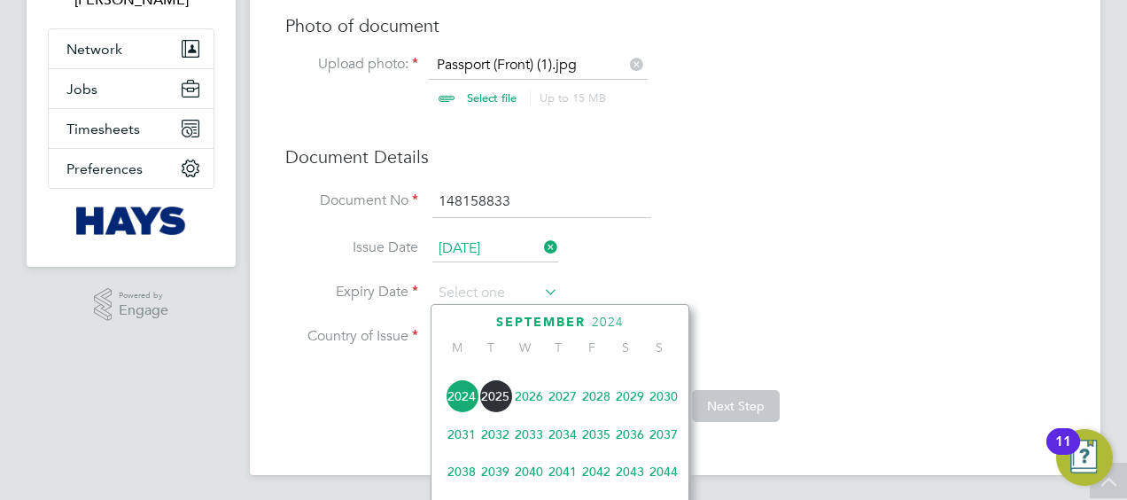
click at [569, 440] on span "2034" at bounding box center [563, 434] width 34 height 34
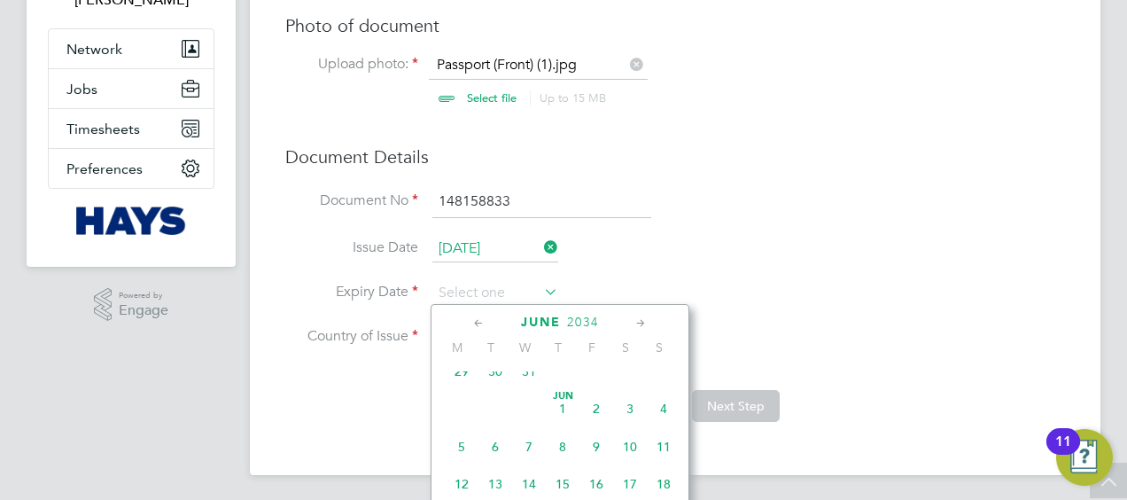
scroll to position [324, 0]
click at [664, 436] on span "4" at bounding box center [664, 437] width 34 height 34
type input "[DATE]"
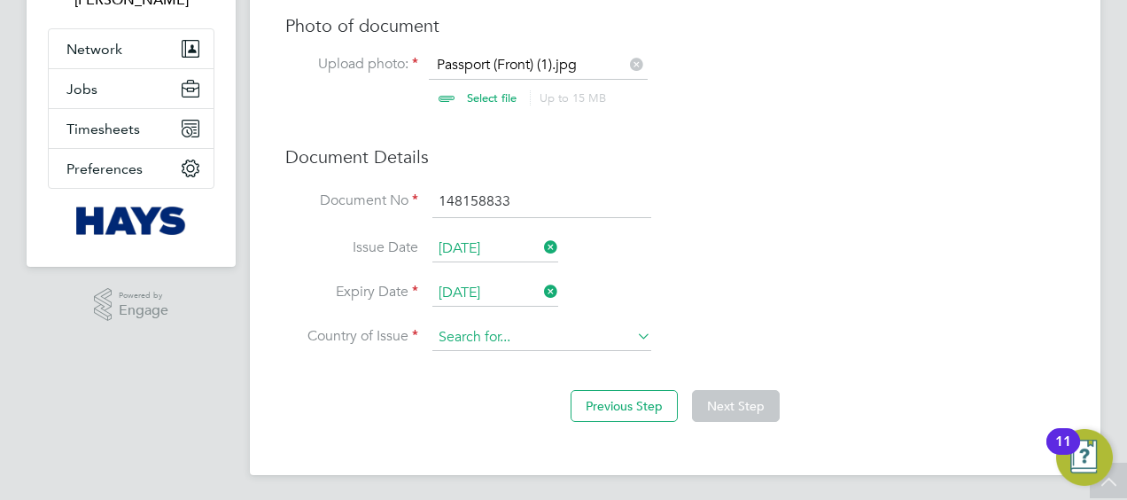
click at [502, 339] on input at bounding box center [541, 337] width 219 height 27
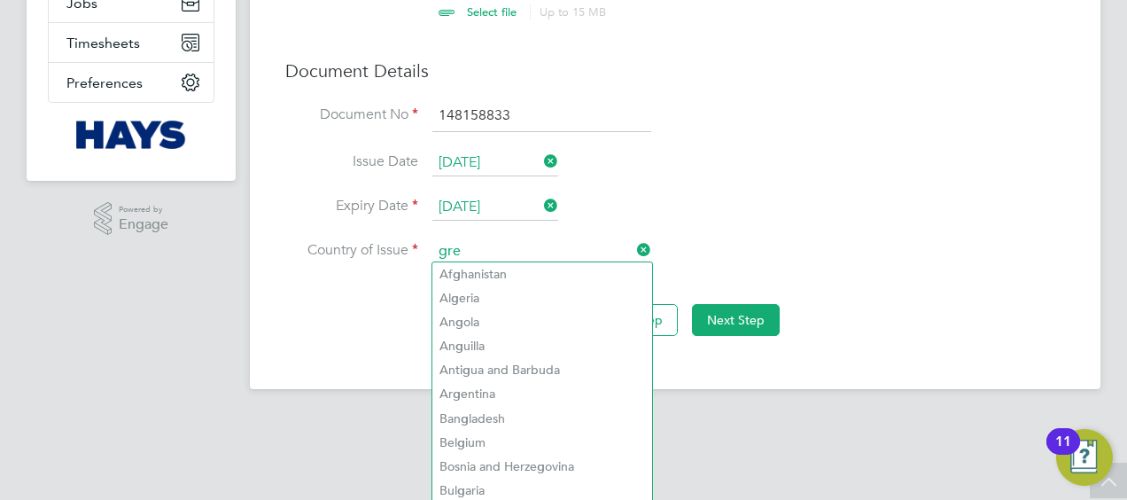
scroll to position [142, 0]
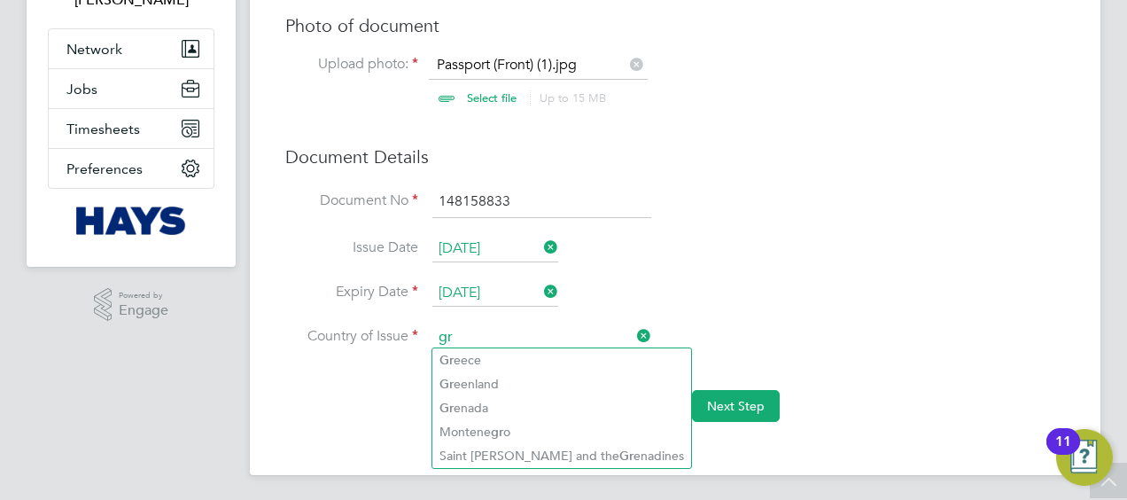
type input "g"
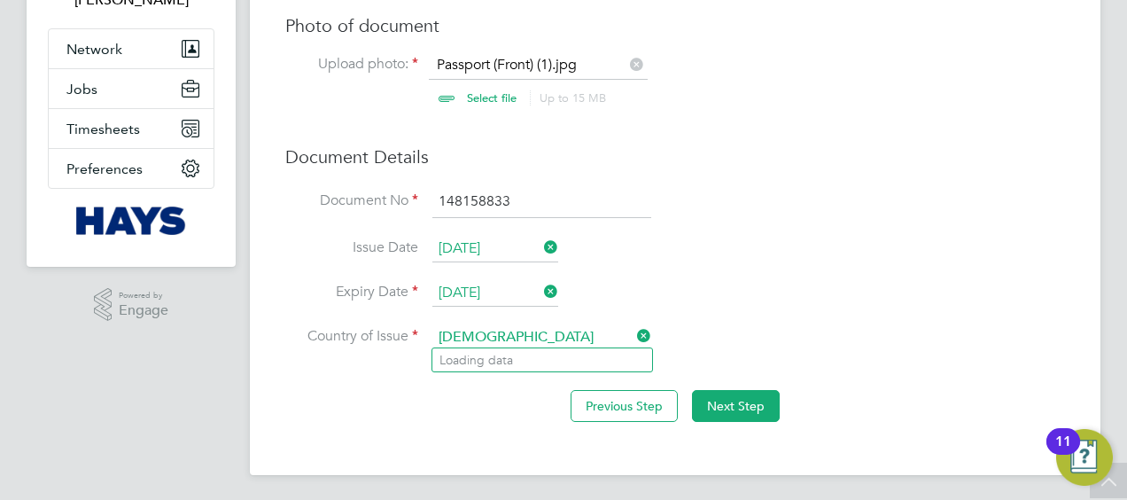
type input "[DEMOGRAPHIC_DATA]"
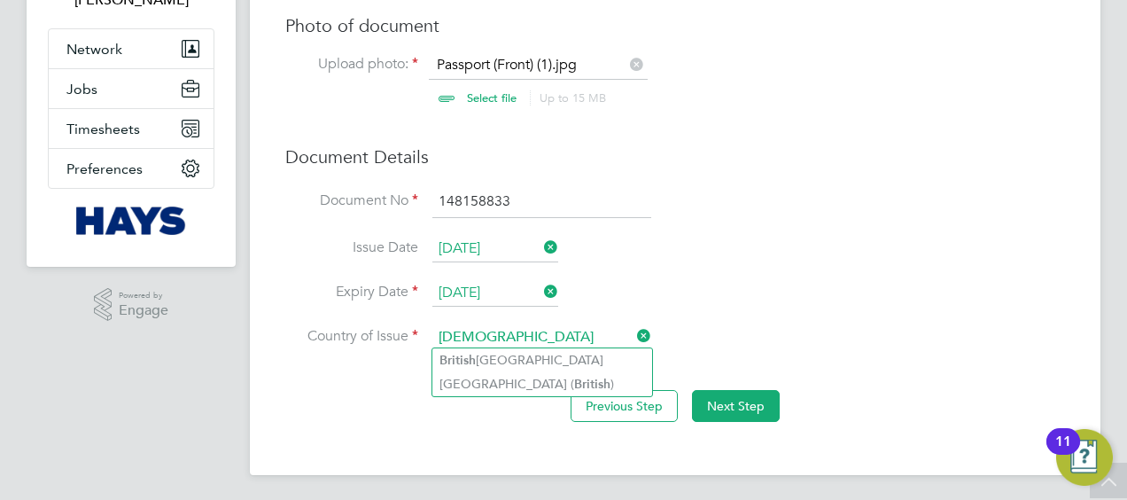
drag, startPoint x: 491, startPoint y: 328, endPoint x: 432, endPoint y: 331, distance: 58.5
click at [436, 329] on input "[DEMOGRAPHIC_DATA]" at bounding box center [541, 337] width 219 height 27
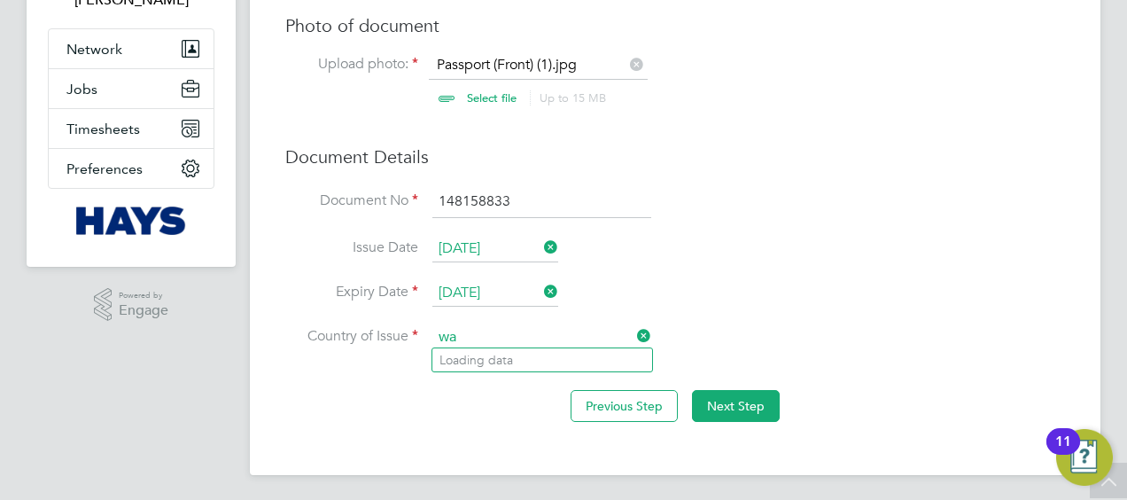
type input "w"
type input "e"
click at [512, 410] on li "U nited Kingdom" at bounding box center [617, 408] width 371 height 24
type input "[GEOGRAPHIC_DATA]"
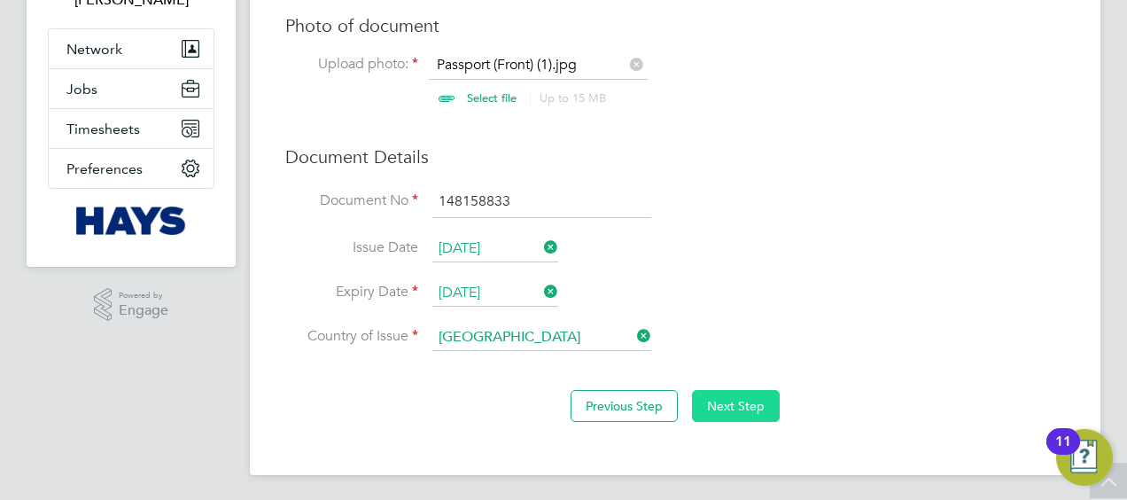
click at [739, 398] on button "Next Step" at bounding box center [736, 406] width 88 height 32
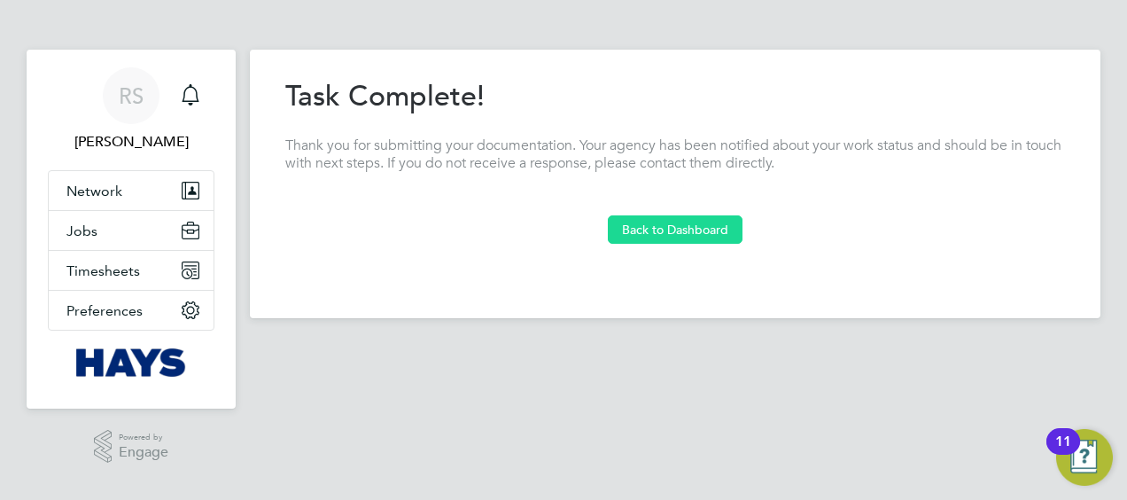
click at [703, 237] on button "Back to Dashboard" at bounding box center [675, 229] width 135 height 28
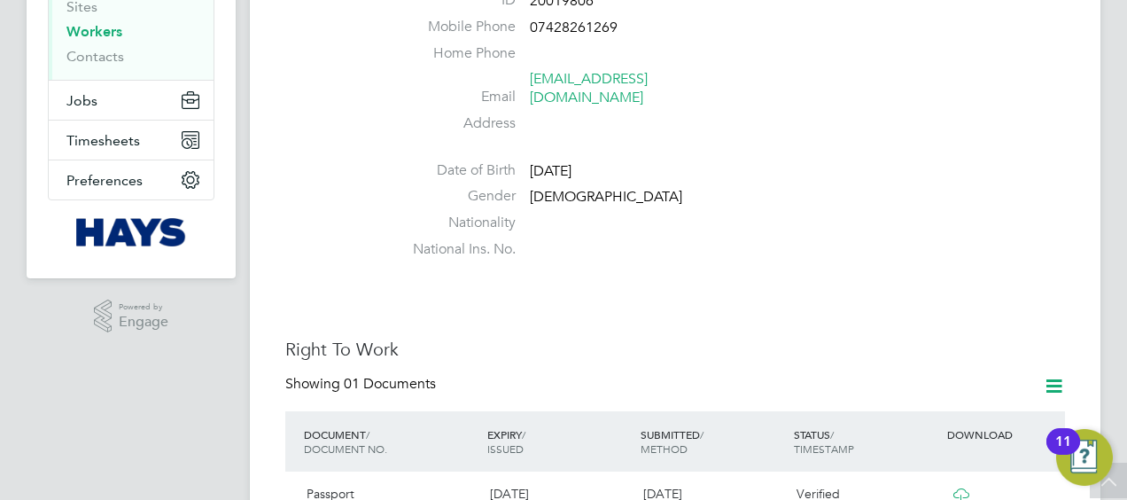
scroll to position [354, 0]
